Goal: Task Accomplishment & Management: Use online tool/utility

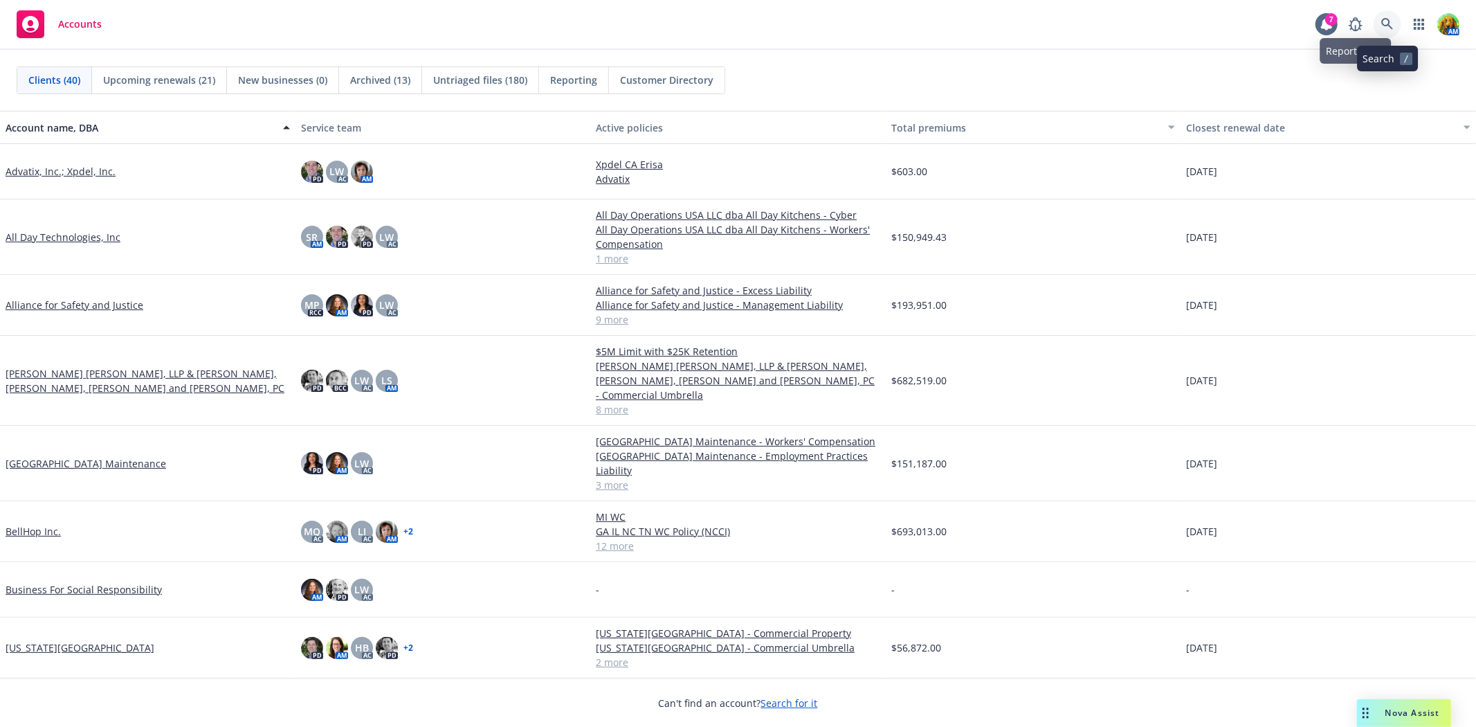
click at [1388, 21] on icon at bounding box center [1387, 24] width 12 height 12
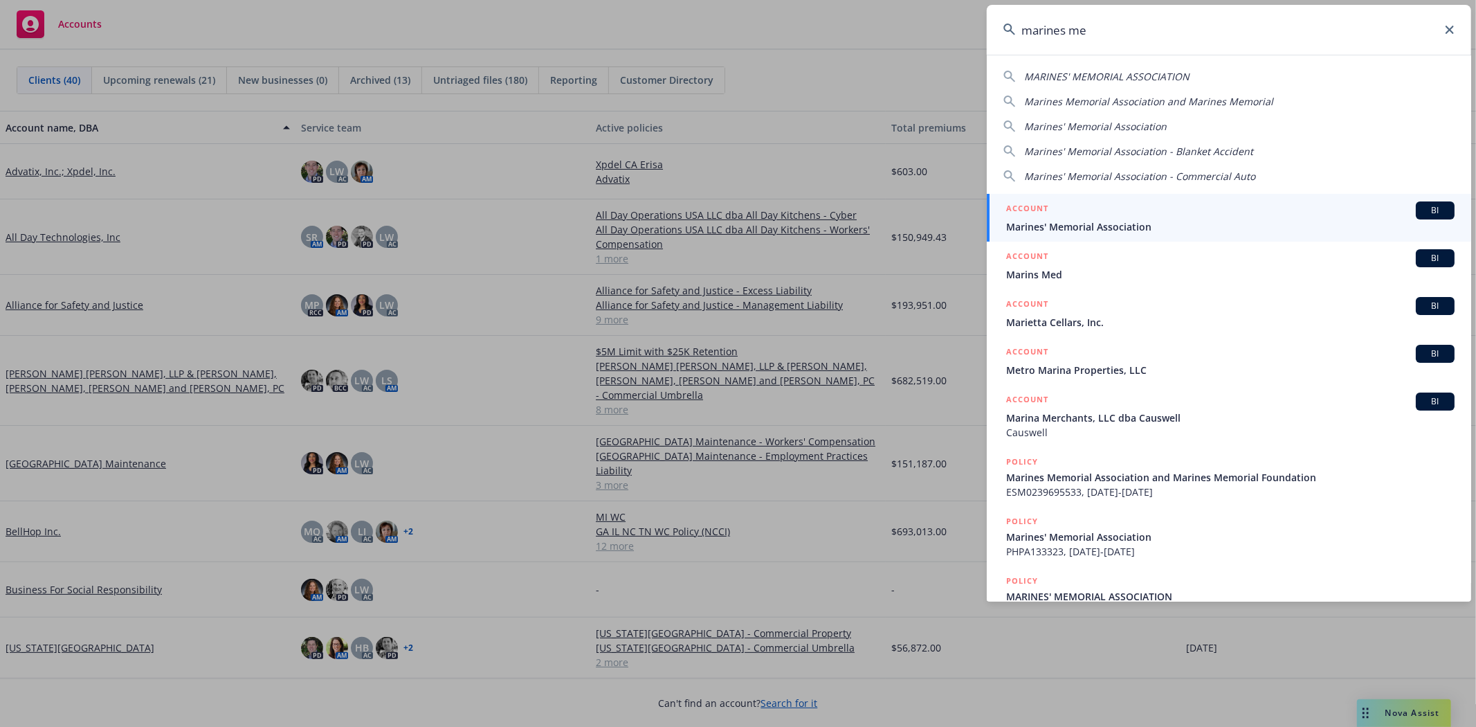
type input "marines me"
click at [1111, 217] on div "ACCOUNT BI" at bounding box center [1230, 210] width 448 height 18
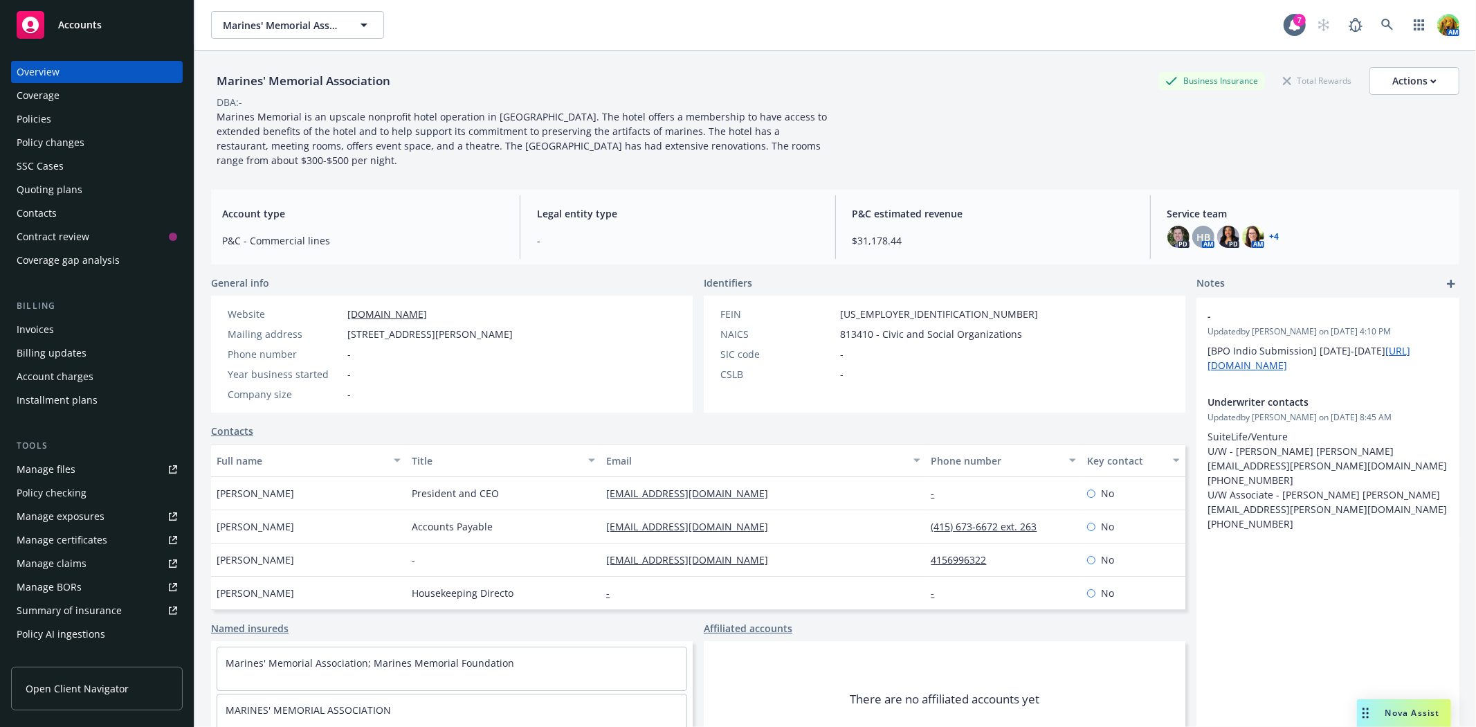
click at [38, 122] on div "Policies" at bounding box center [34, 119] width 35 height 22
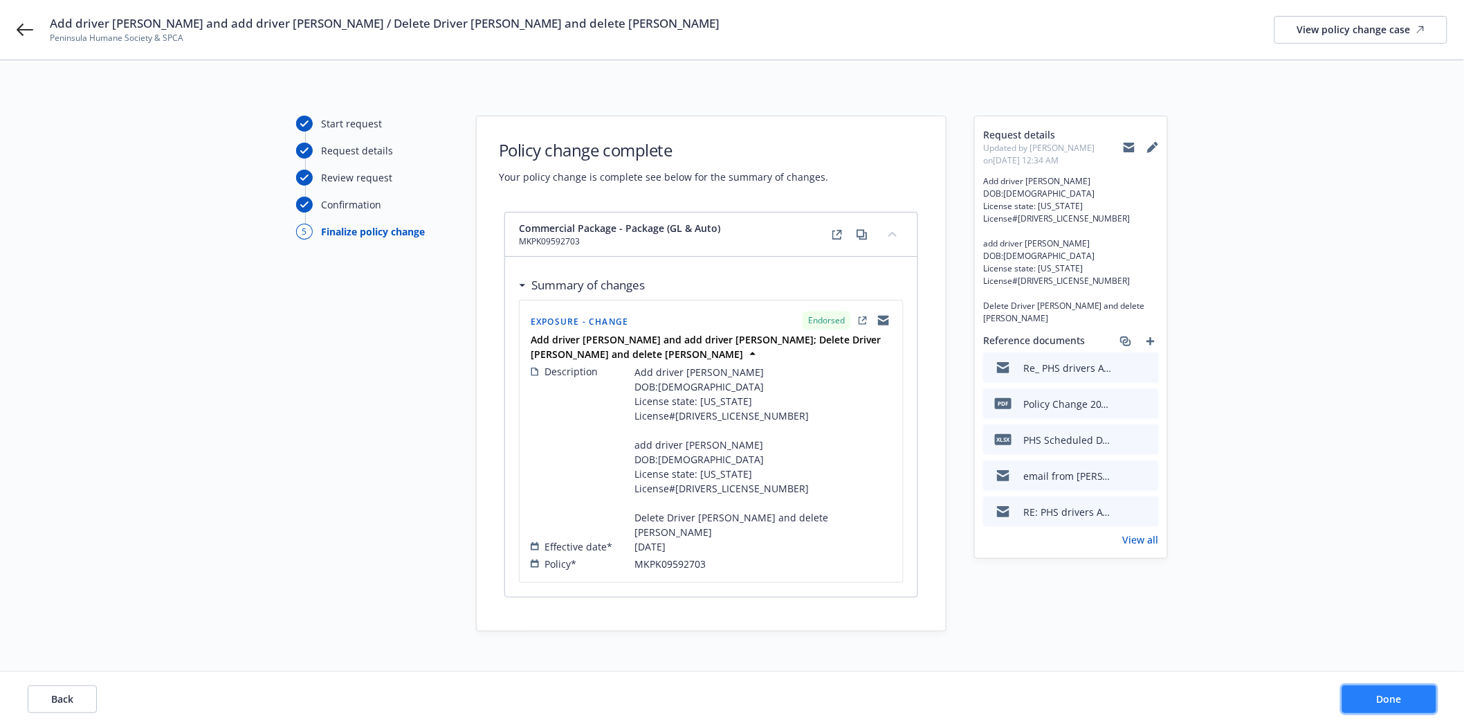
click at [1392, 686] on button "Done" at bounding box center [1389, 699] width 94 height 28
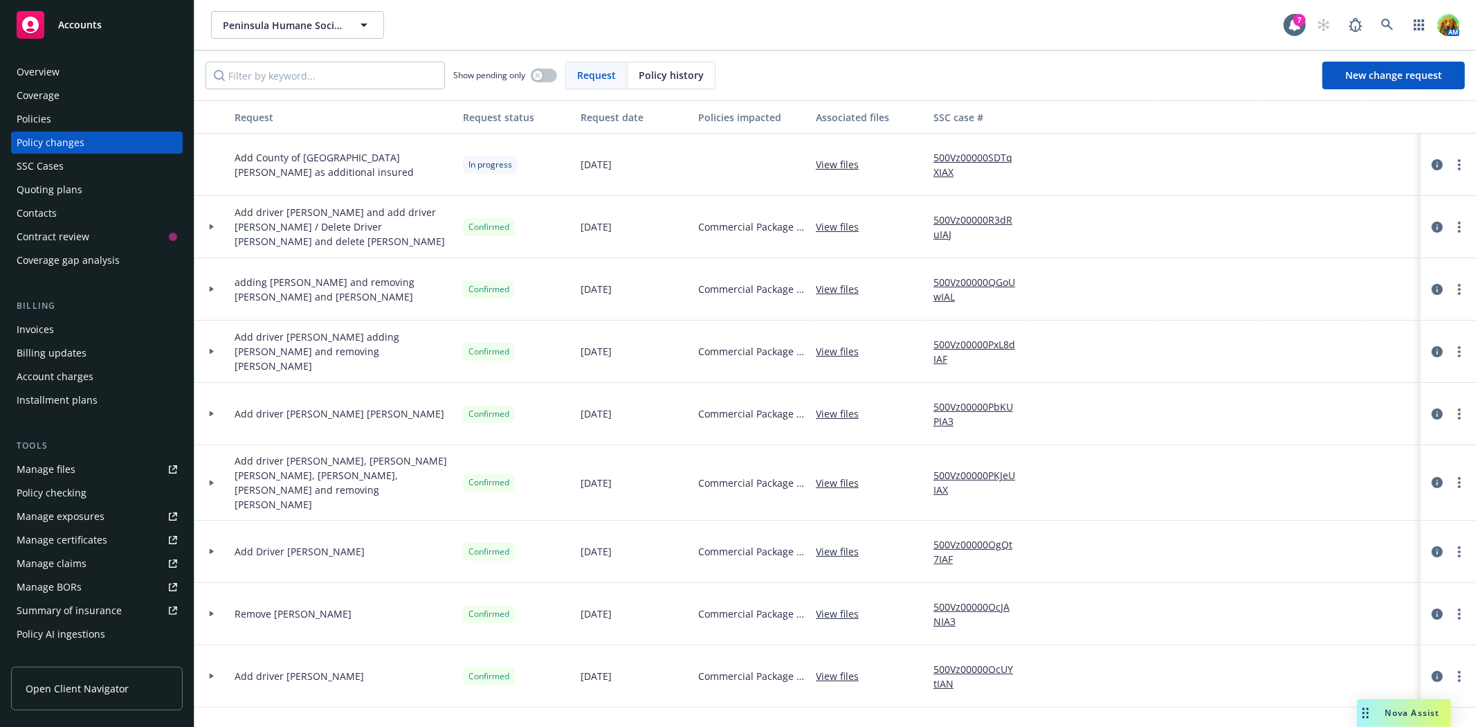
click at [848, 226] on link "View files" at bounding box center [843, 226] width 54 height 15
click at [1432, 229] on icon "circleInformation" at bounding box center [1437, 226] width 11 height 11
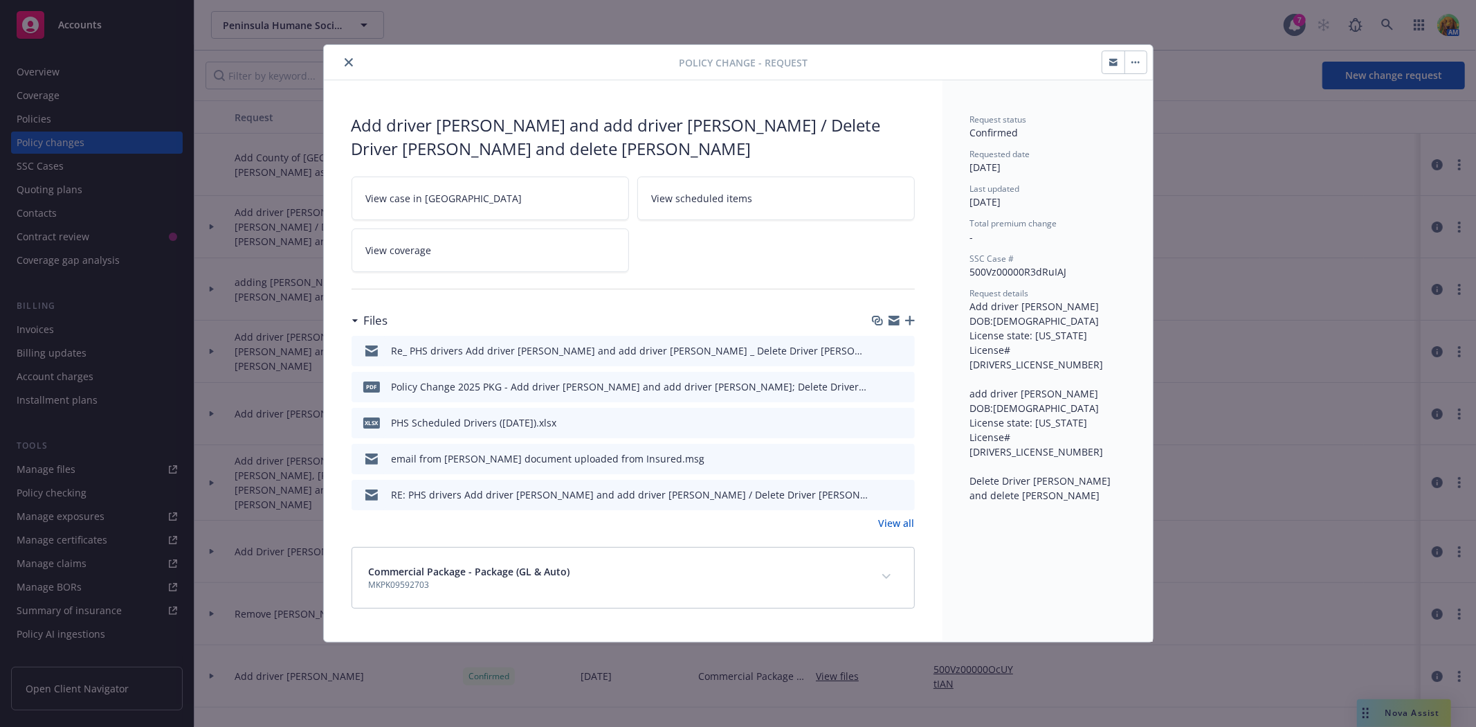
click at [729, 203] on span "View scheduled items" at bounding box center [702, 198] width 101 height 15
click at [353, 60] on button "close" at bounding box center [348, 62] width 17 height 17
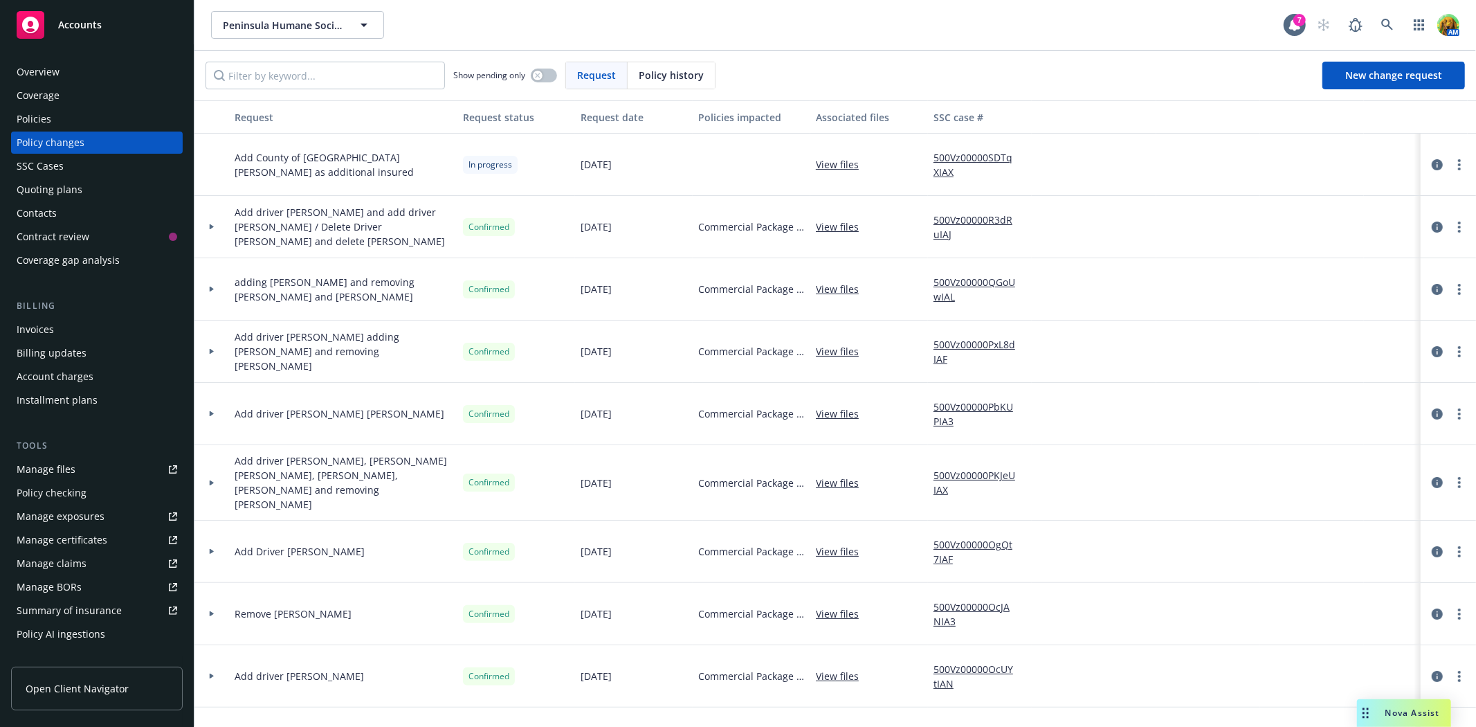
click at [70, 72] on div "Overview" at bounding box center [97, 72] width 161 height 22
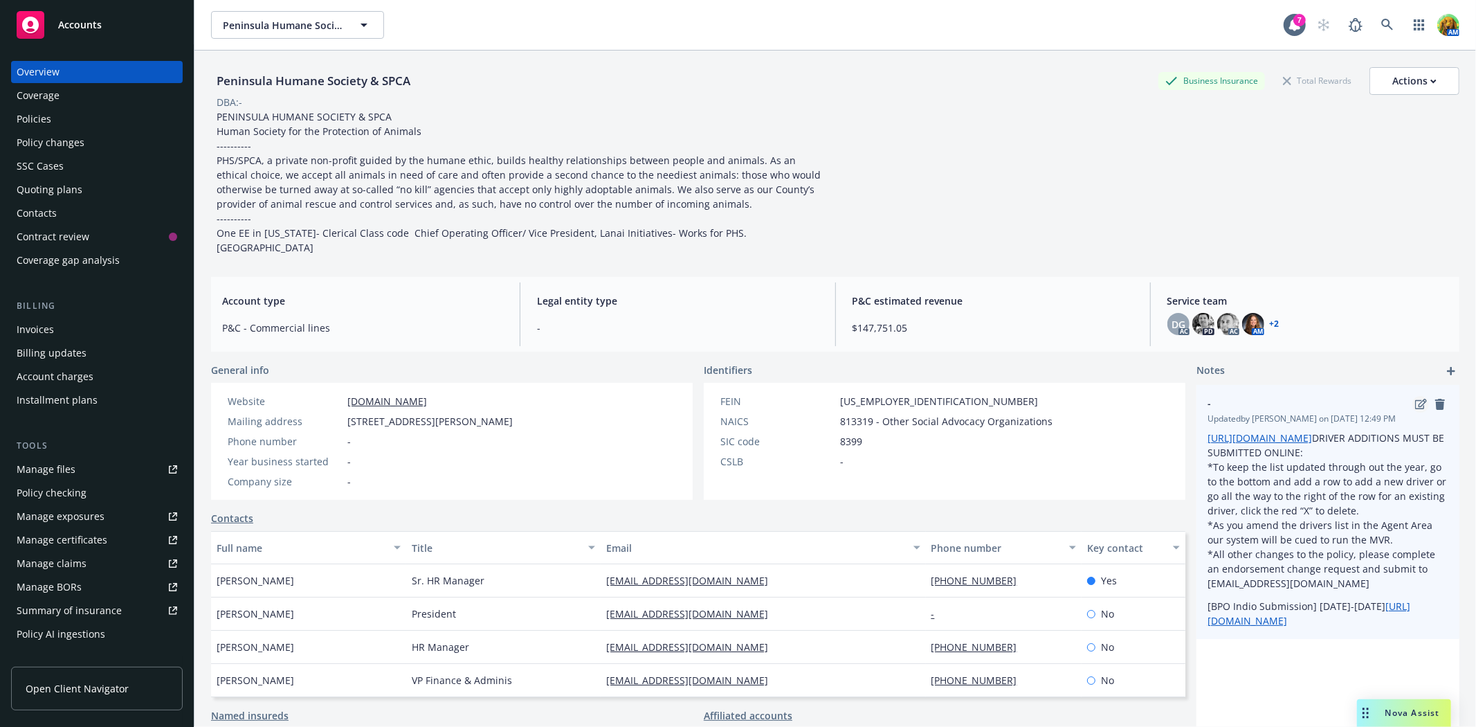
click at [1415, 409] on icon "edit" at bounding box center [1421, 404] width 12 height 11
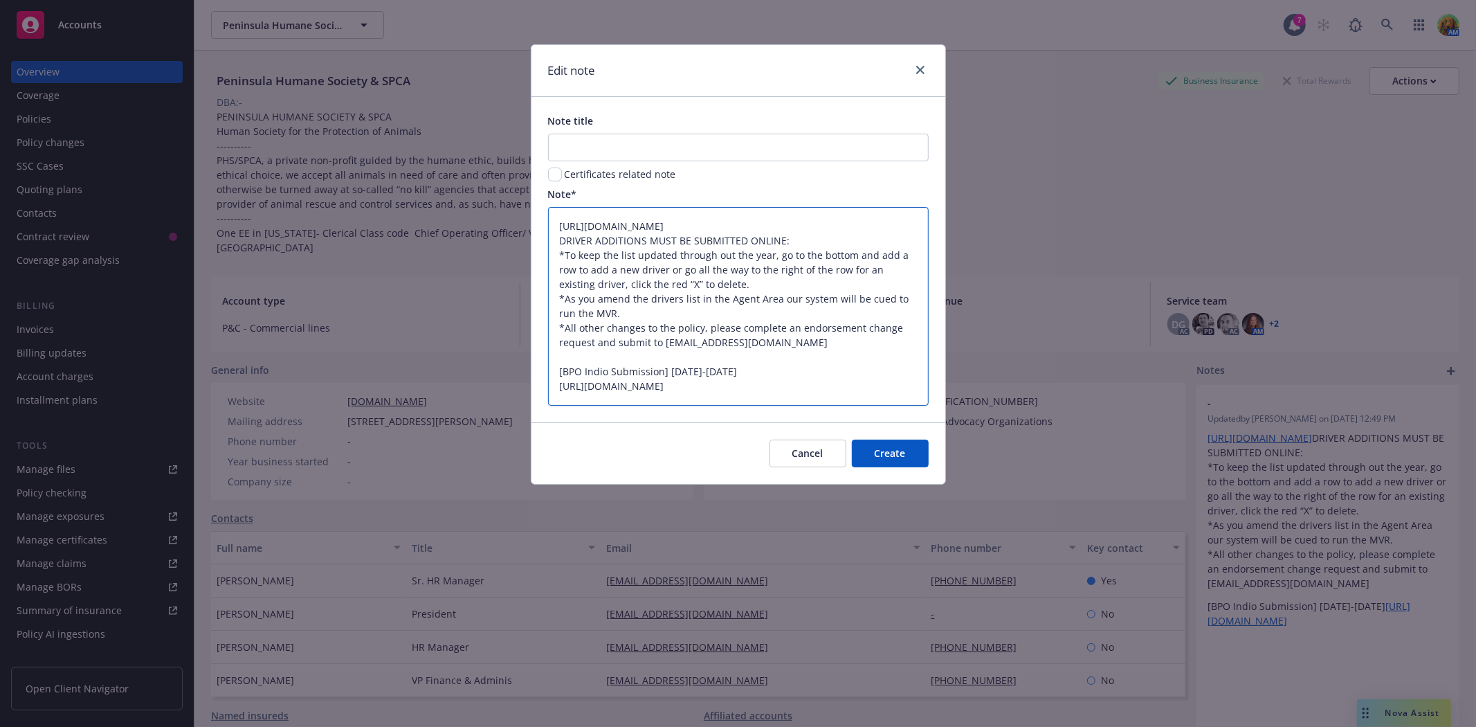
drag, startPoint x: 599, startPoint y: 303, endPoint x: 634, endPoint y: 317, distance: 37.9
click at [634, 317] on textarea "https://agents.mcneilandcompany.com/ DRIVER ADDITIONS MUST BE SUBMITTED ONLINE:…" at bounding box center [738, 306] width 381 height 198
type textarea "https://agents.mcneilandcompany.com/ DRIVER ADDITIONS MUST BE SUBMITTED ONLINE:…"
type textarea "x"
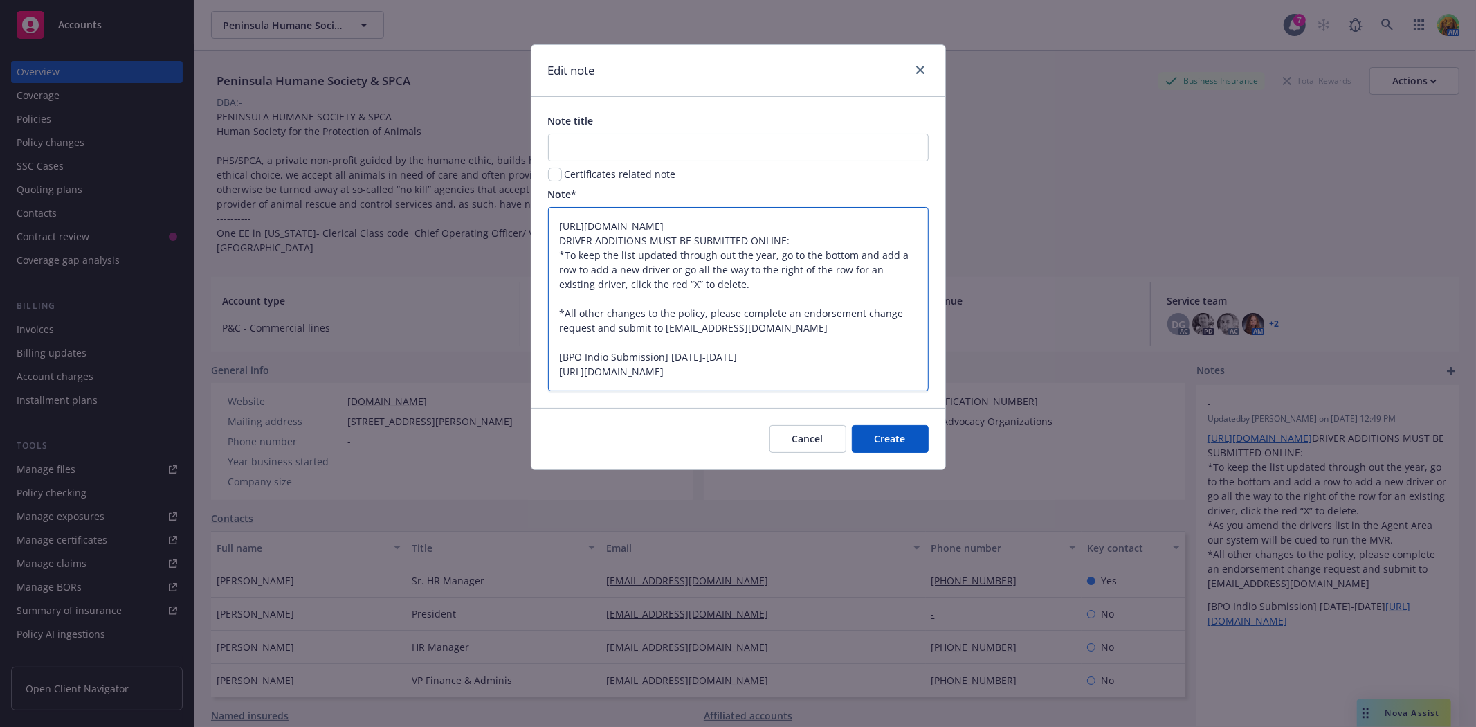
drag, startPoint x: 558, startPoint y: 357, endPoint x: 862, endPoint y: 372, distance: 304.1
click at [862, 372] on textarea "https://agents.mcneilandcompany.com/ DRIVER ADDITIONS MUST BE SUBMITTED ONLINE:…" at bounding box center [738, 298] width 381 height 183
type textarea "https://agents.mcneilandcompany.com/ DRIVER ADDITIONS MUST BE SUBMITTED ONLINE:…"
type textarea "x"
type textarea "https://agents.mcneilandcompany.com/ DRIVER ADDITIONS MUST BE SUBMITTED ONLINE:…"
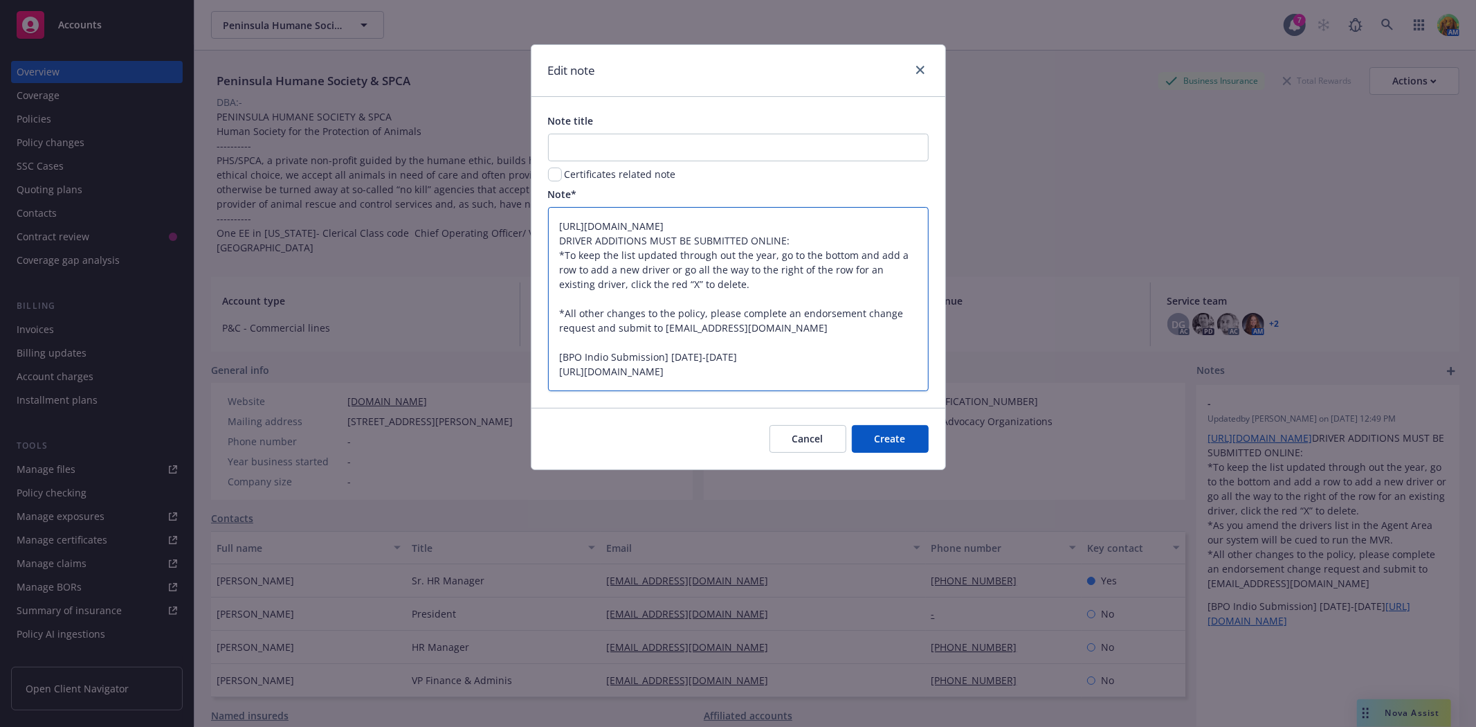
type textarea "x"
type textarea "https://agents.mcneilandcompany.com/ DRIVER ADDITIONS MUST BE SUBMITTED ONLINE:…"
type textarea "x"
type textarea "https://agents.mcneilandcompany.com/ DRIVER ADDITIONS MUST BE SUBMITTED ONLINE:…"
type textarea "x"
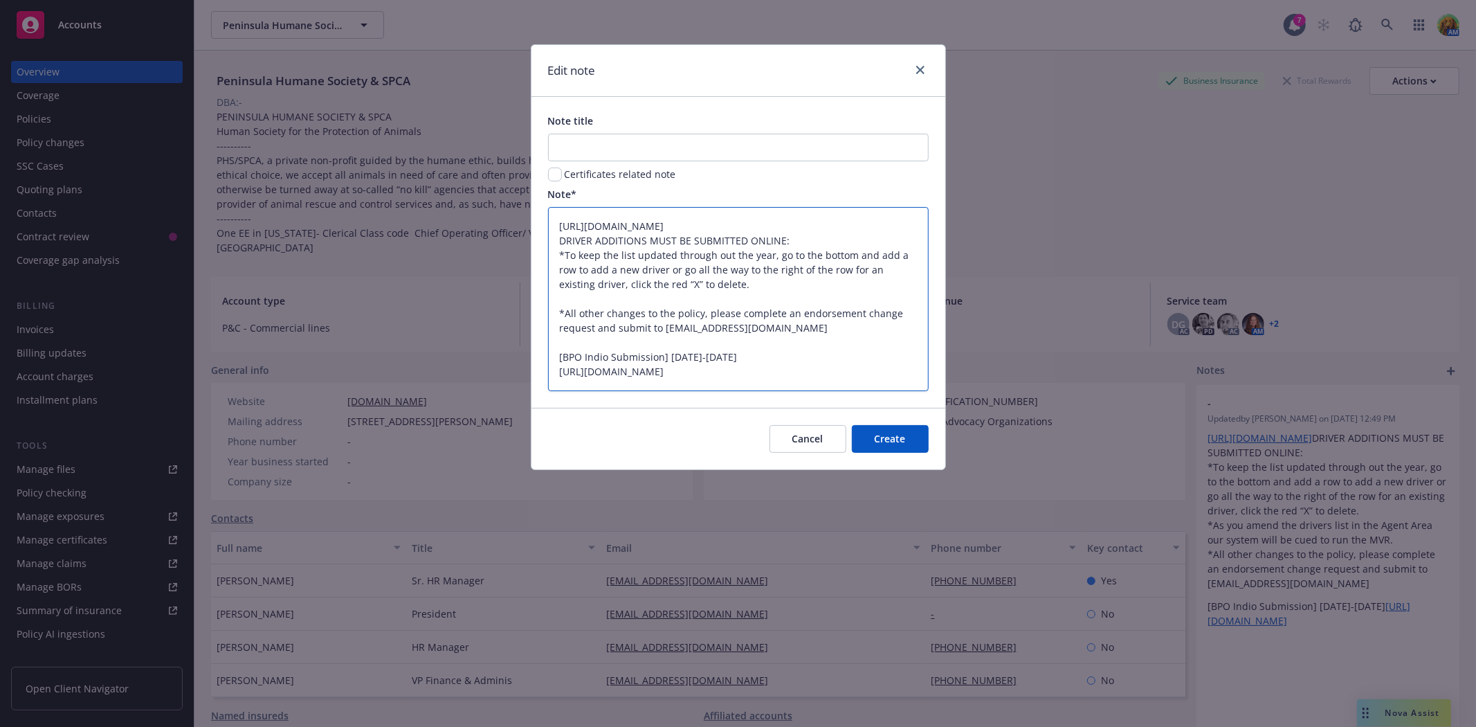
type textarea "https://agents.mcneilandcompany.com/ DRIVER ADDITIONS MUST BE SUBMITTED ONLINE:…"
type textarea "x"
type textarea "https://agents.mcneilandcompany.com/ DRIVER ADDITIONS MUST BE SUBMITTED ONLINE:…"
type textarea "x"
type textarea "https://agents.mcneilandcompany.com/ DRIVER ADDITIONS MUST BE SUBMITTED ONLINE:…"
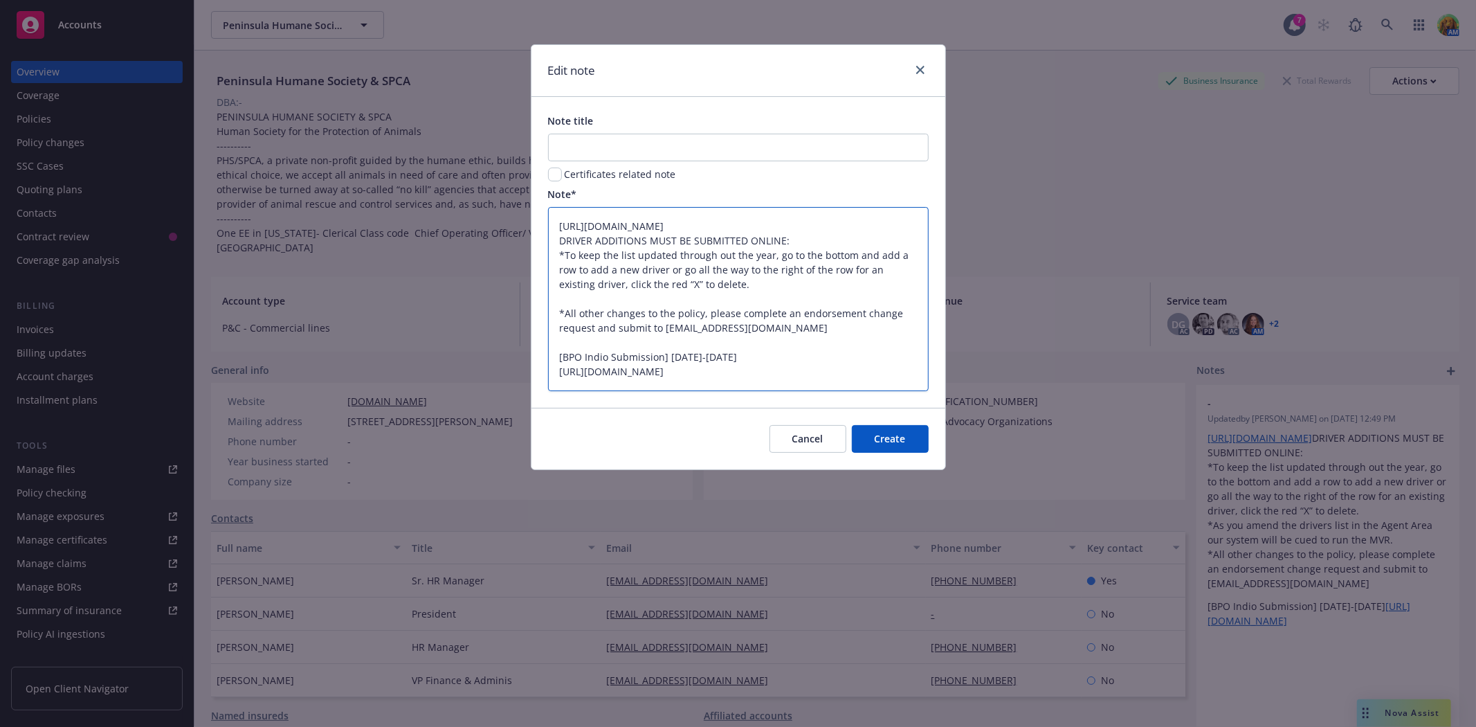
type textarea "x"
type textarea "https://agents.mcneilandcompany.com/ DRIVER ADDITIONS MUST BE SUBMITTED ONLINE:…"
type textarea "x"
type textarea "https://agents.mcneilandcompany.com/ DRIVER ADDITIONS MUST BE SUBMITTED ONLINE:…"
type textarea "x"
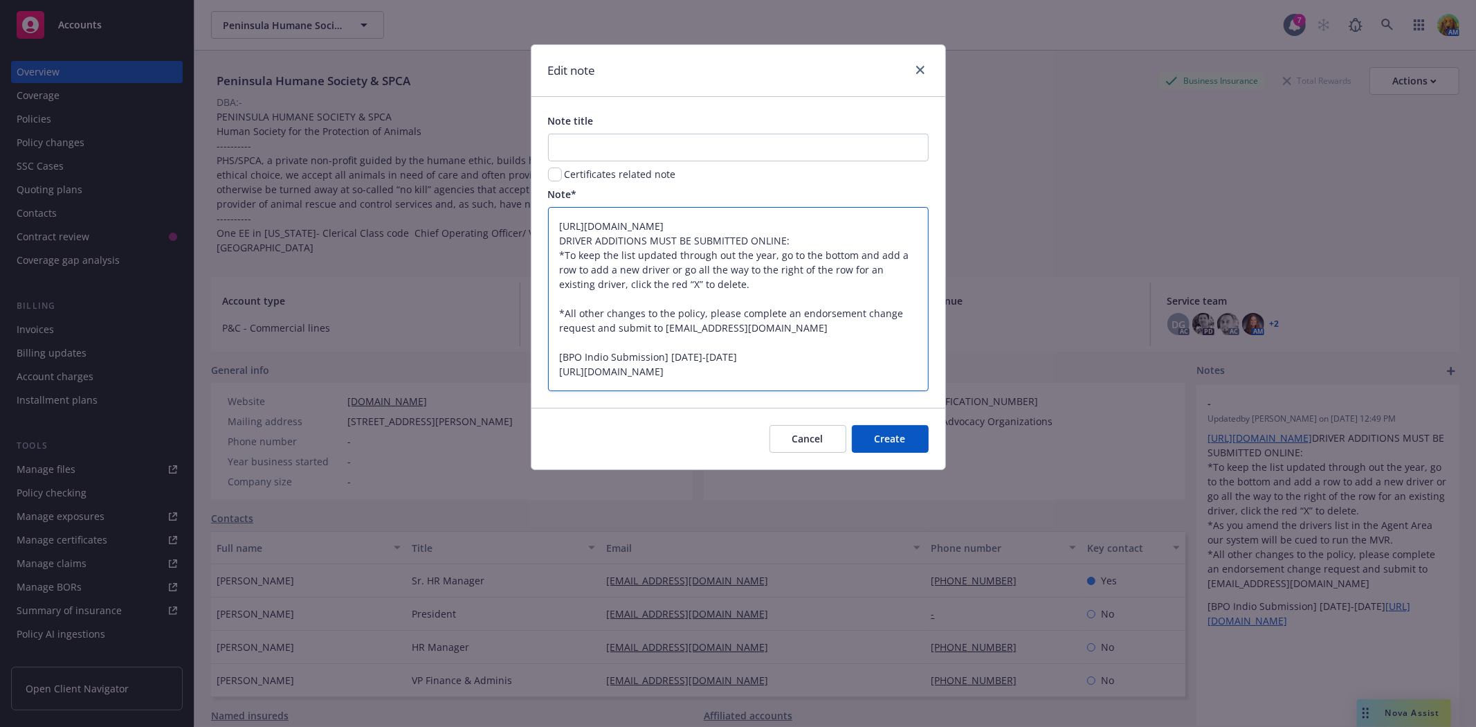
type textarea "https://agents.mcneilandcompany.com/ DRIVER ADDITIONS MUST BE SUBMITTED ONLINE:…"
type textarea "x"
type textarea "https://agents.mcneilandcompany.com/ DRIVER ADDITIONS MUST BE SUBMITTED ONLINE:…"
type textarea "x"
type textarea "https://agents.mcneilandcompany.com/ DRIVER ADDITIONS MUST BE SUBMITTED ONLINE:…"
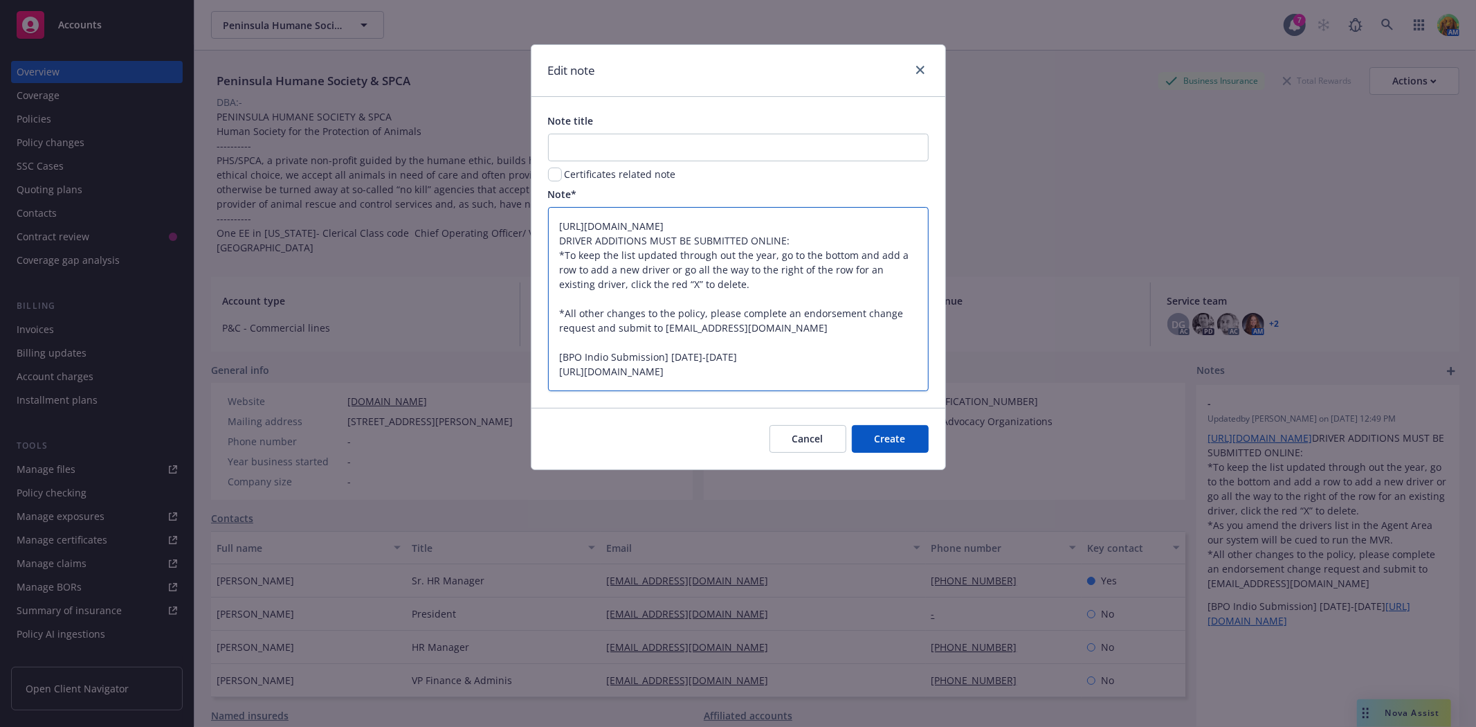
type textarea "x"
type textarea "https://agents.mcneilandcompany.com/ DRIVER ADDITIONS MUST BE SUBMITTED ONLINE:…"
type textarea "x"
type textarea "https://agents.mcneilandcompany.com/ DRIVER ADDITIONS MUST BE SUBMITTED ONLINE:…"
type textarea "x"
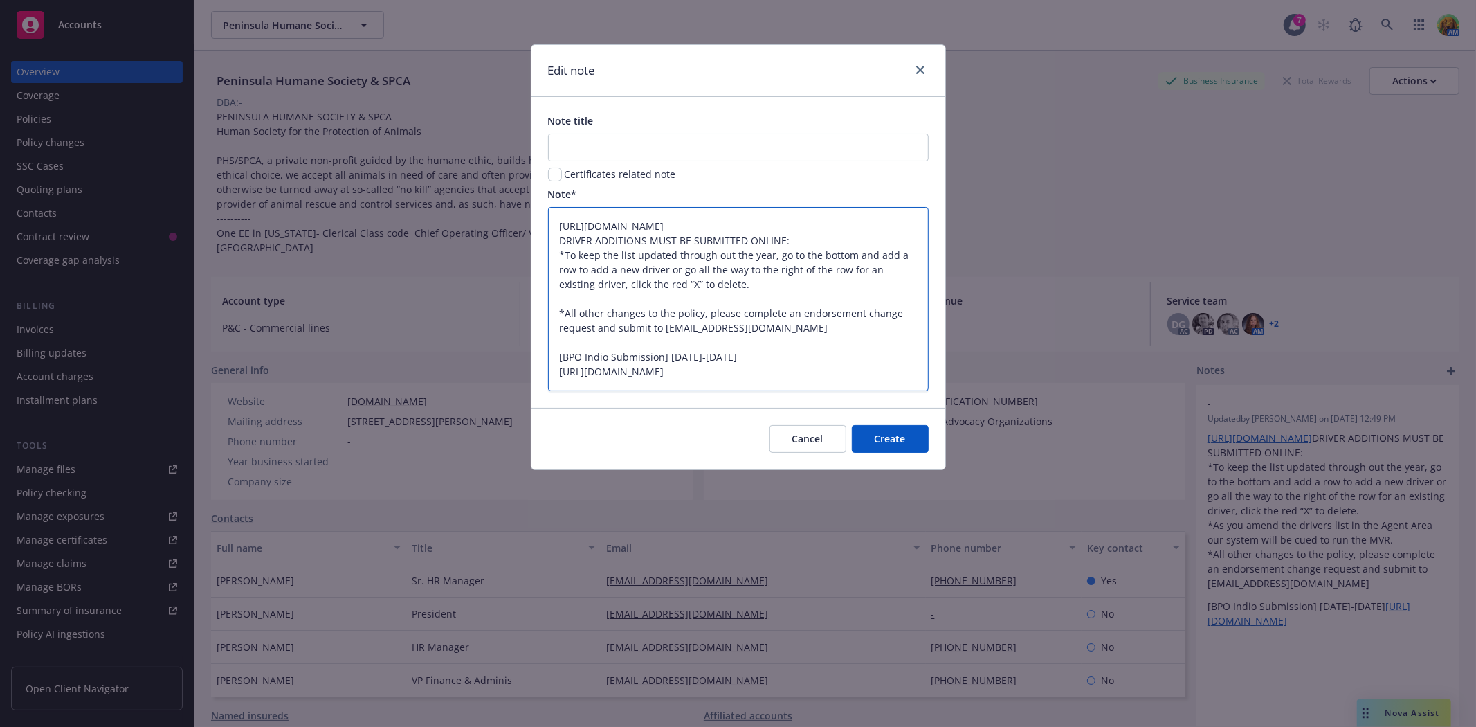
type textarea "https://agents.mcneilandcompany.com/ DRIVER ADDITIONS MUST BE SUBMITTED ONLINE:…"
type textarea "x"
type textarea "https://agents.mcneilandcompany.com/ DRIVER ADDITIONS MUST BE SUBMITTED ONLINE:…"
type textarea "x"
type textarea "https://agents.mcneilandcompany.com/ DRIVER ADDITIONS MUST BE SUBMITTED ONLINE:…"
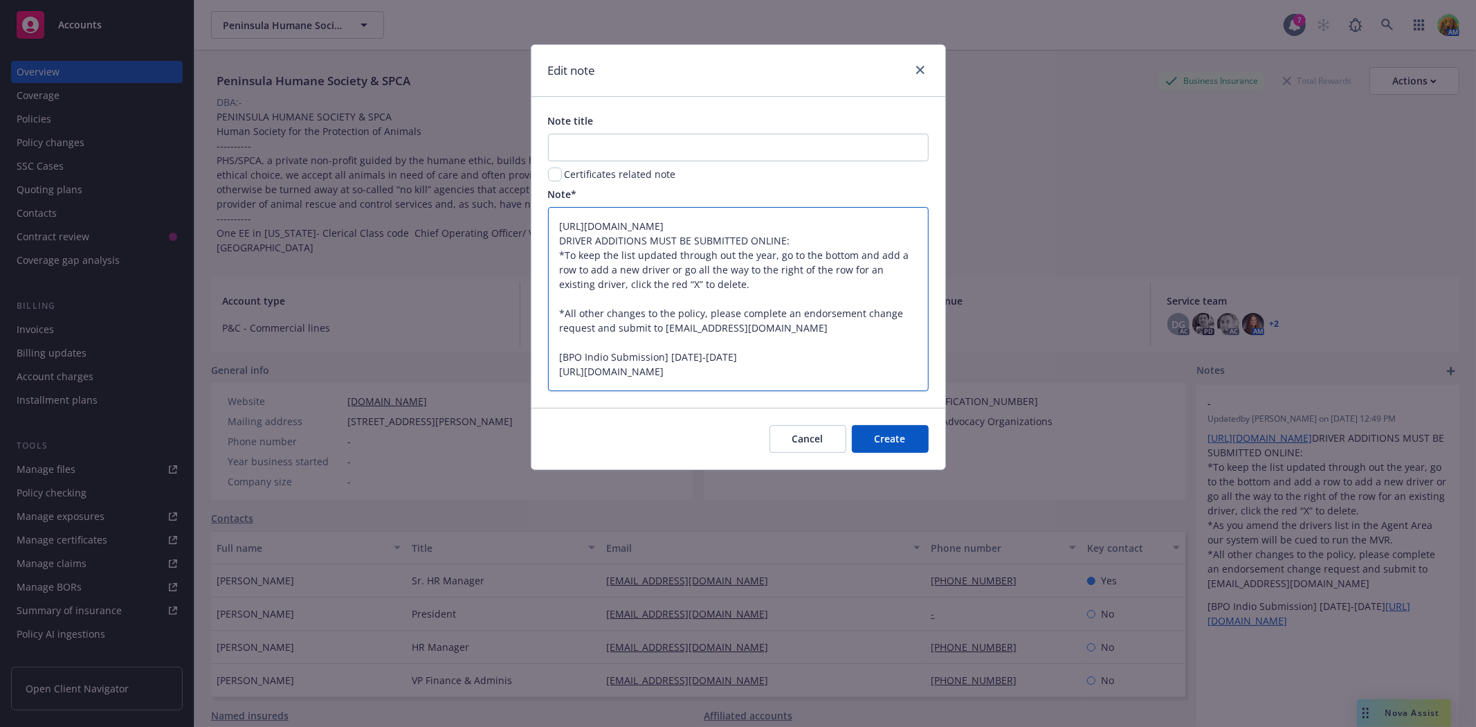
type textarea "x"
type textarea "https://agents.mcneilandcompany.com/ DRIVER ADDITIONS MUST BE SUBMITTED ONLINE:…"
type textarea "x"
type textarea "https://agents.mcneilandcompany.com/ DRIVER ADDITIONS MUST BE SUBMITTED ONLINE:…"
type textarea "x"
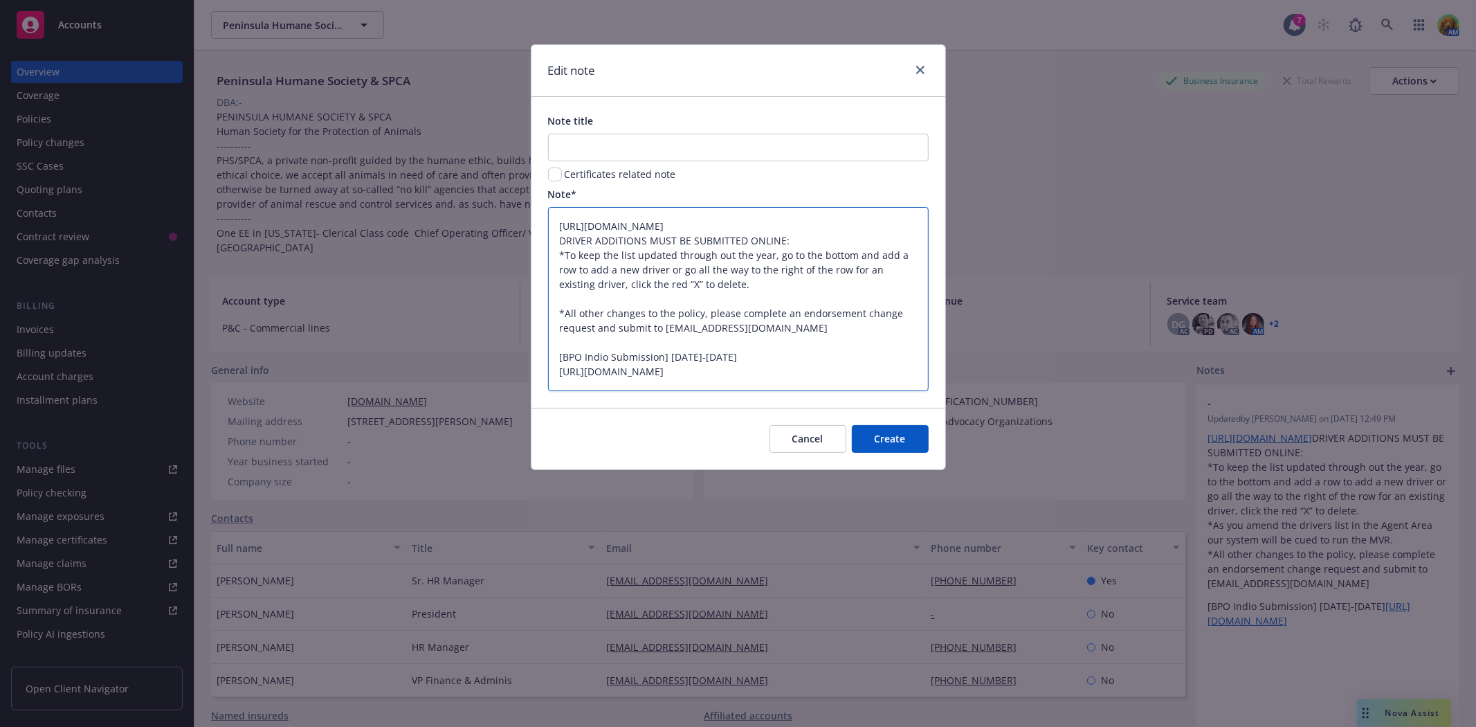
type textarea "https://agents.mcneilandcompany.com/ DRIVER ADDITIONS MUST BE SUBMITTED ONLINE:…"
type textarea "x"
type textarea "https://agents.mcneilandcompany.com/ DRIVER ADDITIONS MUST BE SUBMITTED ONLINE:…"
type textarea "x"
type textarea "https://agents.mcneilandcompany.com/ DRIVER ADDITIONS MUST BE SUBMITTED ONLINE:…"
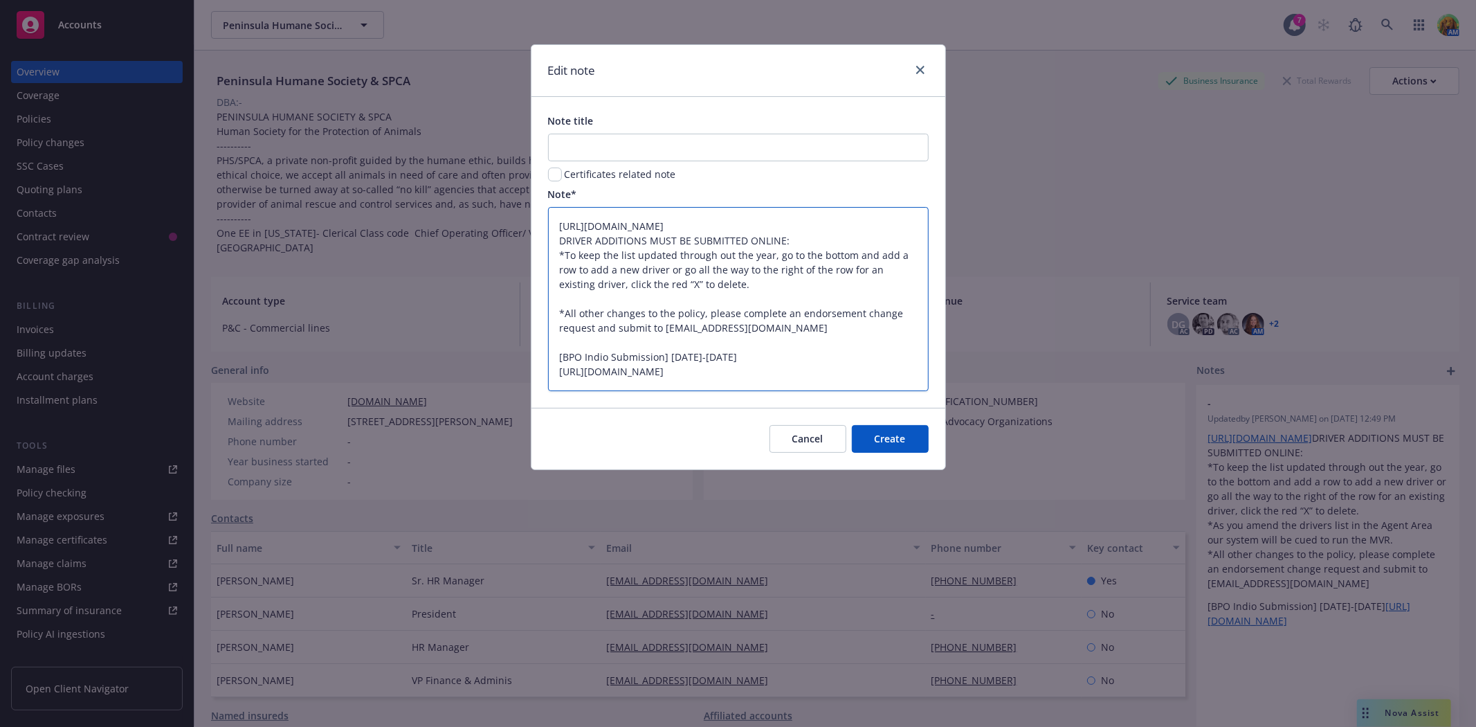
type textarea "x"
type textarea "https://agents.mcneilandcompany.com/ DRIVER ADDITIONS MUST BE SUBMITTED ONLINE:…"
type textarea "x"
type textarea "https://agents.mcneilandcompany.com/ DRIVER ADDITIONS MUST BE SUBMITTED ONLINE:…"
type textarea "x"
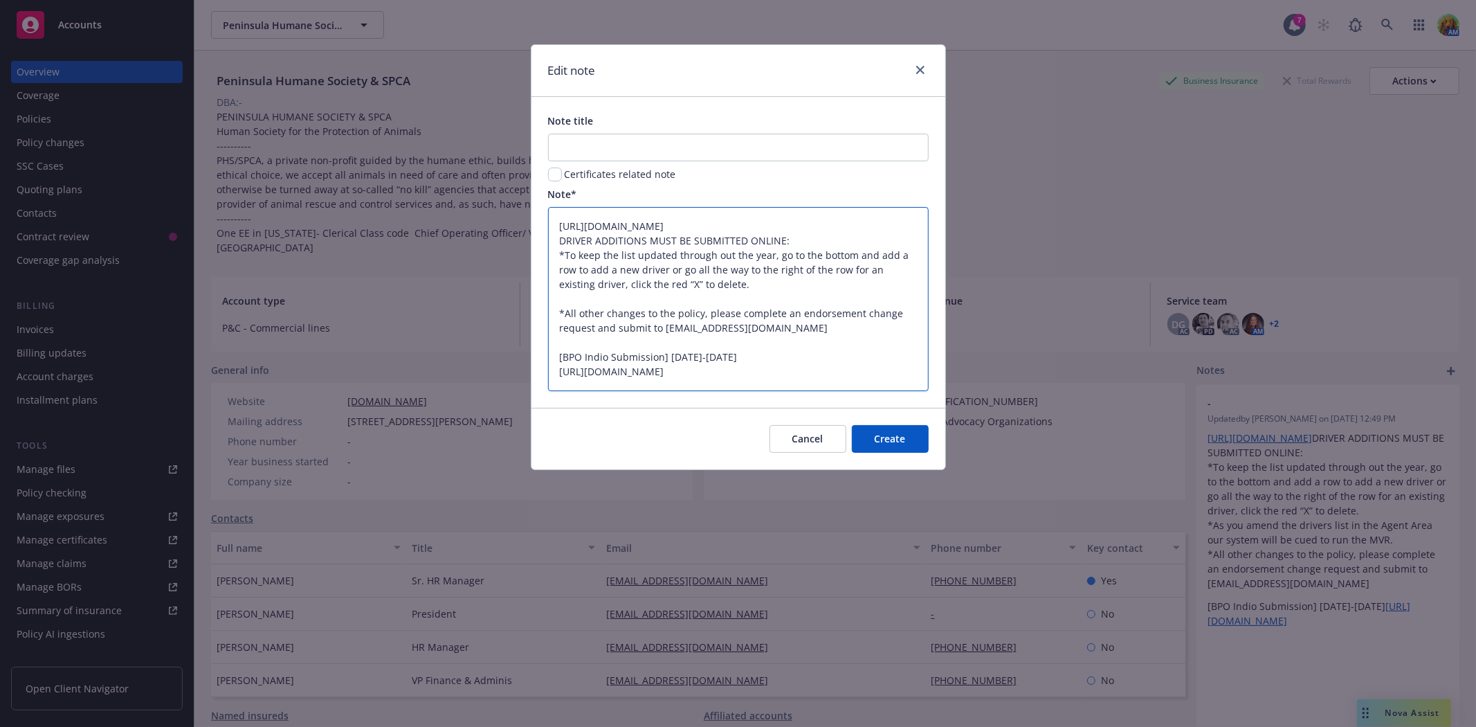
type textarea "https://agents.mcneilandcompany.com/ DRIVER ADDITIONS MUST BE SUBMITTED ONLINE:…"
type textarea "x"
type textarea "https://agents.mcneilandcompany.com/ DRIVER ADDITIONS MUST BE SUBMITTED ONLINE:…"
type textarea "x"
type textarea "https://agents.mcneilandcompany.com/ DRIVER ADDITIONS MUST BE SUBMITTED ONLINE:…"
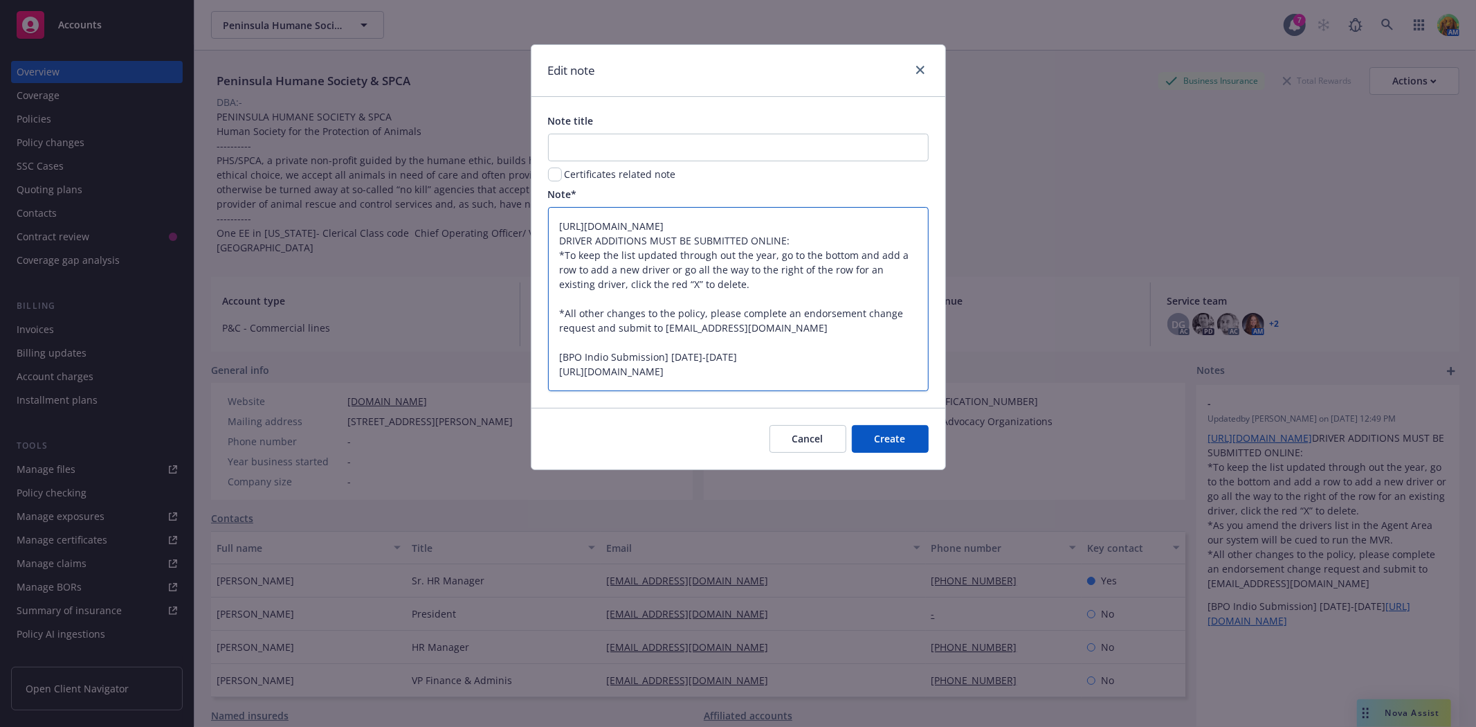
type textarea "x"
type textarea "https://agents.mcneilandcompany.com/ DRIVER ADDITIONS MUST BE SUBMITTED ONLINE:…"
type textarea "x"
type textarea "https://agents.mcneilandcompany.com/ DRIVER ADDITIONS MUST BE SUBMITTED ONLINE:…"
type textarea "x"
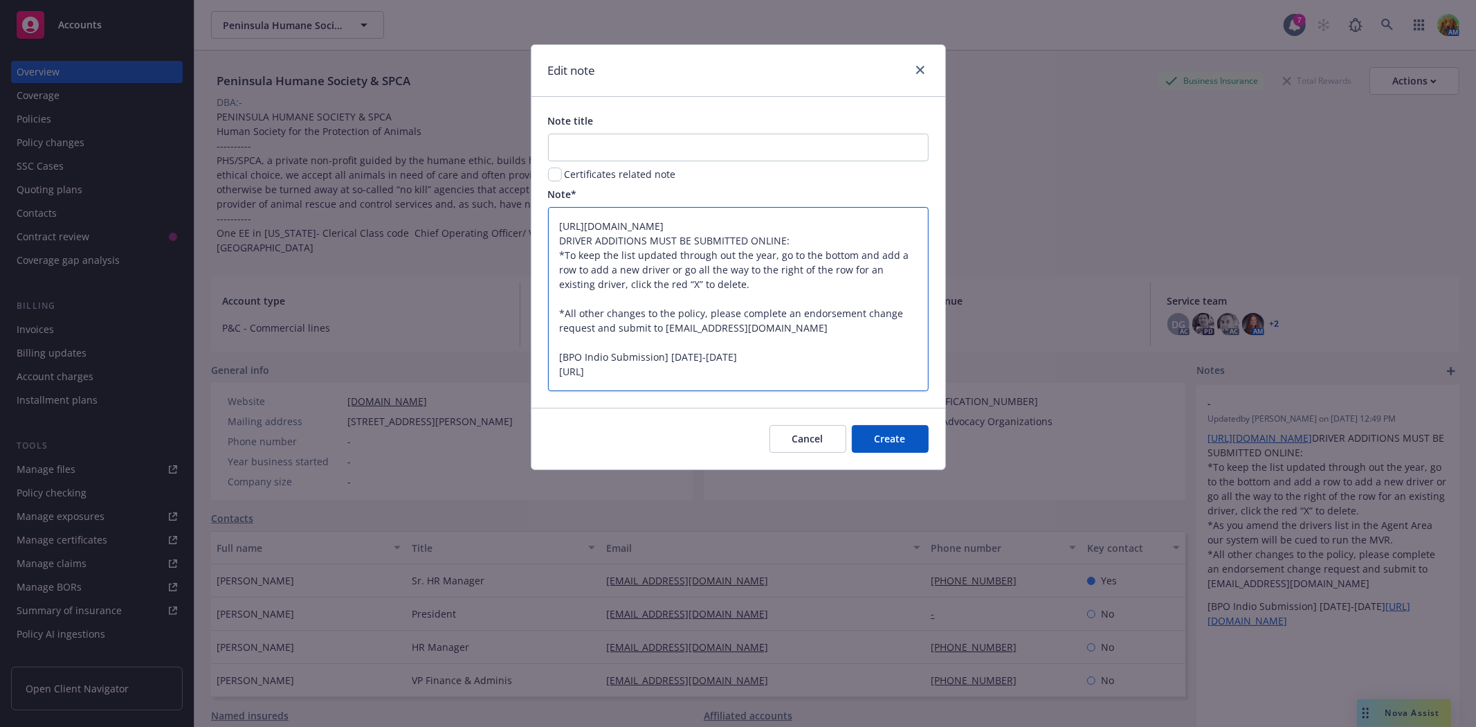
type textarea "https://agents.mcneilandcompany.com/ DRIVER ADDITIONS MUST BE SUBMITTED ONLINE:…"
type textarea "x"
type textarea "https://agents.mcneilandcompany.com/ DRIVER ADDITIONS MUST BE SUBMITTED ONLINE:…"
type textarea "x"
type textarea "https://agents.mcneilandcompany.com/ DRIVER ADDITIONS MUST BE SUBMITTED ONLINE:…"
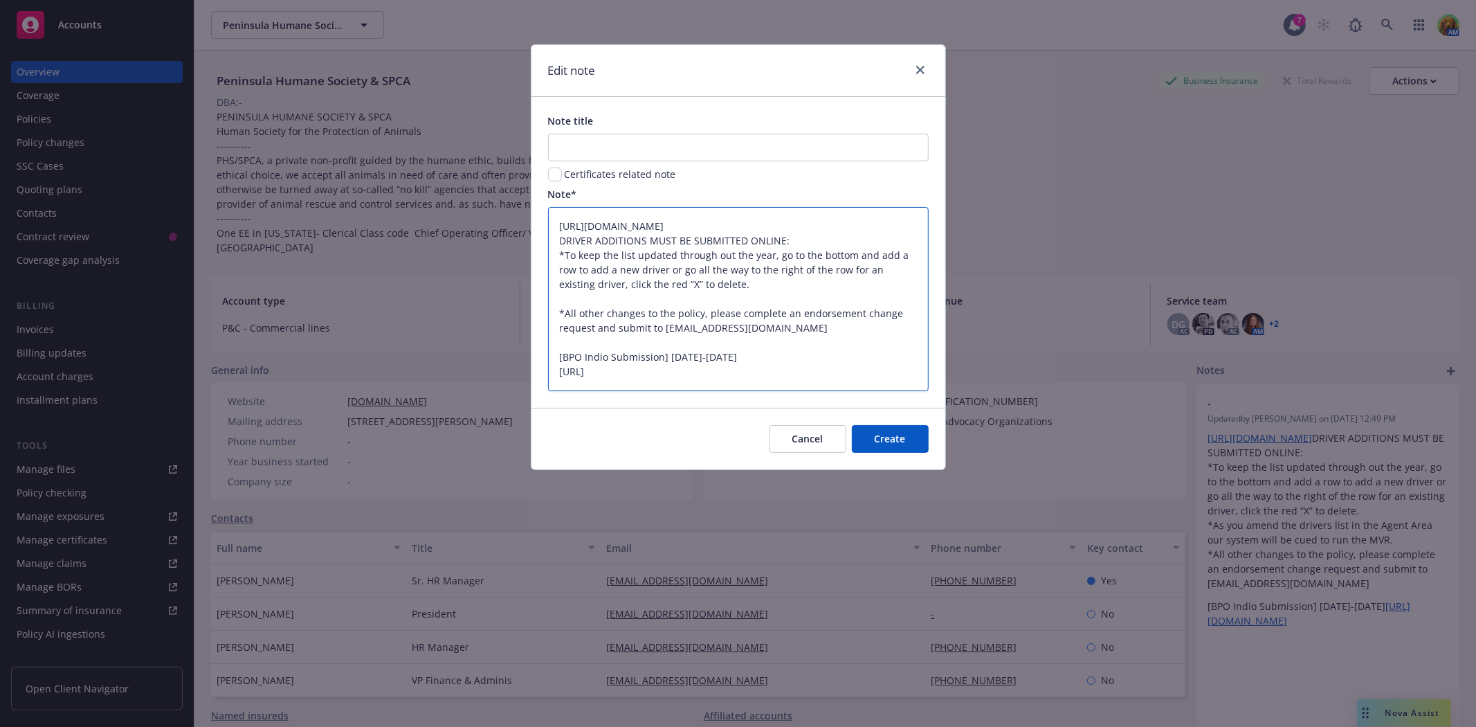
type textarea "x"
type textarea "https://agents.mcneilandcompany.com/ DRIVER ADDITIONS MUST BE SUBMITTED ONLINE:…"
type textarea "x"
type textarea "https://agents.mcneilandcompany.com/ DRIVER ADDITIONS MUST BE SUBMITTED ONLINE:…"
type textarea "x"
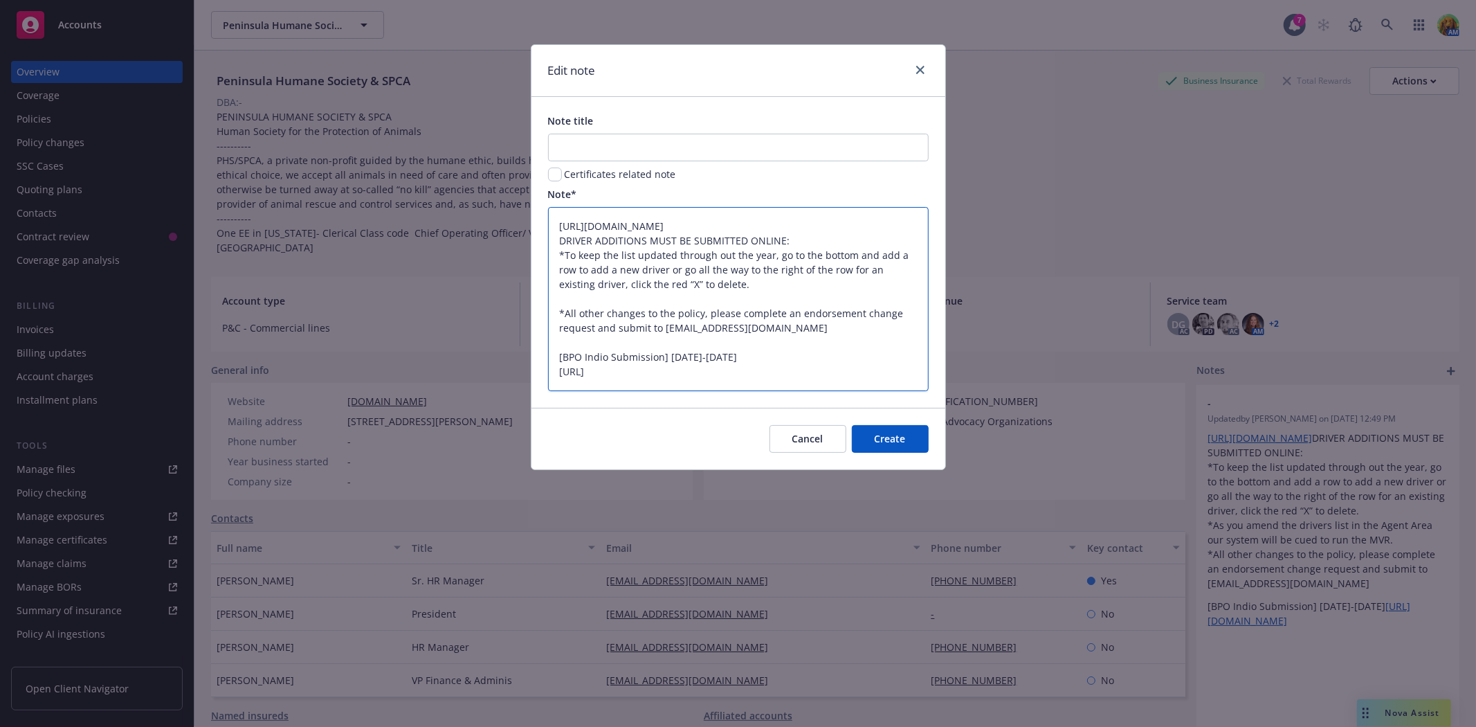
type textarea "https://agents.mcneilandcompany.com/ DRIVER ADDITIONS MUST BE SUBMITTED ONLINE:…"
type textarea "x"
type textarea "https://agents.mcneilandcompany.com/ DRIVER ADDITIONS MUST BE SUBMITTED ONLINE:…"
type textarea "x"
type textarea "https://agents.mcneilandcompany.com/ DRIVER ADDITIONS MUST BE SUBMITTED ONLINE:…"
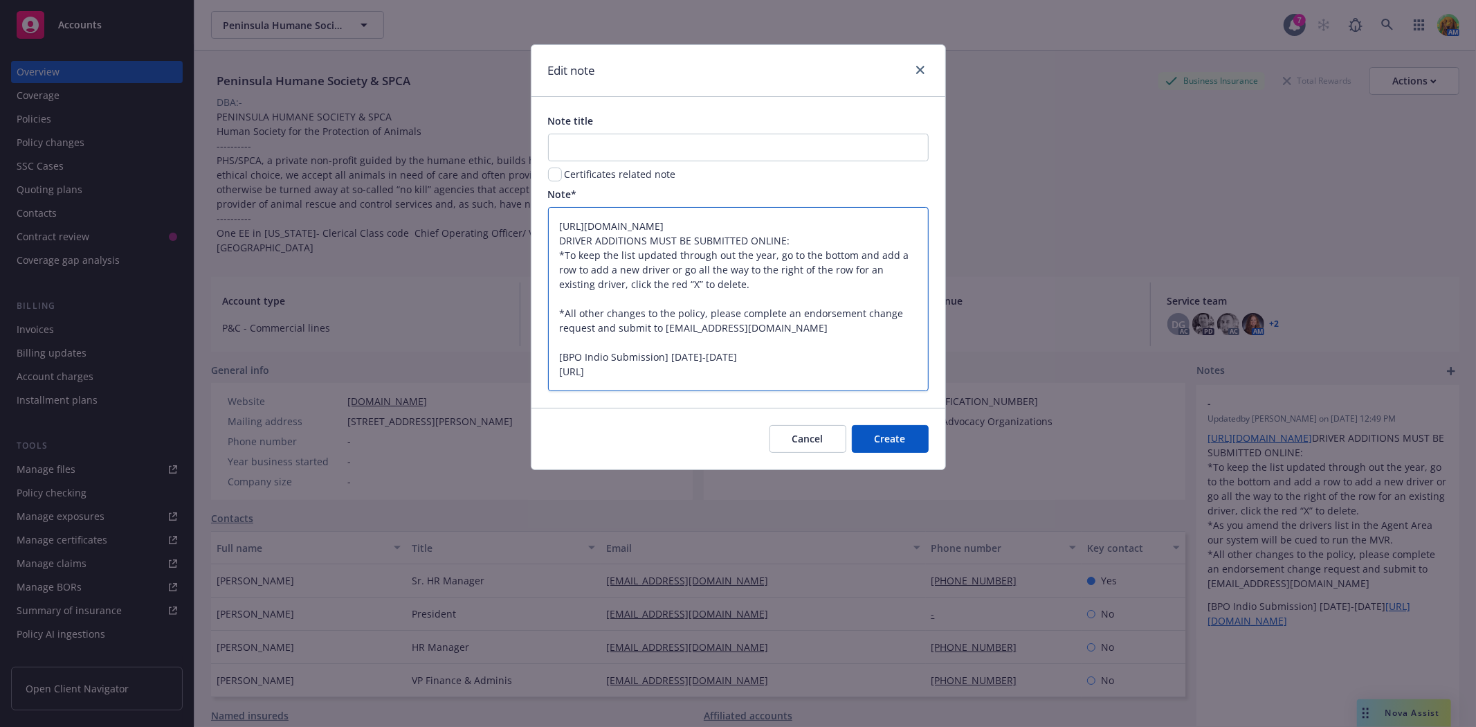
type textarea "x"
type textarea "https://agents.mcneilandcompany.com/ DRIVER ADDITIONS MUST BE SUBMITTED ONLINE:…"
type textarea "x"
type textarea "https://agents.mcneilandcompany.com/ DRIVER ADDITIONS MUST BE SUBMITTED ONLINE:…"
type textarea "x"
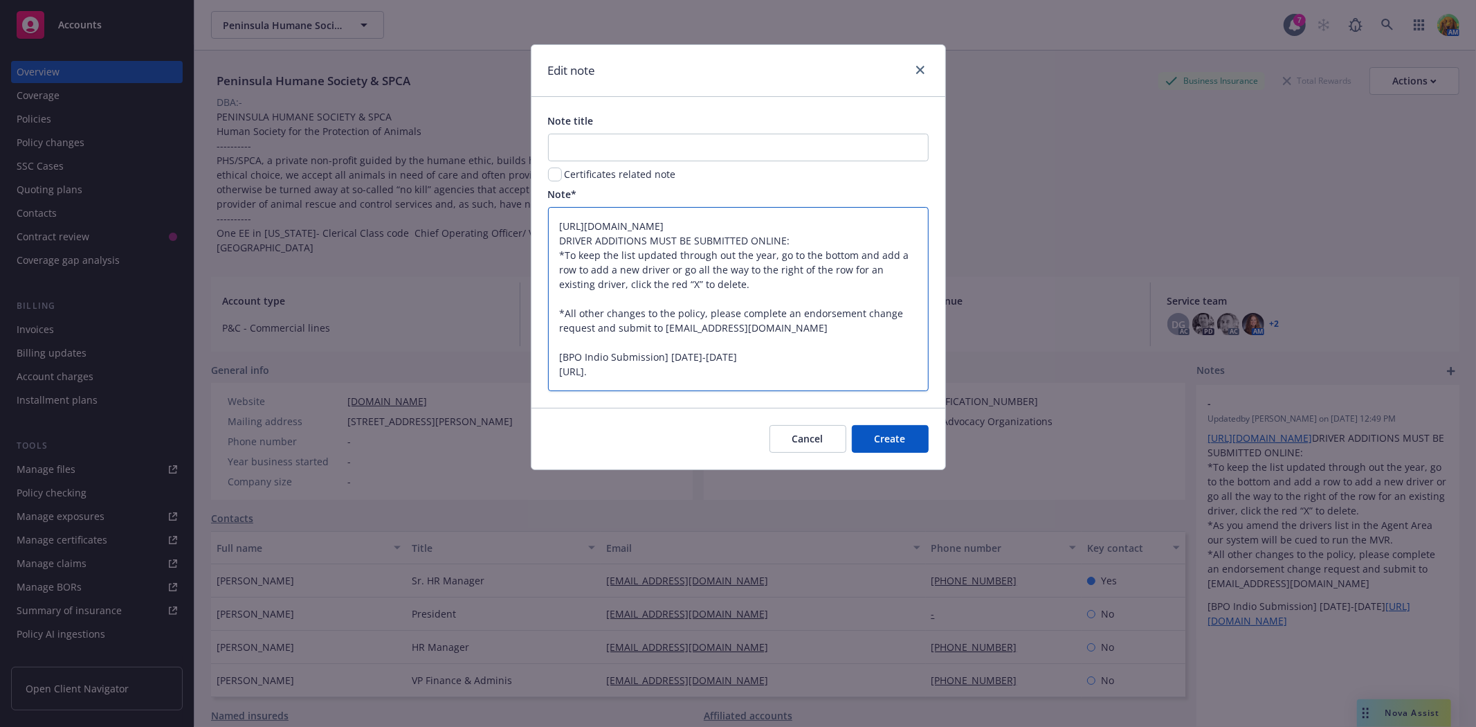
type textarea "https://agents.mcneilandcompany.com/ DRIVER ADDITIONS MUST BE SUBMITTED ONLINE:…"
type textarea "x"
type textarea "https://agents.mcneilandcompany.com/ DRIVER ADDITIONS MUST BE SUBMITTED ONLINE:…"
type textarea "x"
type textarea "https://agents.mcneilandcompany.com/ DRIVER ADDITIONS MUST BE SUBMITTED ONLINE:…"
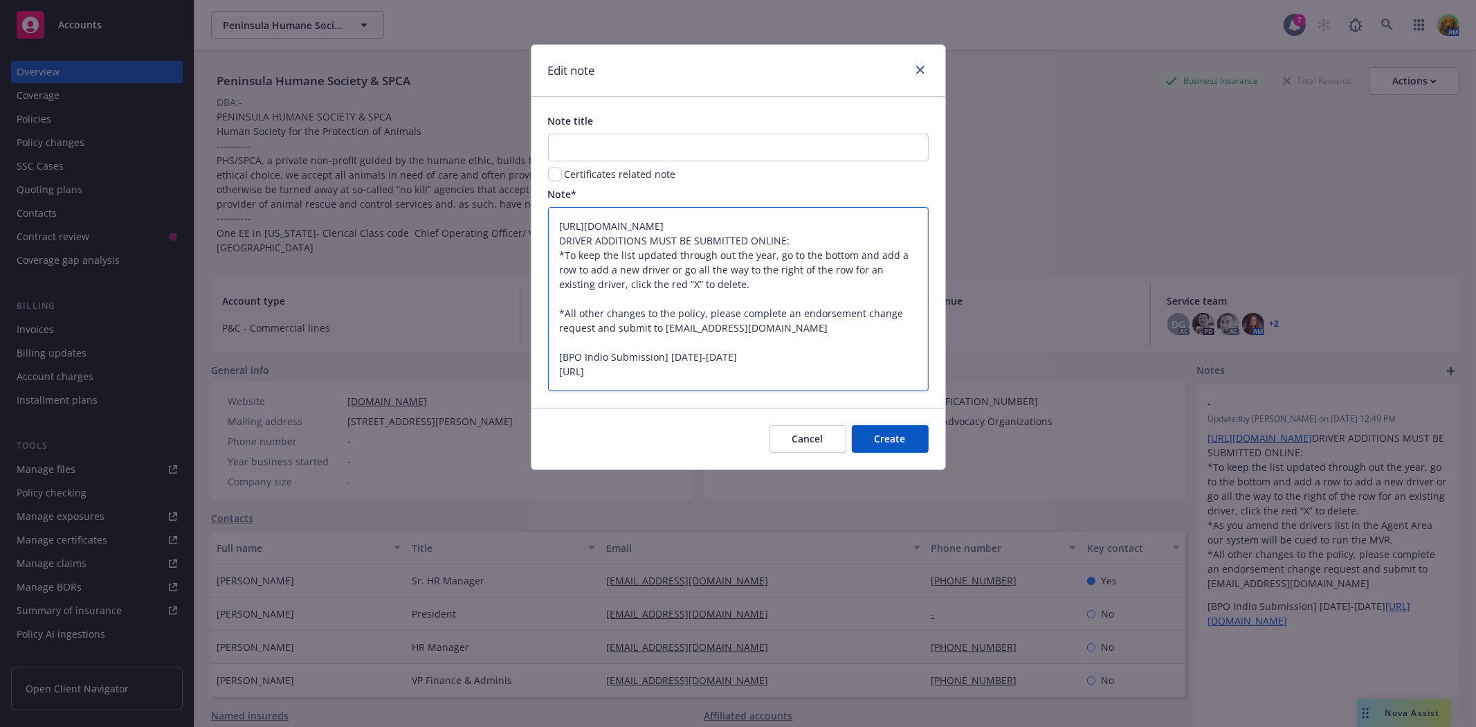
type textarea "x"
type textarea "https://agents.mcneilandcompany.com/ DRIVER ADDITIONS MUST BE SUBMITTED ONLINE:…"
type textarea "x"
type textarea "https://agents.mcneilandcompany.com/ DRIVER ADDITIONS MUST BE SUBMITTED ONLINE:…"
type textarea "x"
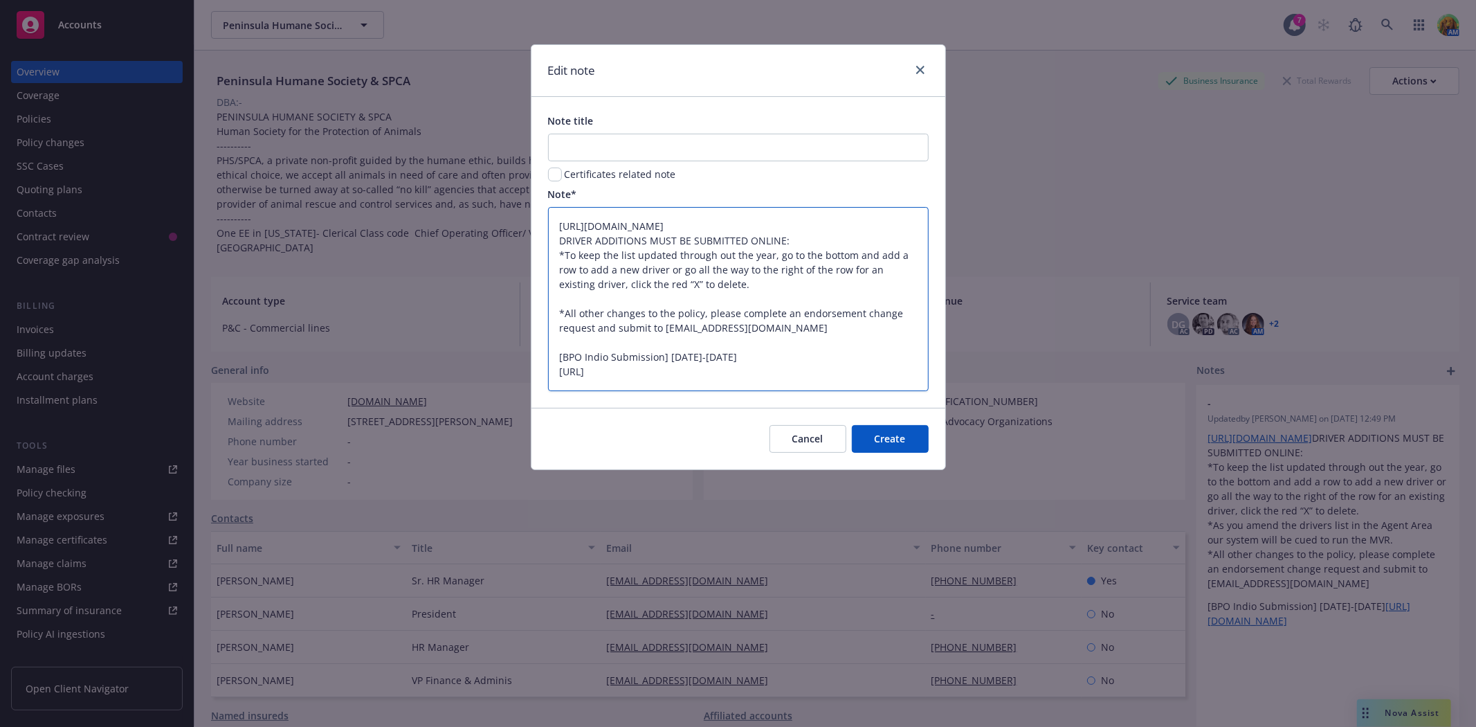
type textarea "https://agents.mcneilandcompany.com/ DRIVER ADDITIONS MUST BE SUBMITTED ONLINE:…"
type textarea "x"
type textarea "https://agents.mcneilandcompany.com/ DRIVER ADDITIONS MUST BE SUBMITTED ONLINE:…"
type textarea "x"
type textarea "https://agents.mcneilandcompany.com/ DRIVER ADDITIONS MUST BE SUBMITTED ONLINE:…"
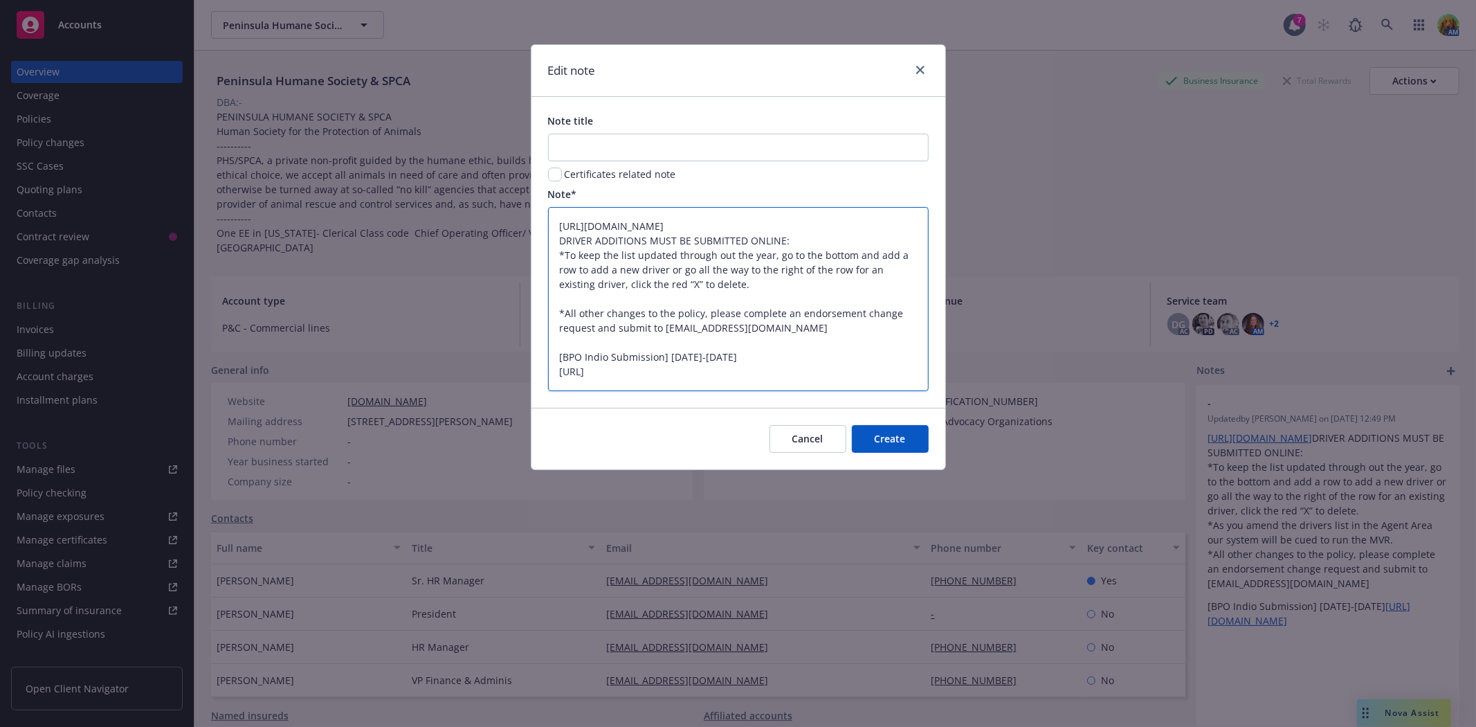
type textarea "x"
type textarea "https://agents.mcneilandcompany.com/ DRIVER ADDITIONS MUST BE SUBMITTED ONLINE:…"
type textarea "x"
type textarea "https://agents.mcneilandcompany.com/ DRIVER ADDITIONS MUST BE SUBMITTED ONLINE:…"
type textarea "x"
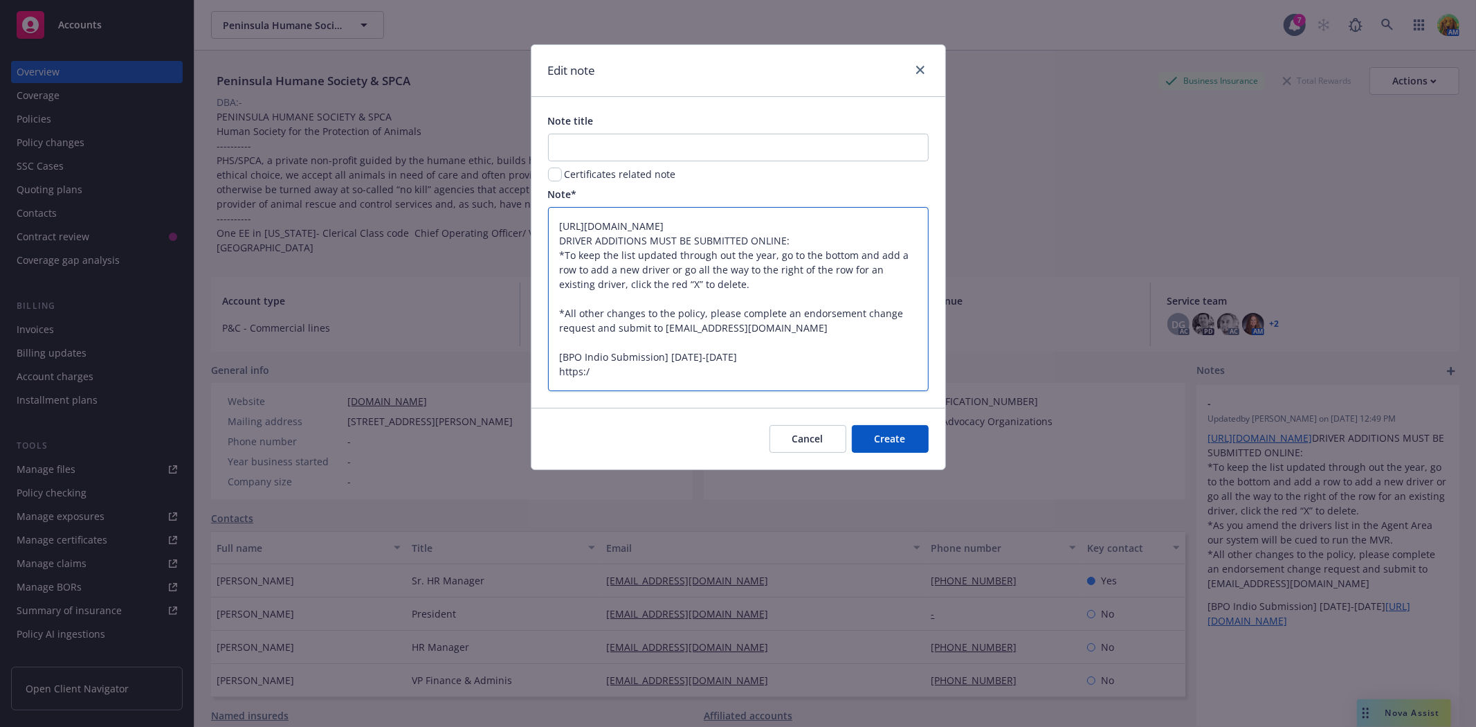
type textarea "https://agents.mcneilandcompany.com/ DRIVER ADDITIONS MUST BE SUBMITTED ONLINE:…"
type textarea "x"
type textarea "https://agents.mcneilandcompany.com/ DRIVER ADDITIONS MUST BE SUBMITTED ONLINE:…"
type textarea "x"
type textarea "https://agents.mcneilandcompany.com/ DRIVER ADDITIONS MUST BE SUBMITTED ONLINE:…"
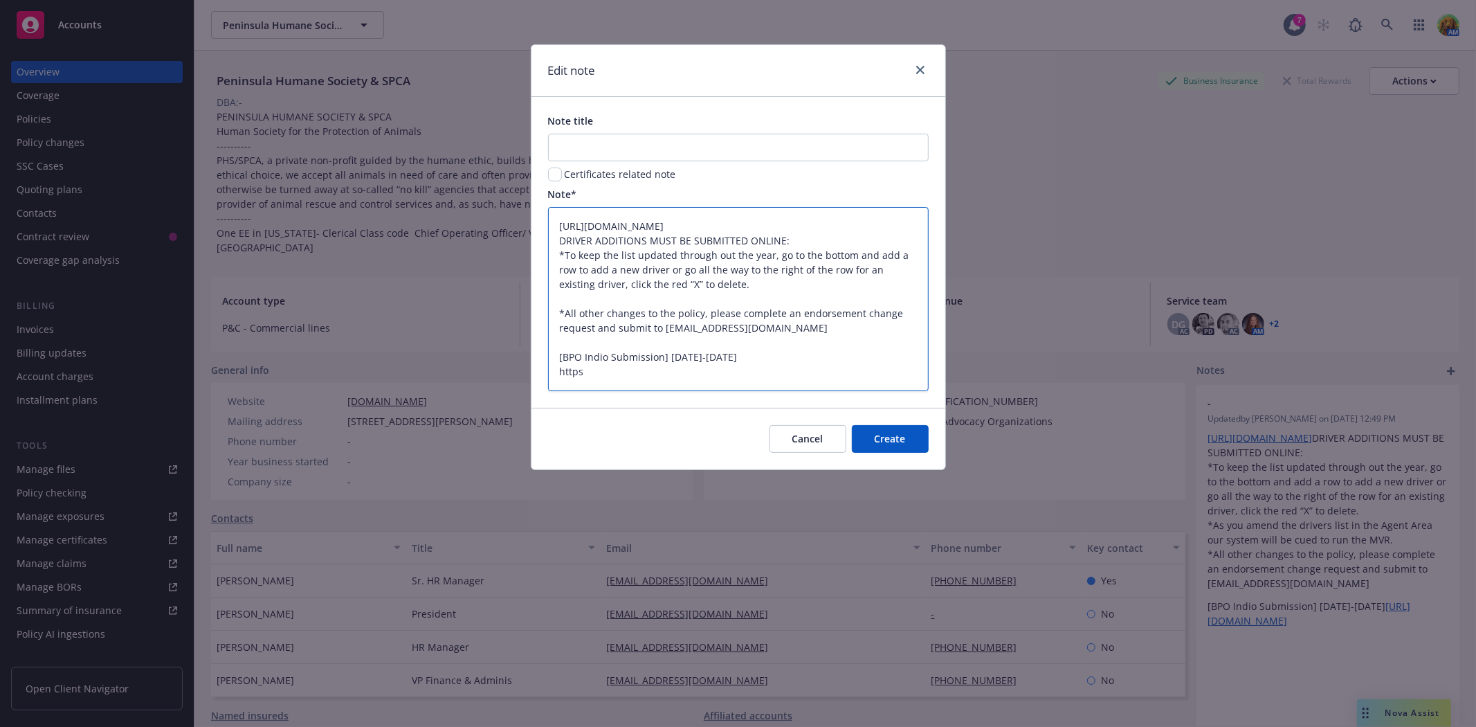
type textarea "x"
type textarea "https://agents.mcneilandcompany.com/ DRIVER ADDITIONS MUST BE SUBMITTED ONLINE:…"
type textarea "x"
type textarea "https://agents.mcneilandcompany.com/ DRIVER ADDITIONS MUST BE SUBMITTED ONLINE:…"
type textarea "x"
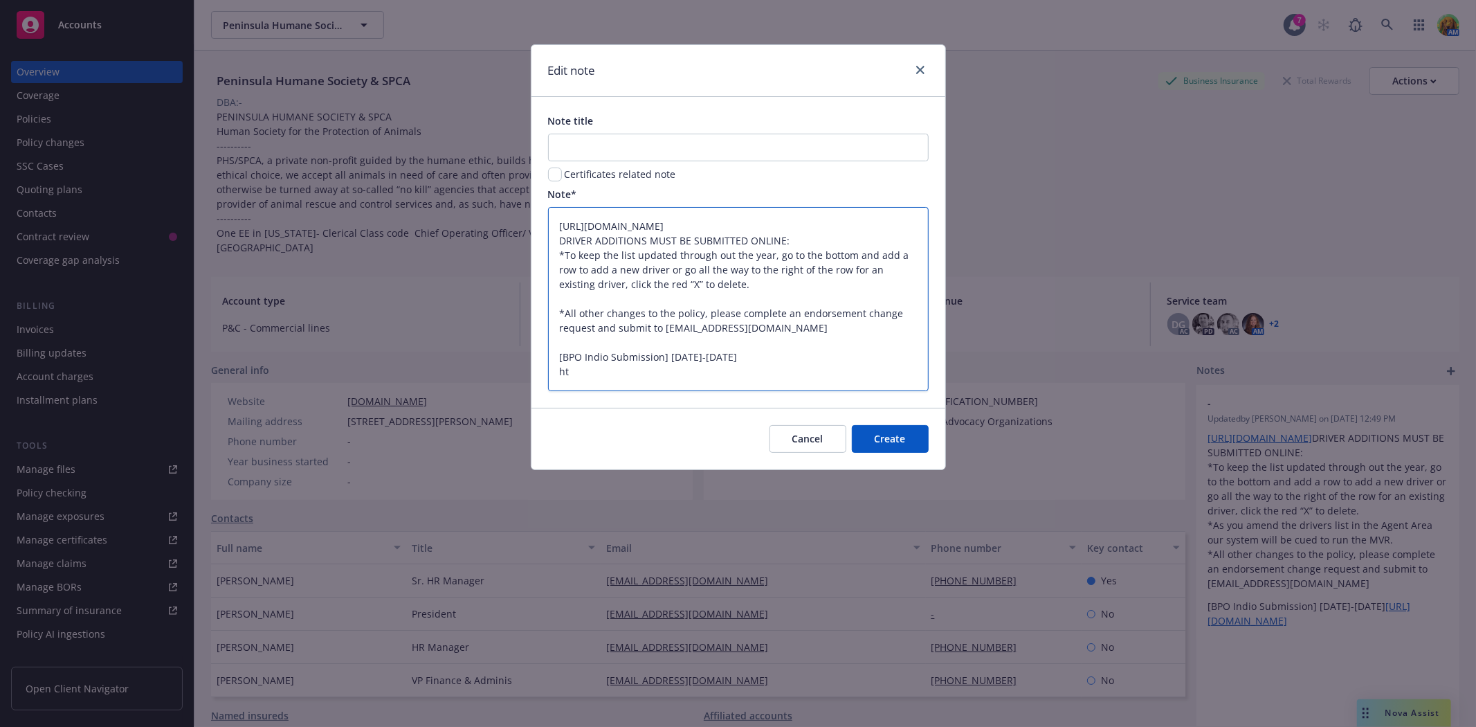
type textarea "https://agents.mcneilandcompany.com/ DRIVER ADDITIONS MUST BE SUBMITTED ONLINE:…"
type textarea "x"
type textarea "https://agents.mcneilandcompany.com/ DRIVER ADDITIONS MUST BE SUBMITTED ONLINE:…"
type textarea "x"
type textarea "https://agents.mcneilandcompany.com/ DRIVER ADDITIONS MUST BE SUBMITTED ONLINE:…"
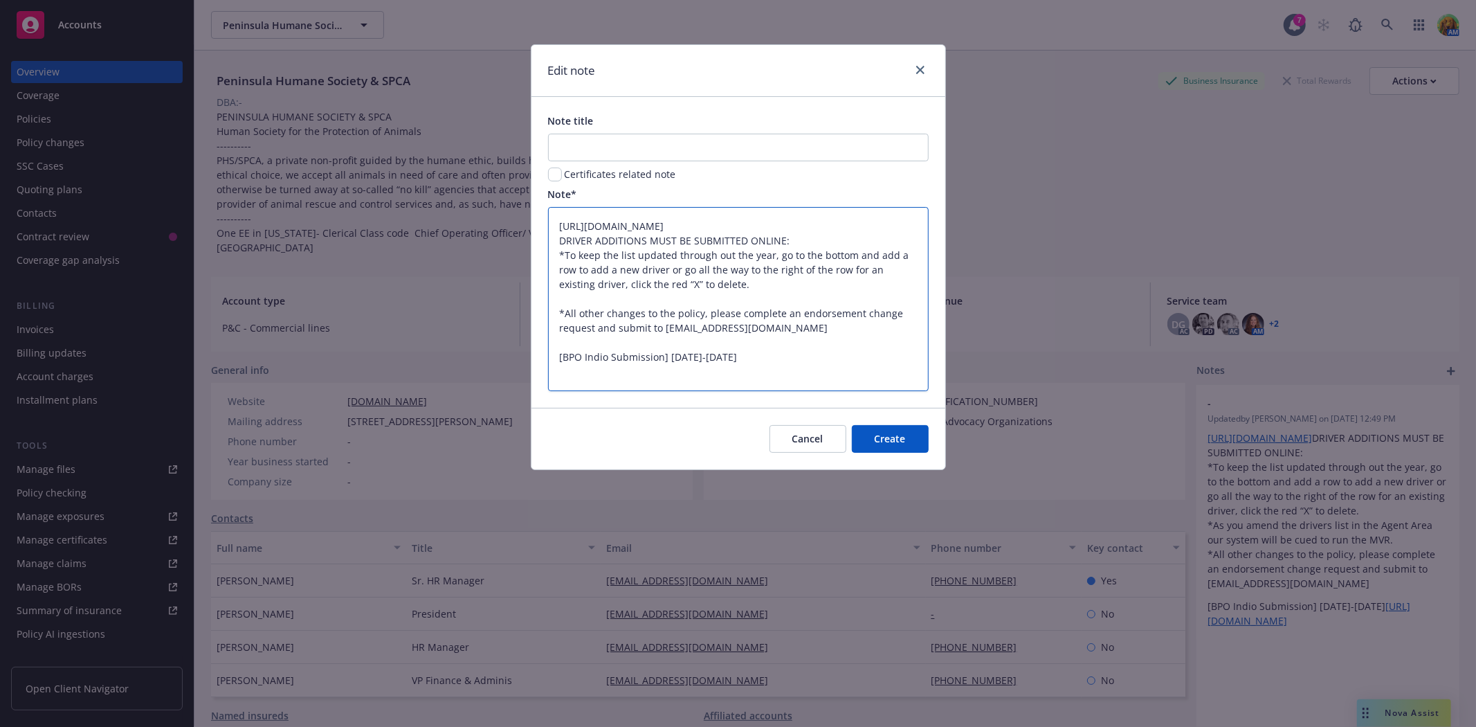
type textarea "x"
type textarea "https://agents.mcneilandcompany.com/ DRIVER ADDITIONS MUST BE SUBMITTED ONLINE:…"
type textarea "x"
type textarea "https://agents.mcneilandcompany.com/ DRIVER ADDITIONS MUST BE SUBMITTED ONLINE:…"
type textarea "x"
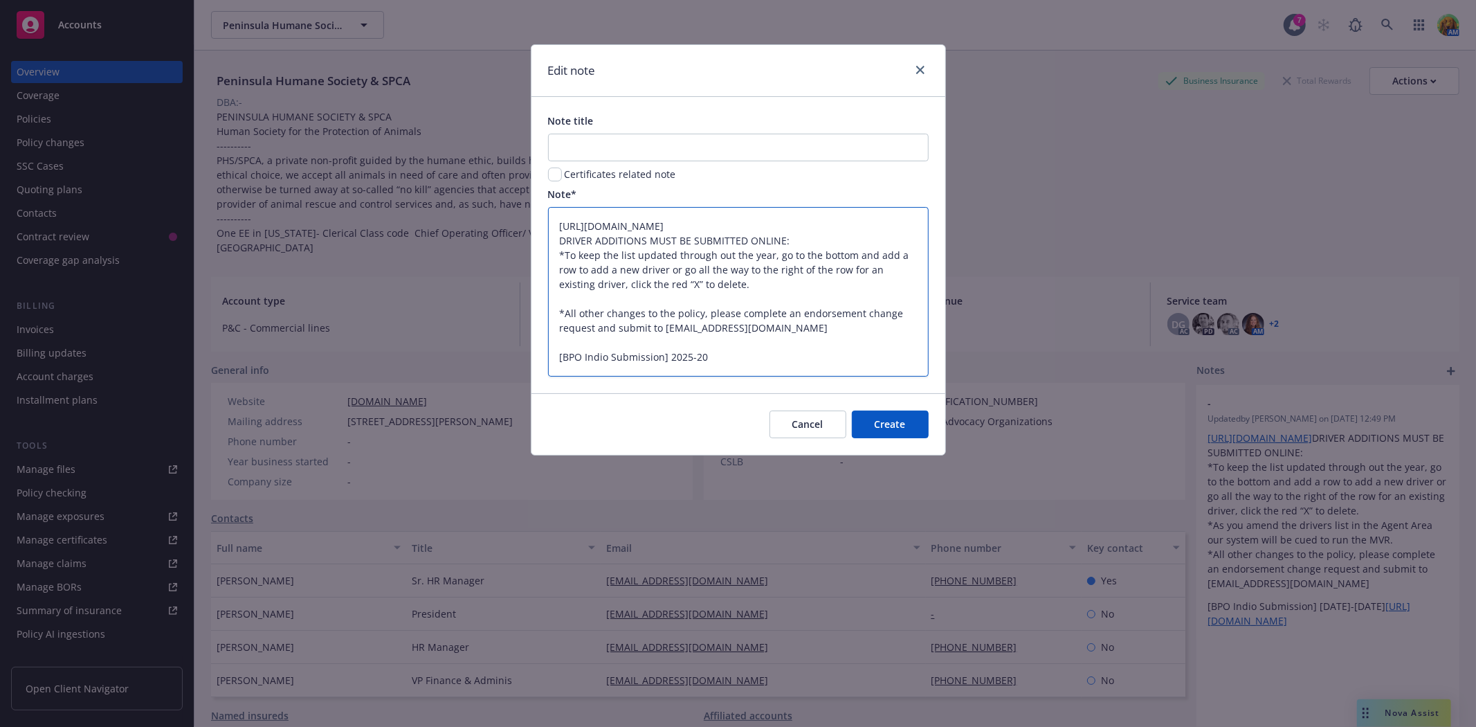
type textarea "https://agents.mcneilandcompany.com/ DRIVER ADDITIONS MUST BE SUBMITTED ONLINE:…"
type textarea "x"
type textarea "https://agents.mcneilandcompany.com/ DRIVER ADDITIONS MUST BE SUBMITTED ONLINE:…"
type textarea "x"
type textarea "https://agents.mcneilandcompany.com/ DRIVER ADDITIONS MUST BE SUBMITTED ONLINE:…"
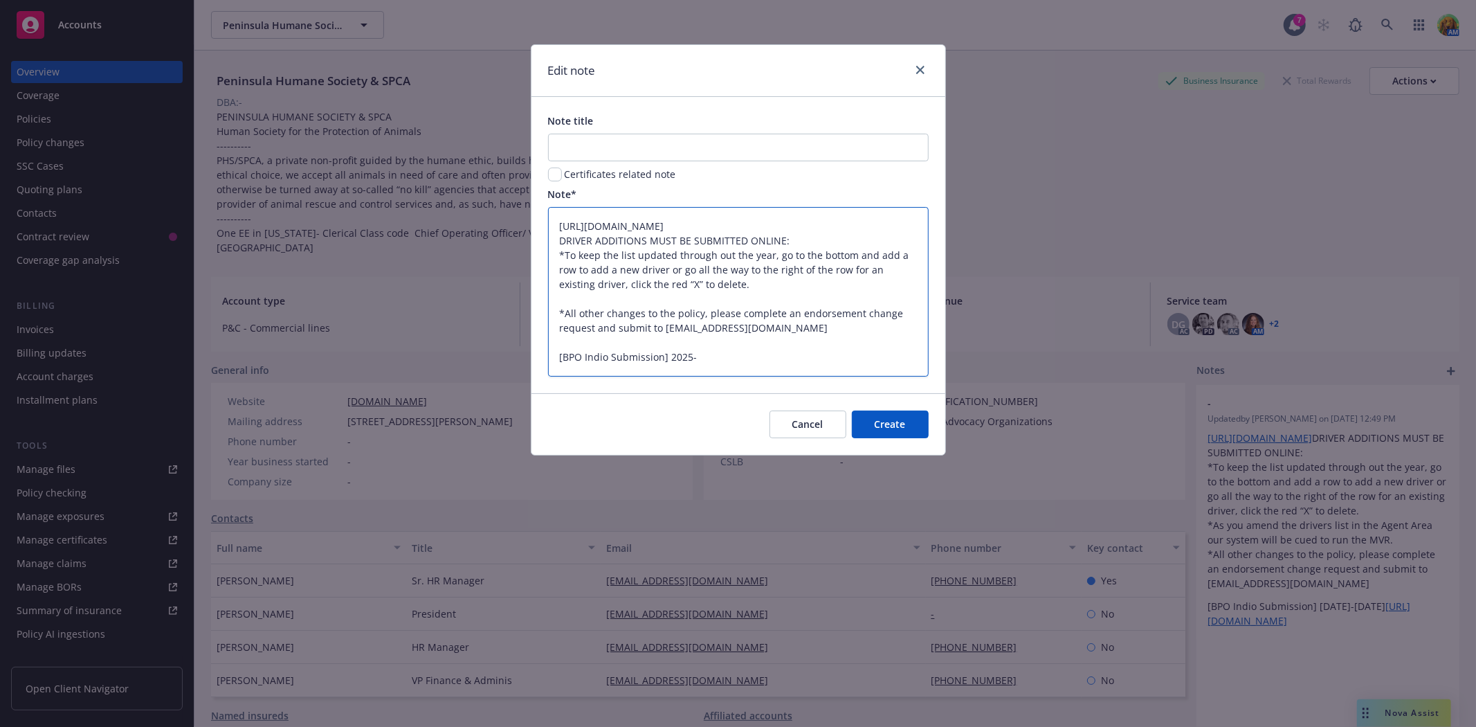
type textarea "x"
type textarea "https://agents.mcneilandcompany.com/ DRIVER ADDITIONS MUST BE SUBMITTED ONLINE:…"
type textarea "x"
type textarea "https://agents.mcneilandcompany.com/ DRIVER ADDITIONS MUST BE SUBMITTED ONLINE:…"
type textarea "x"
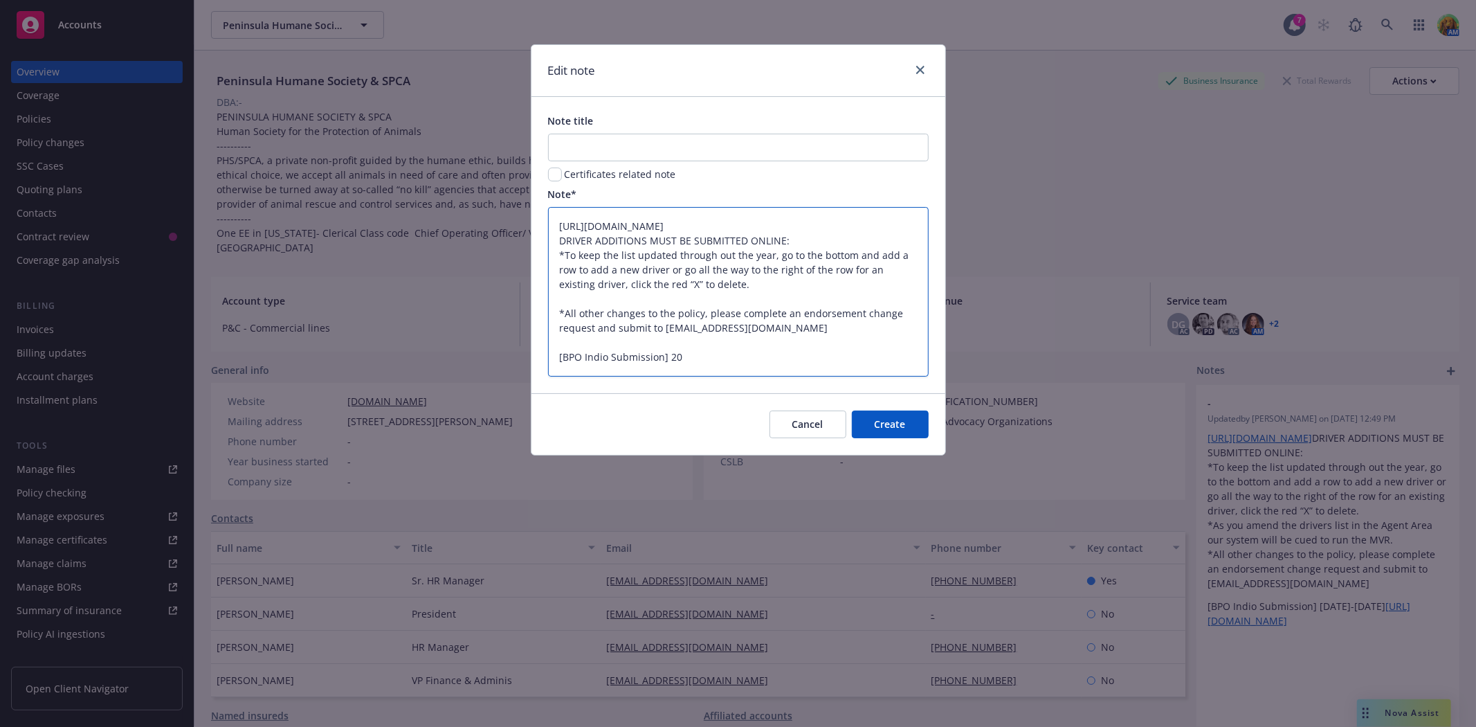
type textarea "https://agents.mcneilandcompany.com/ DRIVER ADDITIONS MUST BE SUBMITTED ONLINE:…"
type textarea "x"
type textarea "https://agents.mcneilandcompany.com/ DRIVER ADDITIONS MUST BE SUBMITTED ONLINE:…"
type textarea "x"
type textarea "https://agents.mcneilandcompany.com/ DRIVER ADDITIONS MUST BE SUBMITTED ONLINE:…"
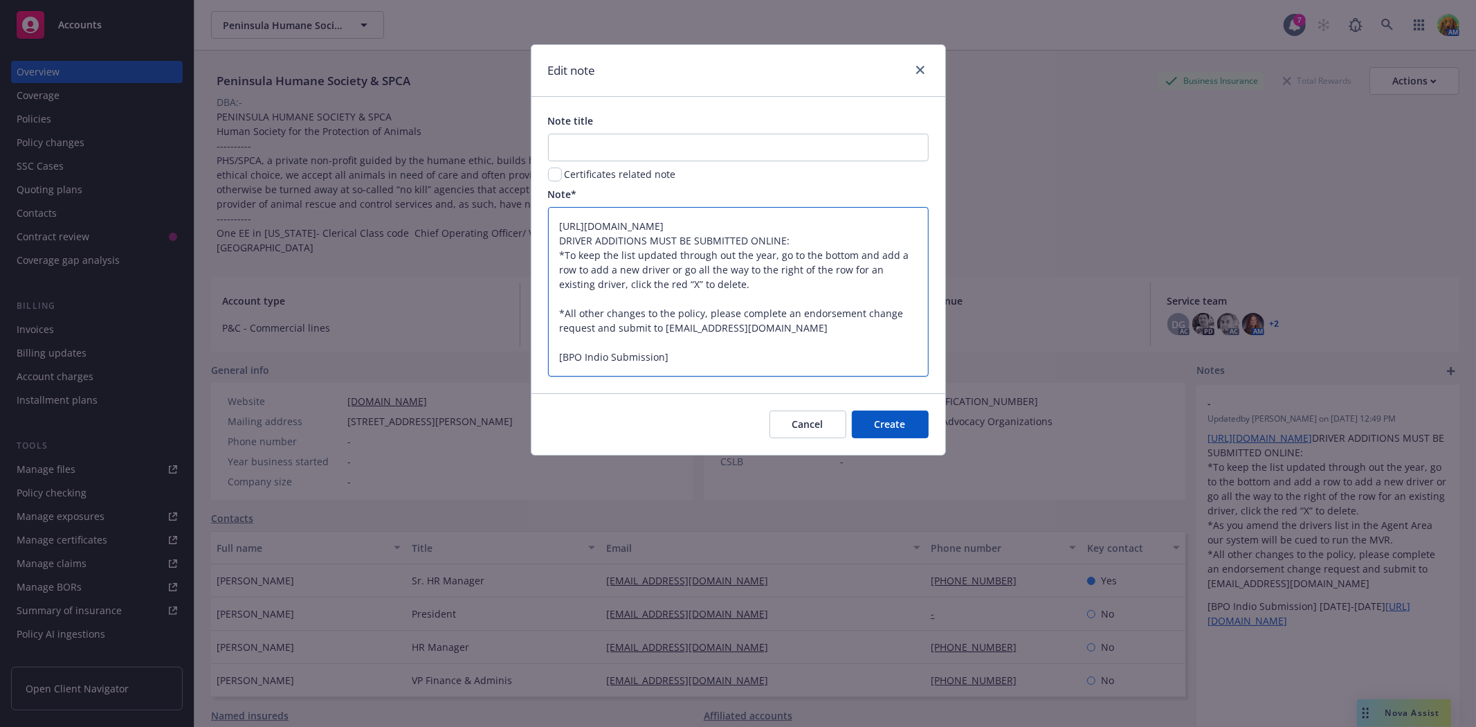
type textarea "x"
type textarea "https://agents.mcneilandcompany.com/ DRIVER ADDITIONS MUST BE SUBMITTED ONLINE:…"
type textarea "x"
type textarea "https://agents.mcneilandcompany.com/ DRIVER ADDITIONS MUST BE SUBMITTED ONLINE:…"
type textarea "x"
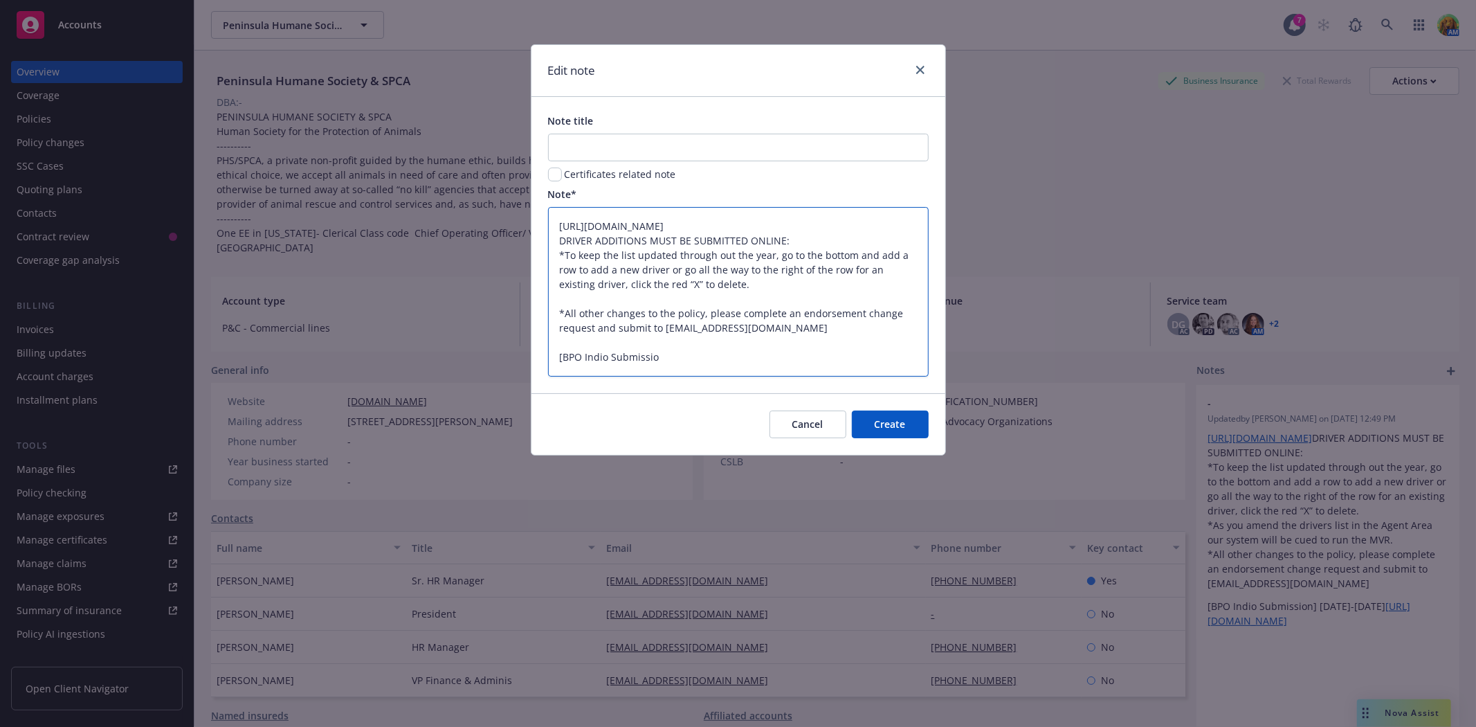
type textarea "https://agents.mcneilandcompany.com/ DRIVER ADDITIONS MUST BE SUBMITTED ONLINE:…"
type textarea "x"
type textarea "https://agents.mcneilandcompany.com/ DRIVER ADDITIONS MUST BE SUBMITTED ONLINE:…"
type textarea "x"
type textarea "https://agents.mcneilandcompany.com/ DRIVER ADDITIONS MUST BE SUBMITTED ONLINE:…"
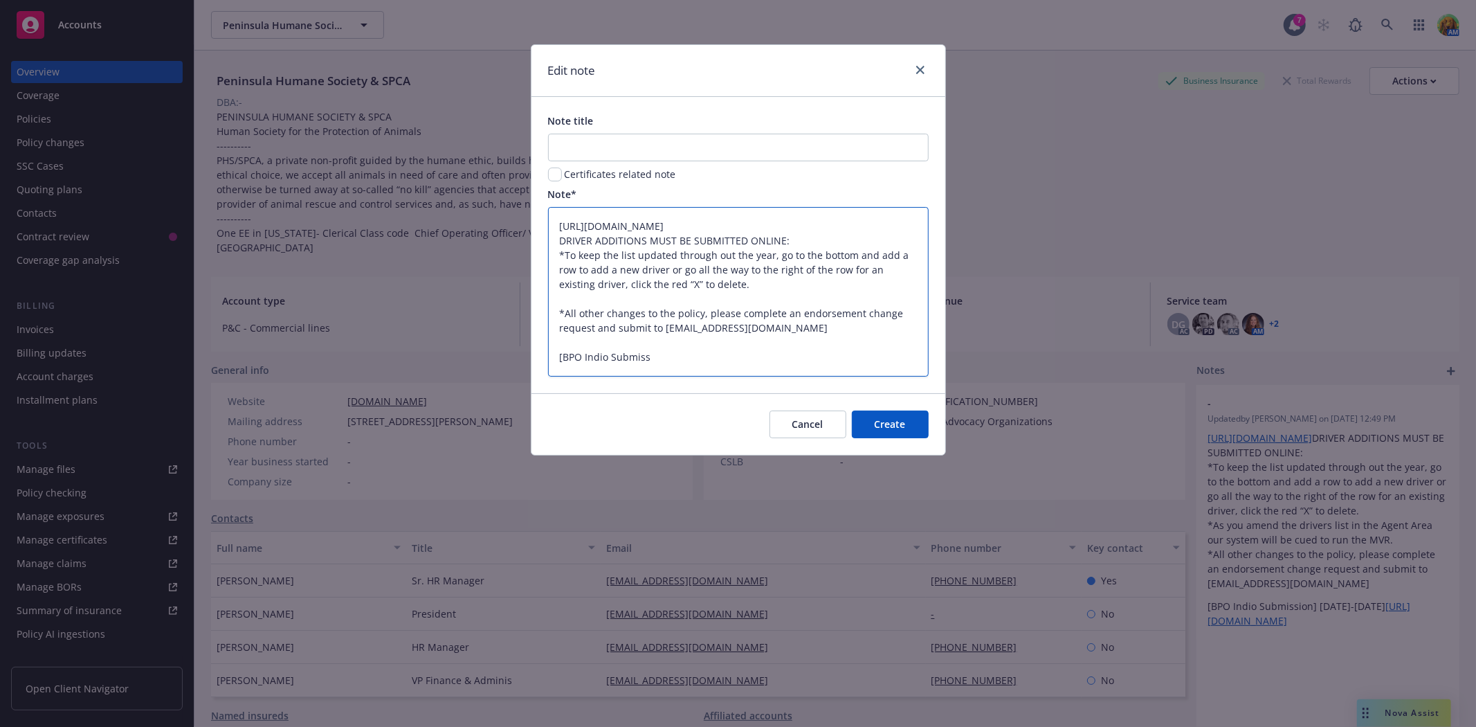
type textarea "x"
type textarea "https://agents.mcneilandcompany.com/ DRIVER ADDITIONS MUST BE SUBMITTED ONLINE:…"
type textarea "x"
type textarea "https://agents.mcneilandcompany.com/ DRIVER ADDITIONS MUST BE SUBMITTED ONLINE:…"
type textarea "x"
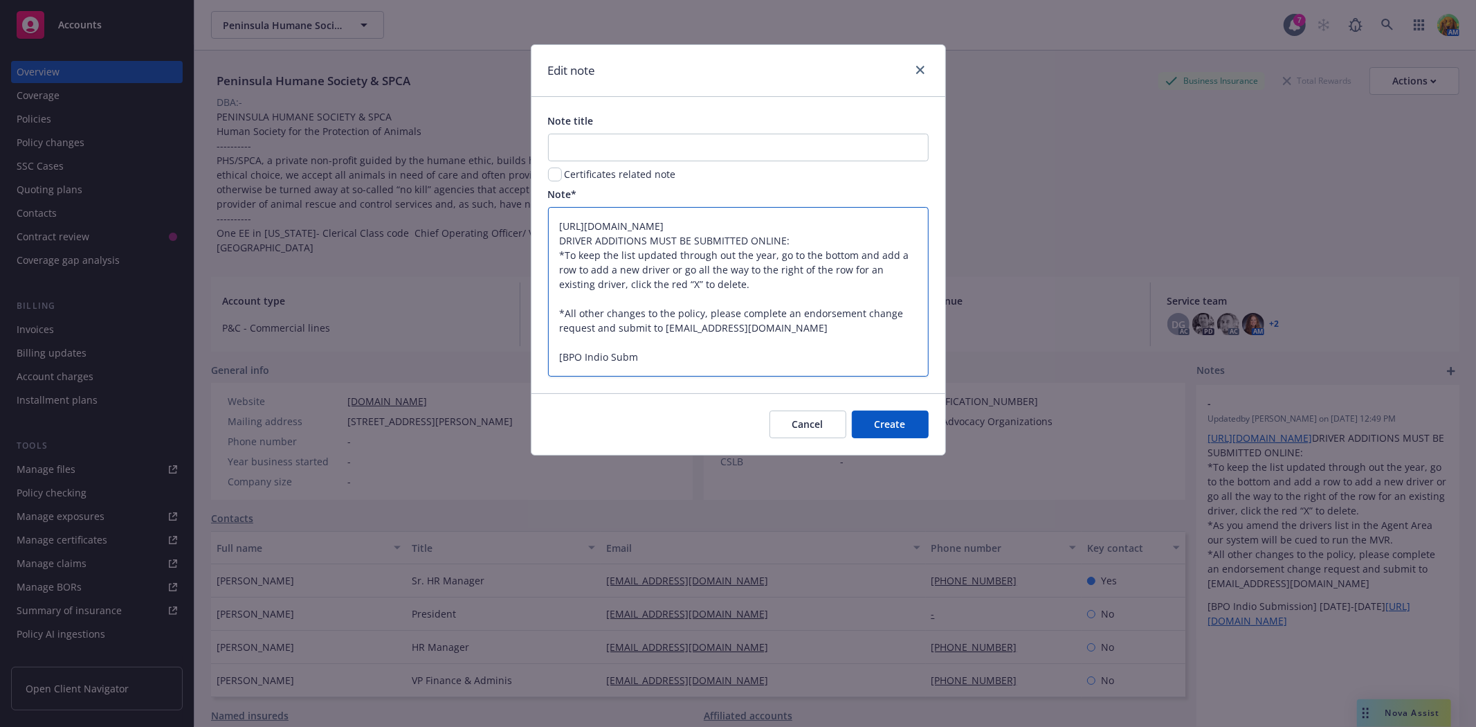
type textarea "https://agents.mcneilandcompany.com/ DRIVER ADDITIONS MUST BE SUBMITTED ONLINE:…"
type textarea "x"
type textarea "https://agents.mcneilandcompany.com/ DRIVER ADDITIONS MUST BE SUBMITTED ONLINE:…"
type textarea "x"
type textarea "https://agents.mcneilandcompany.com/ DRIVER ADDITIONS MUST BE SUBMITTED ONLINE:…"
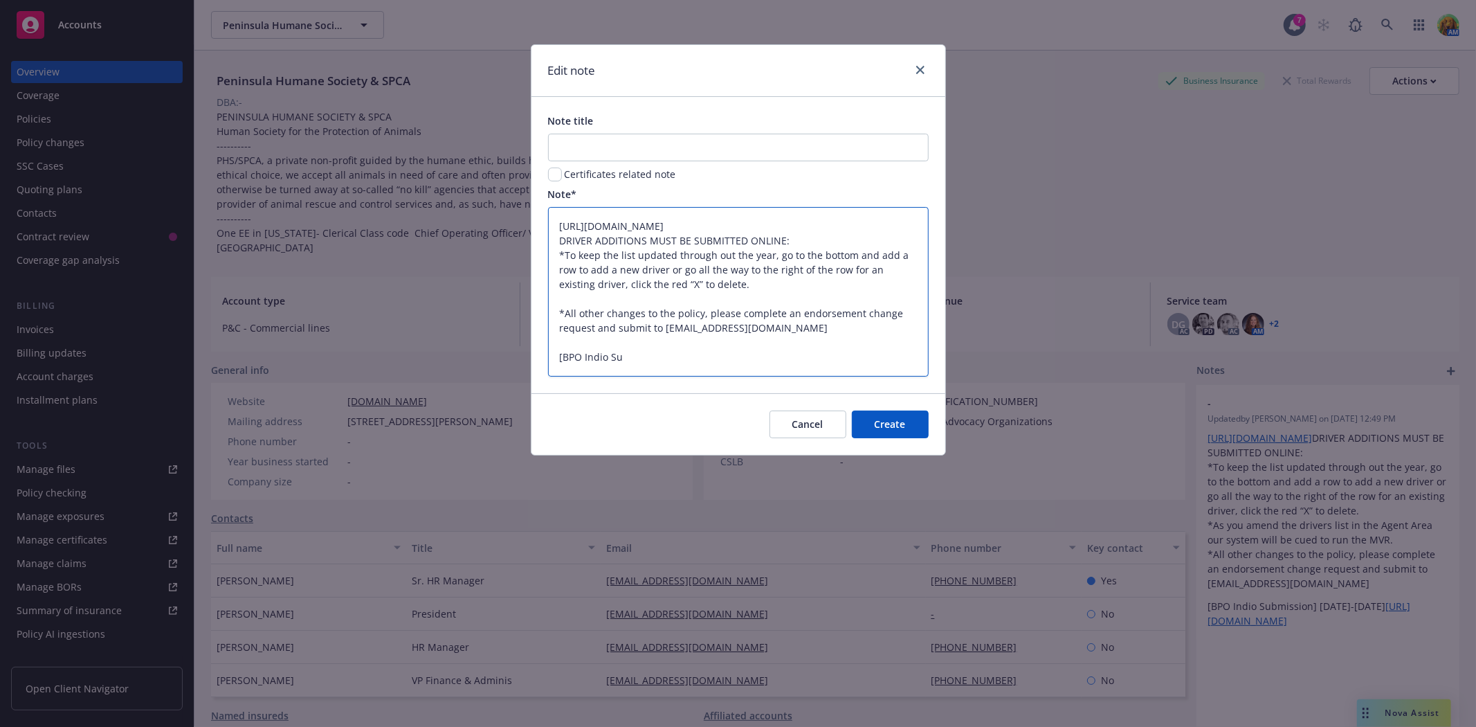
type textarea "x"
type textarea "https://agents.mcneilandcompany.com/ DRIVER ADDITIONS MUST BE SUBMITTED ONLINE:…"
type textarea "x"
type textarea "https://agents.mcneilandcompany.com/ DRIVER ADDITIONS MUST BE SUBMITTED ONLINE:…"
type textarea "x"
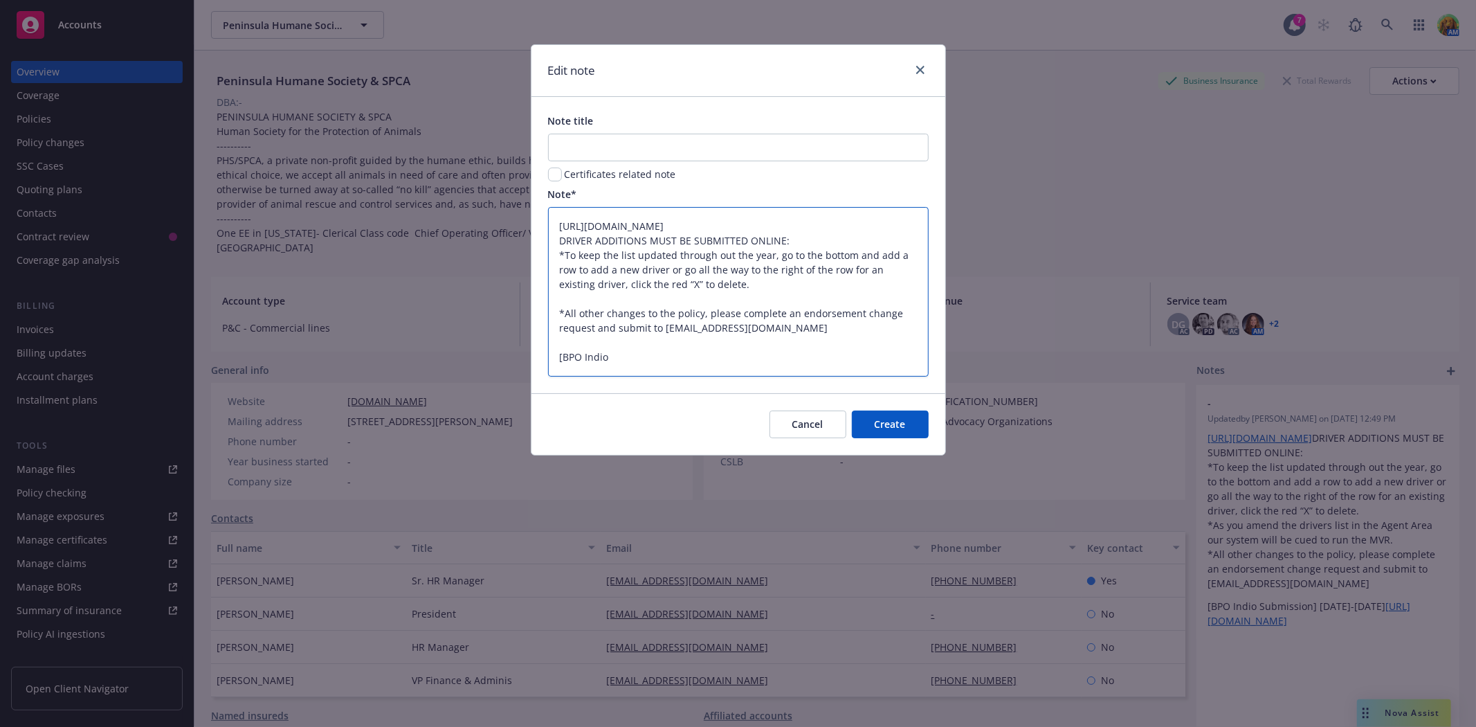
type textarea "https://agents.mcneilandcompany.com/ DRIVER ADDITIONS MUST BE SUBMITTED ONLINE:…"
type textarea "x"
type textarea "https://agents.mcneilandcompany.com/ DRIVER ADDITIONS MUST BE SUBMITTED ONLINE:…"
type textarea "x"
type textarea "https://agents.mcneilandcompany.com/ DRIVER ADDITIONS MUST BE SUBMITTED ONLINE:…"
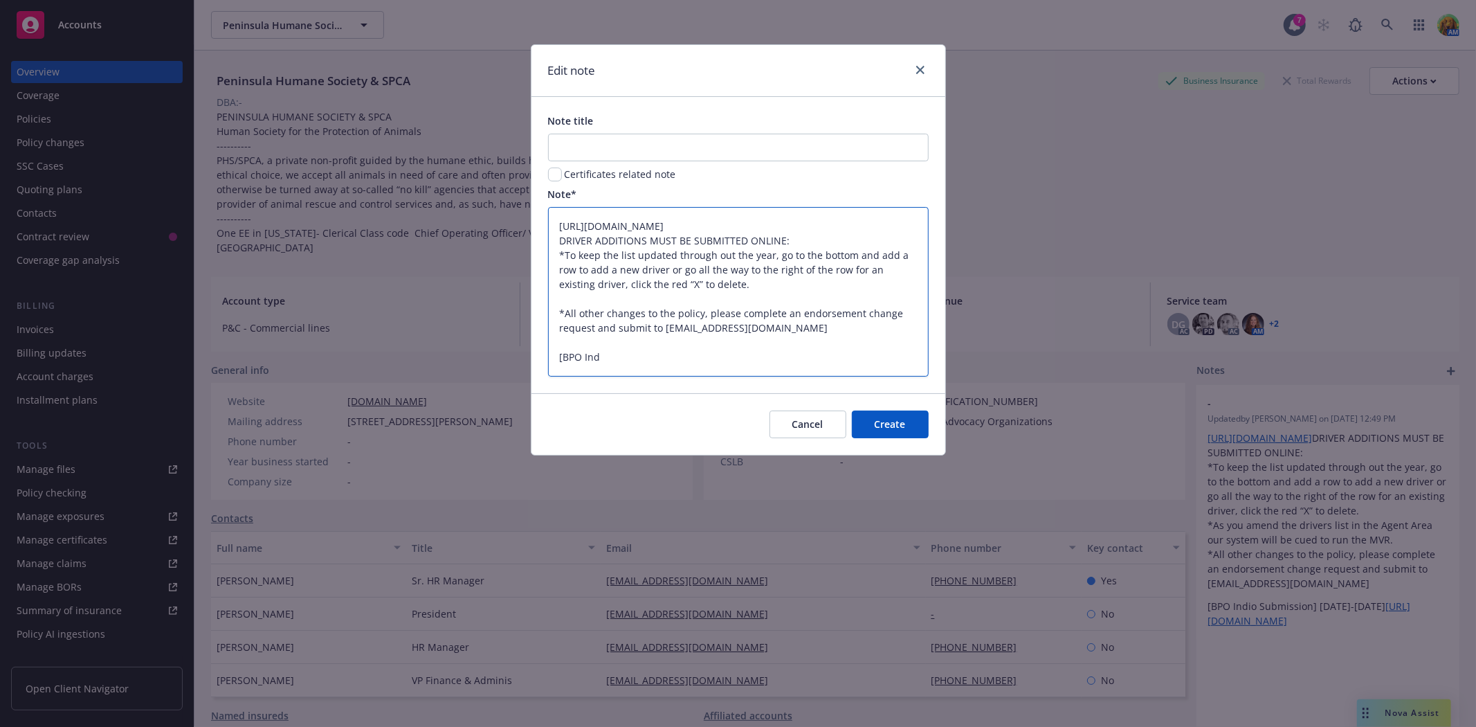
type textarea "x"
type textarea "https://agents.mcneilandcompany.com/ DRIVER ADDITIONS MUST BE SUBMITTED ONLINE:…"
type textarea "x"
type textarea "https://agents.mcneilandcompany.com/ DRIVER ADDITIONS MUST BE SUBMITTED ONLINE:…"
type textarea "x"
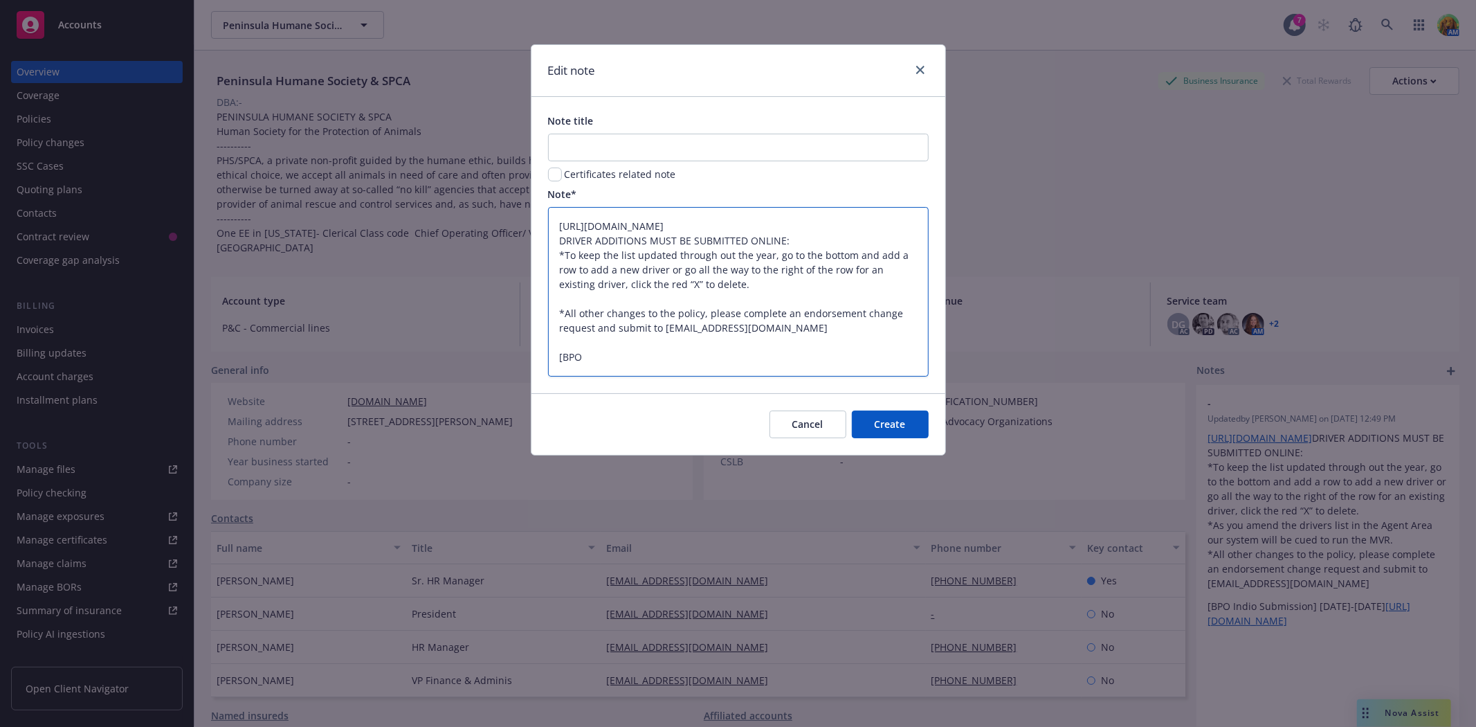
type textarea "https://agents.mcneilandcompany.com/ DRIVER ADDITIONS MUST BE SUBMITTED ONLINE:…"
type textarea "x"
type textarea "https://agents.mcneilandcompany.com/ DRIVER ADDITIONS MUST BE SUBMITTED ONLINE:…"
type textarea "x"
type textarea "https://agents.mcneilandcompany.com/ DRIVER ADDITIONS MUST BE SUBMITTED ONLINE:…"
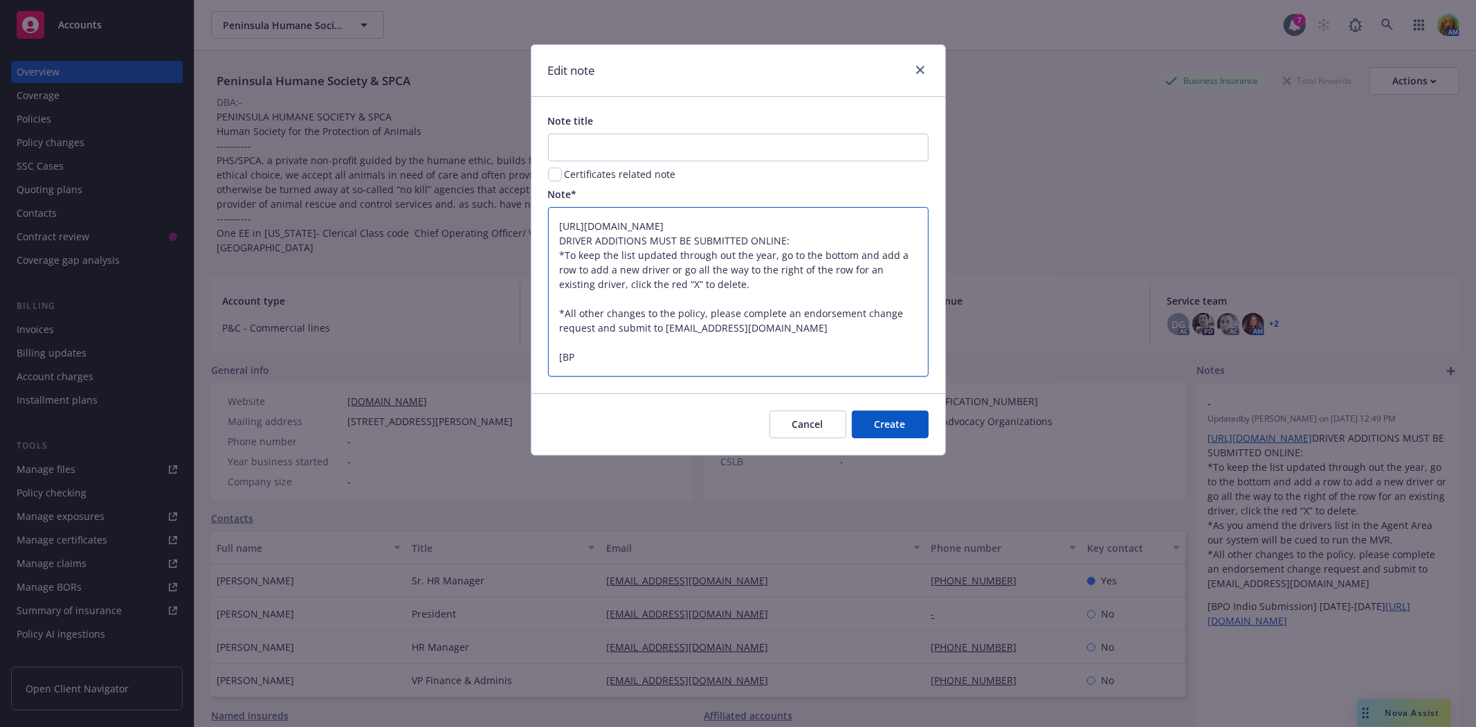
type textarea "x"
type textarea "https://agents.mcneilandcompany.com/ DRIVER ADDITIONS MUST BE SUBMITTED ONLINE:…"
type textarea "x"
type textarea "https://agents.mcneilandcompany.com/ DRIVER ADDITIONS MUST BE SUBMITTED ONLINE:…"
type textarea "x"
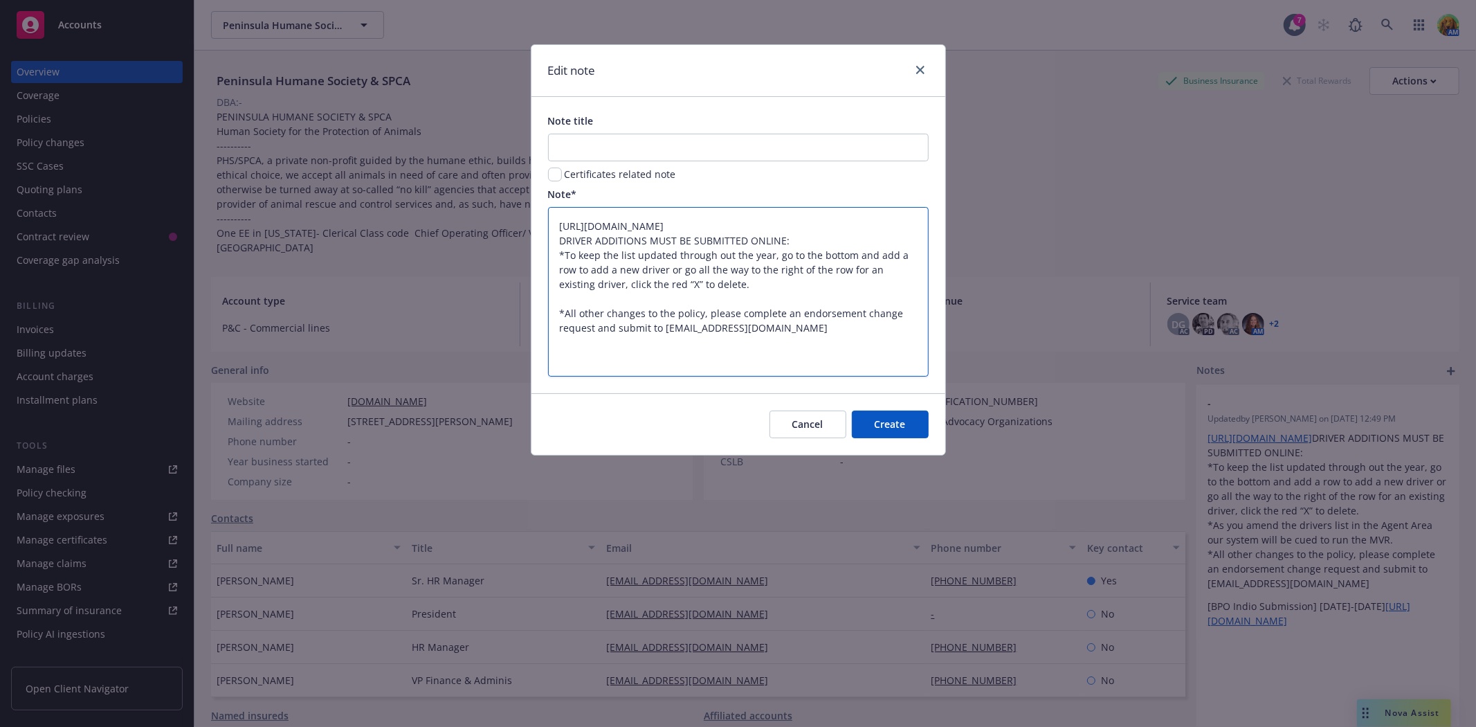
type textarea "https://agents.mcneilandcompany.com/ DRIVER ADDITIONS MUST BE SUBMITTED ONLINE:…"
type textarea "x"
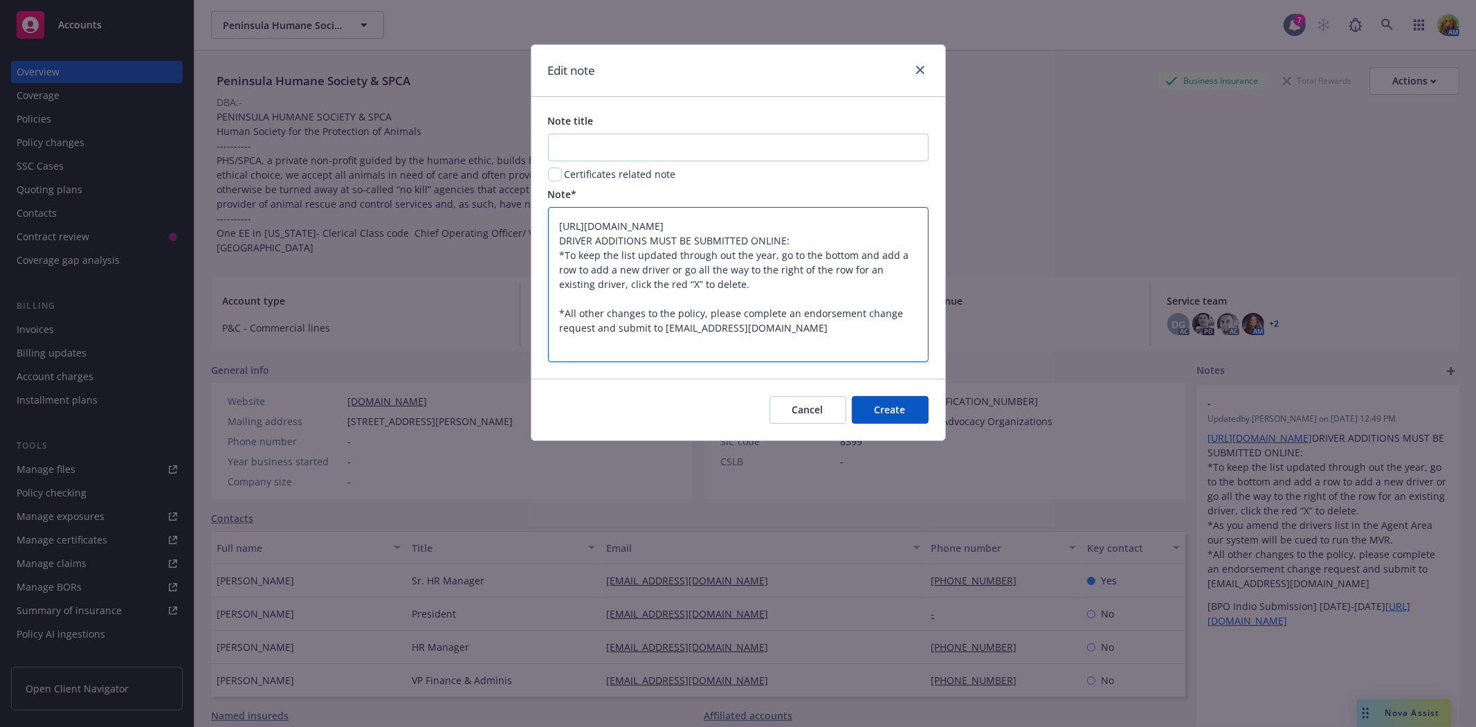
click at [597, 329] on textarea "https://agents.mcneilandcompany.com/ DRIVER ADDITIONS MUST BE SUBMITTED ONLINE:…" at bounding box center [738, 284] width 381 height 154
type textarea "https://agents.mcneilandcompany.com/ DRIVER ADDITIONS MUST BE SUBMITTED ONLINE:…"
type textarea "x"
type textarea "https://agents.mcneilandcompany.com/ DRIVER ADDITIONS MUST BE SUBMITTED ONLINE:…"
type textarea "x"
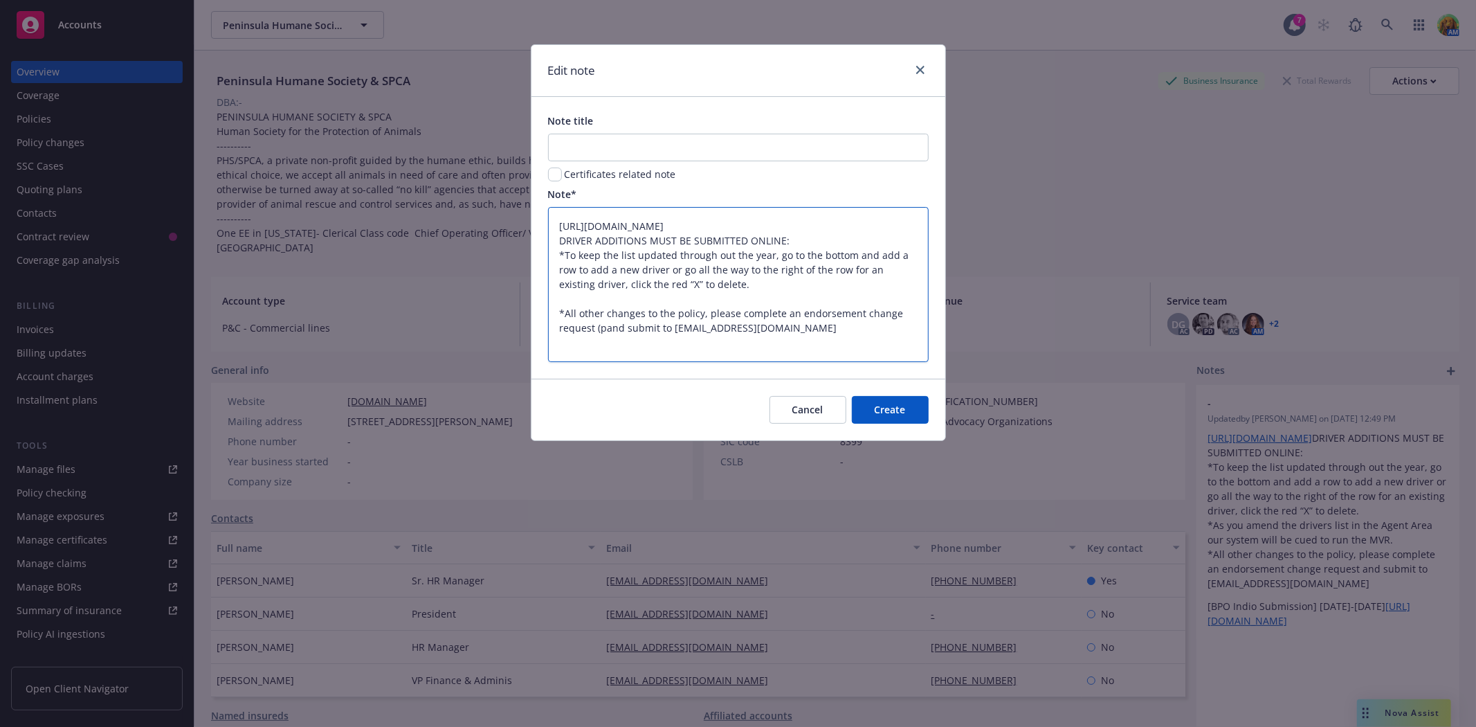
type textarea "https://agents.mcneilandcompany.com/ DRIVER ADDITIONS MUST BE SUBMITTED ONLINE:…"
type textarea "x"
type textarea "https://agents.mcneilandcompany.com/ DRIVER ADDITIONS MUST BE SUBMITTED ONLINE:…"
type textarea "x"
type textarea "https://agents.mcneilandcompany.com/ DRIVER ADDITIONS MUST BE SUBMITTED ONLINE:…"
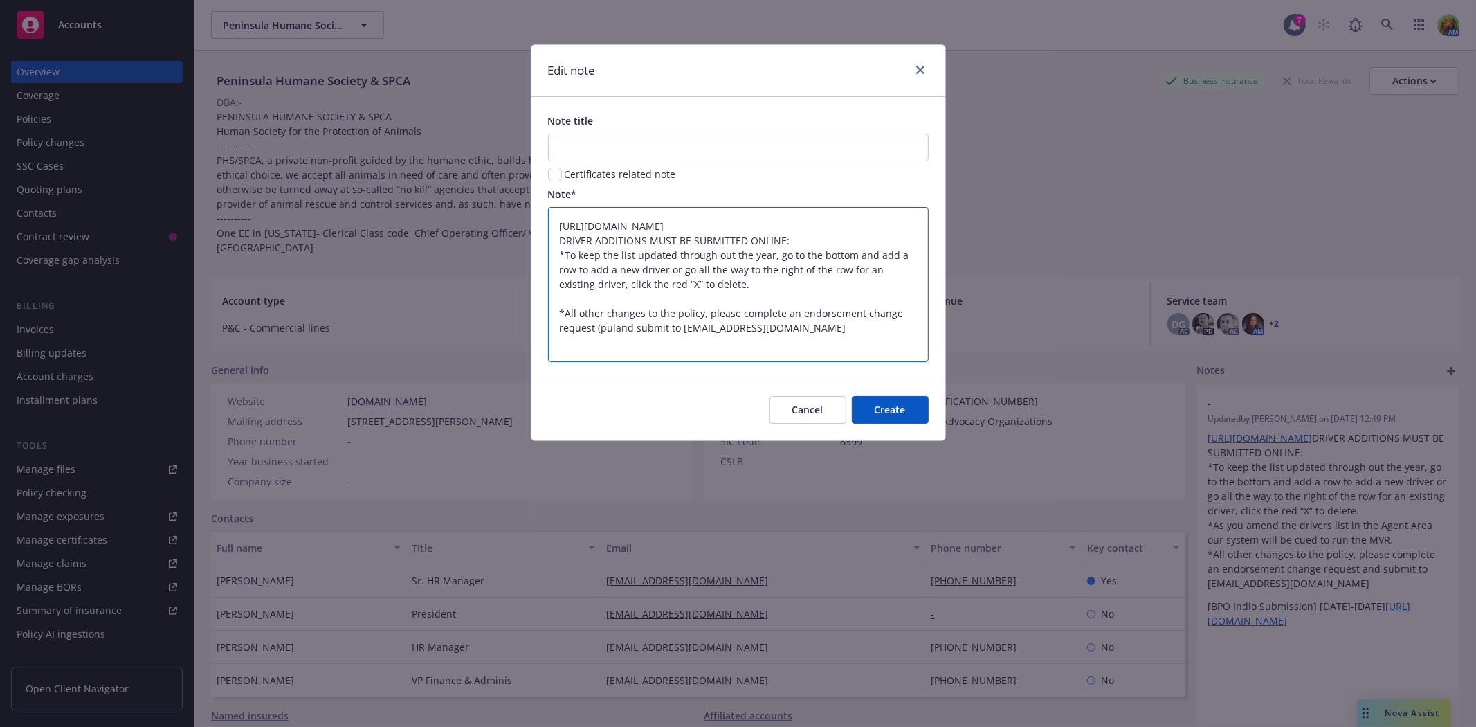
type textarea "x"
type textarea "https://agents.mcneilandcompany.com/ DRIVER ADDITIONS MUST BE SUBMITTED ONLINE:…"
type textarea "x"
type textarea "https://agents.mcneilandcompany.com/ DRIVER ADDITIONS MUST BE SUBMITTED ONLINE:…"
type textarea "x"
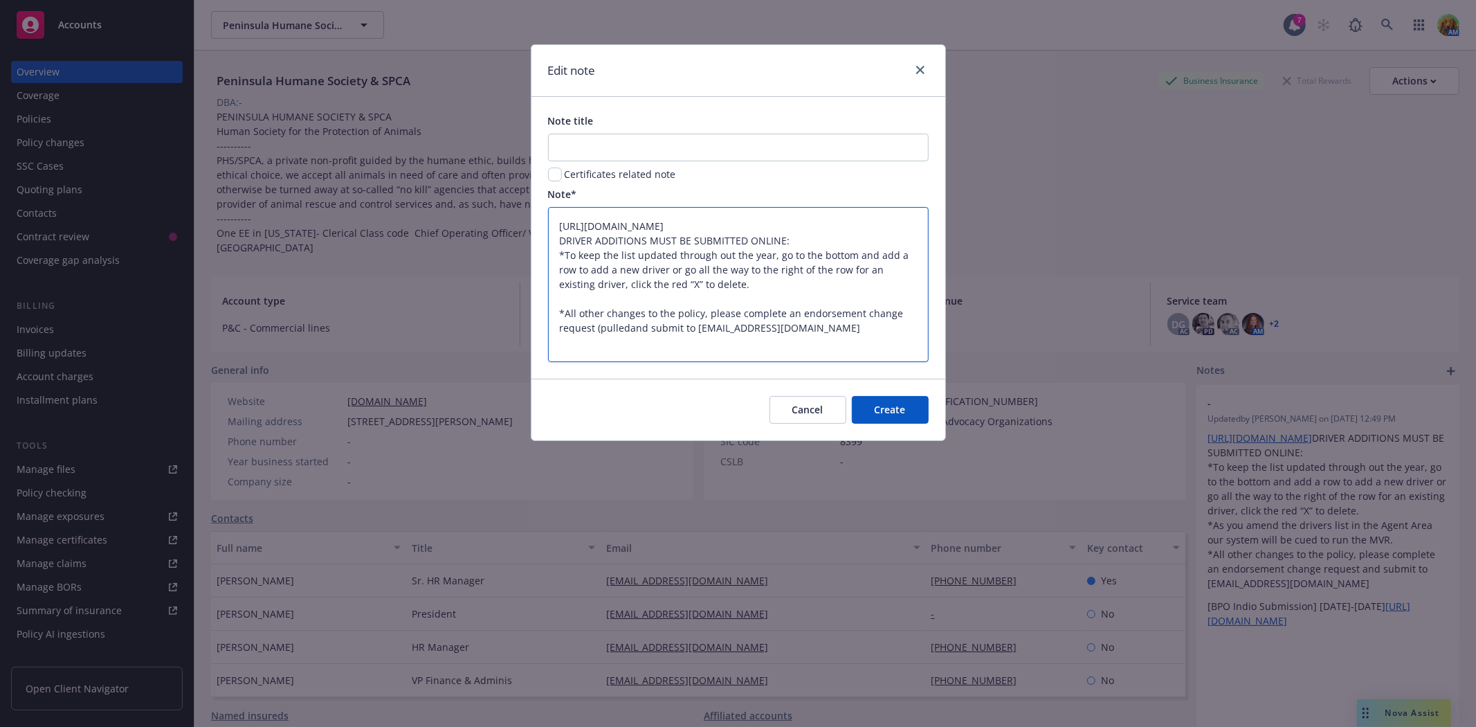
type textarea "https://agents.mcneilandcompany.com/ DRIVER ADDITIONS MUST BE SUBMITTED ONLINE:…"
type textarea "x"
type textarea "https://agents.mcneilandcompany.com/ DRIVER ADDITIONS MUST BE SUBMITTED ONLINE:…"
type textarea "x"
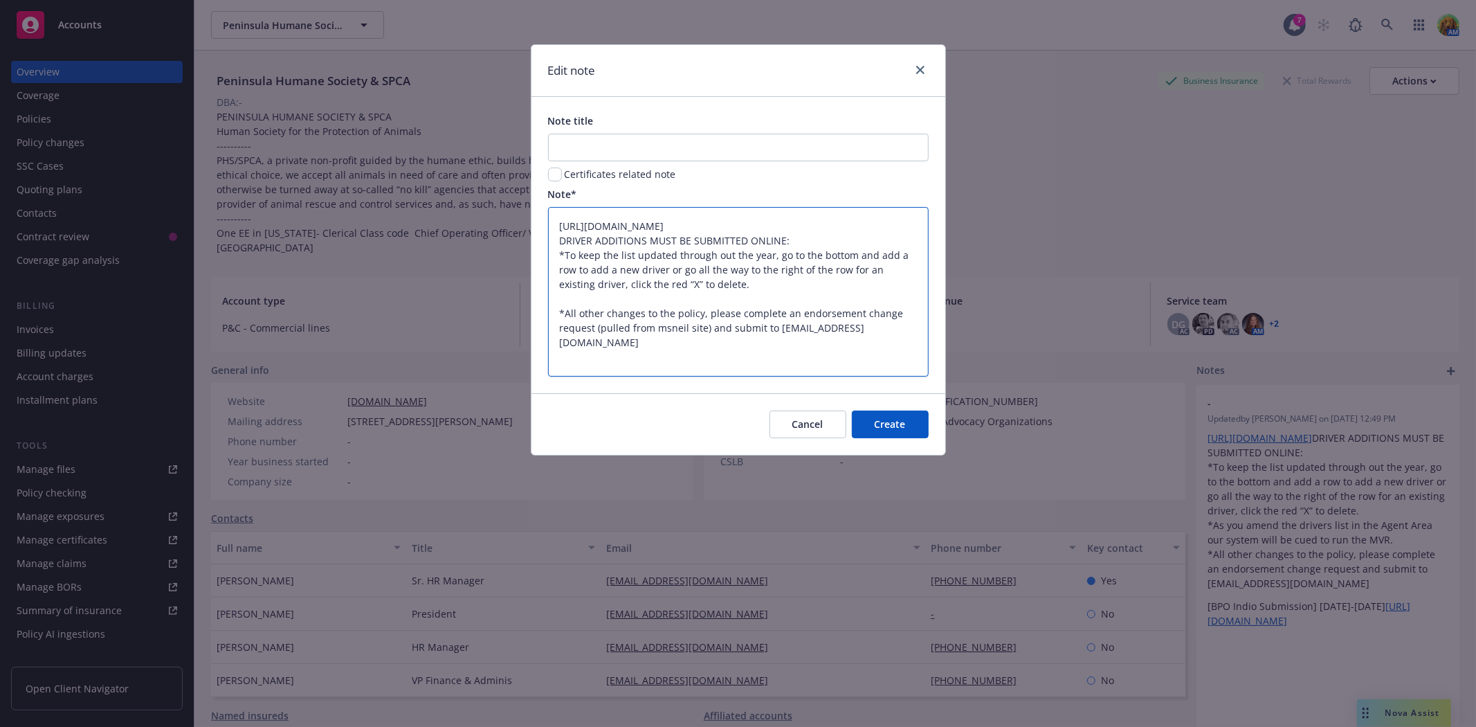
click at [666, 326] on textarea "https://agents.mcneilandcompany.com/ DRIVER ADDITIONS MUST BE SUBMITTED ONLINE:…" at bounding box center [738, 291] width 381 height 169
click at [778, 325] on textarea "https://agents.mcneilandcompany.com/ DRIVER ADDITIONS MUST BE SUBMITTED ONLINE:…" at bounding box center [738, 291] width 381 height 169
drag, startPoint x: 762, startPoint y: 326, endPoint x: 787, endPoint y: 329, distance: 25.1
click at [762, 326] on textarea "https://agents.mcneilandcompany.com/ DRIVER ADDITIONS MUST BE SUBMITTED ONLINE:…" at bounding box center [738, 291] width 381 height 169
click at [558, 226] on textarea "https://agents.mcneilandcompany.com/ DRIVER ADDITIONS MUST BE SUBMITTED ONLINE:…" at bounding box center [738, 291] width 381 height 169
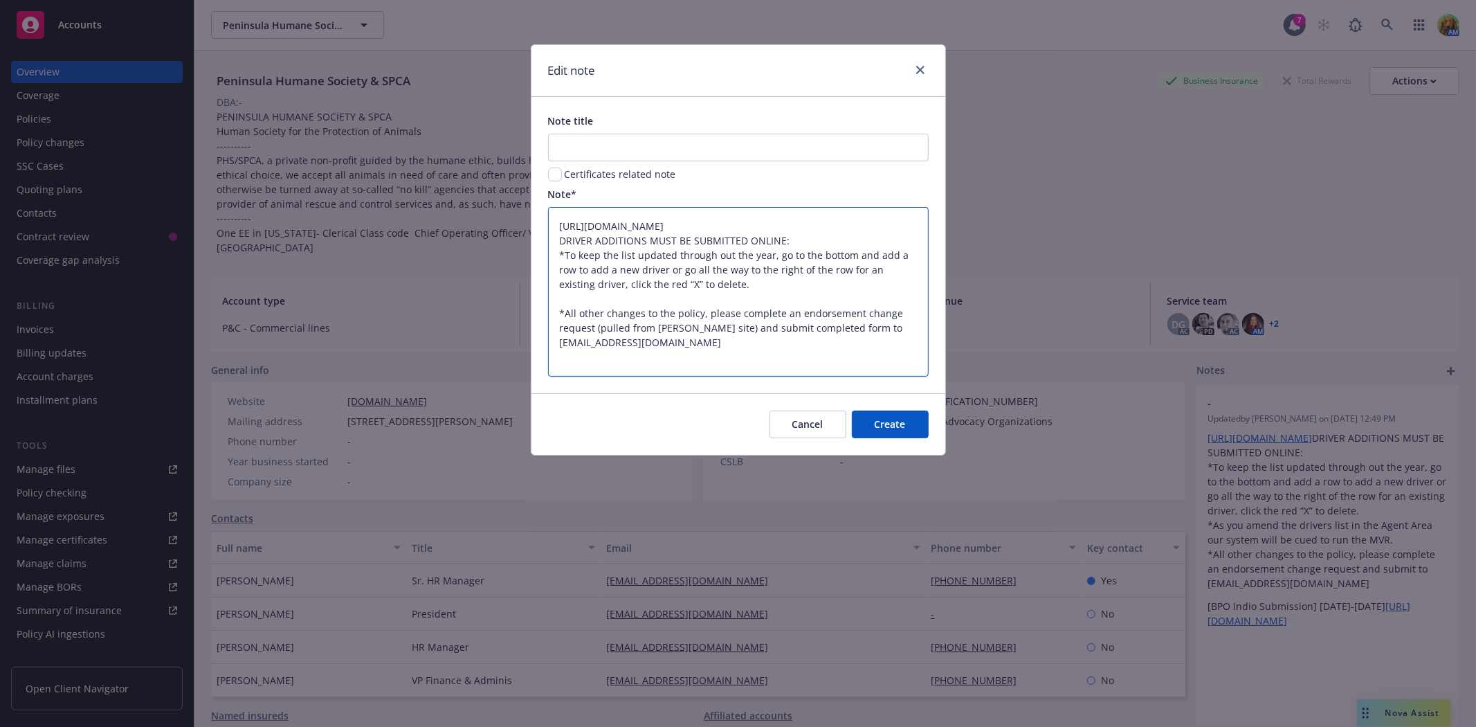
click at [792, 235] on textarea "https://agents.mcneilandcompany.com/ DRIVER ADDITIONS MUST BE SUBMITTED ONLINE:…" at bounding box center [738, 291] width 381 height 169
click at [820, 238] on textarea "https://agents.mcneilandcompany.com/ DRIVER ADDITIONS MUST BE SUBMITTED ONLINE:…" at bounding box center [738, 291] width 381 height 169
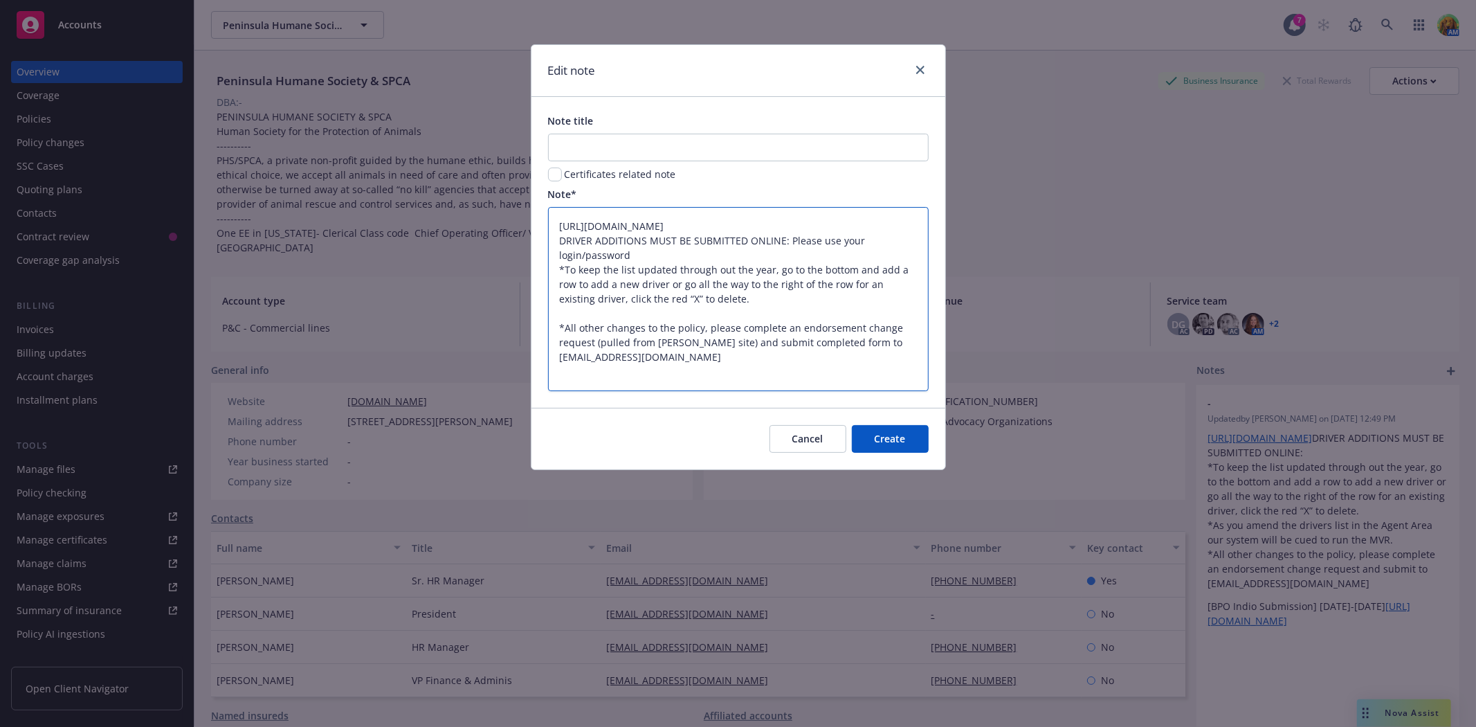
click at [789, 238] on textarea "https://agents.mcneilandcompany.com/ DRIVER ADDITIONS MUST BE SUBMITTED ONLINE:…" at bounding box center [738, 298] width 381 height 183
click at [888, 444] on span "Create" at bounding box center [890, 438] width 31 height 13
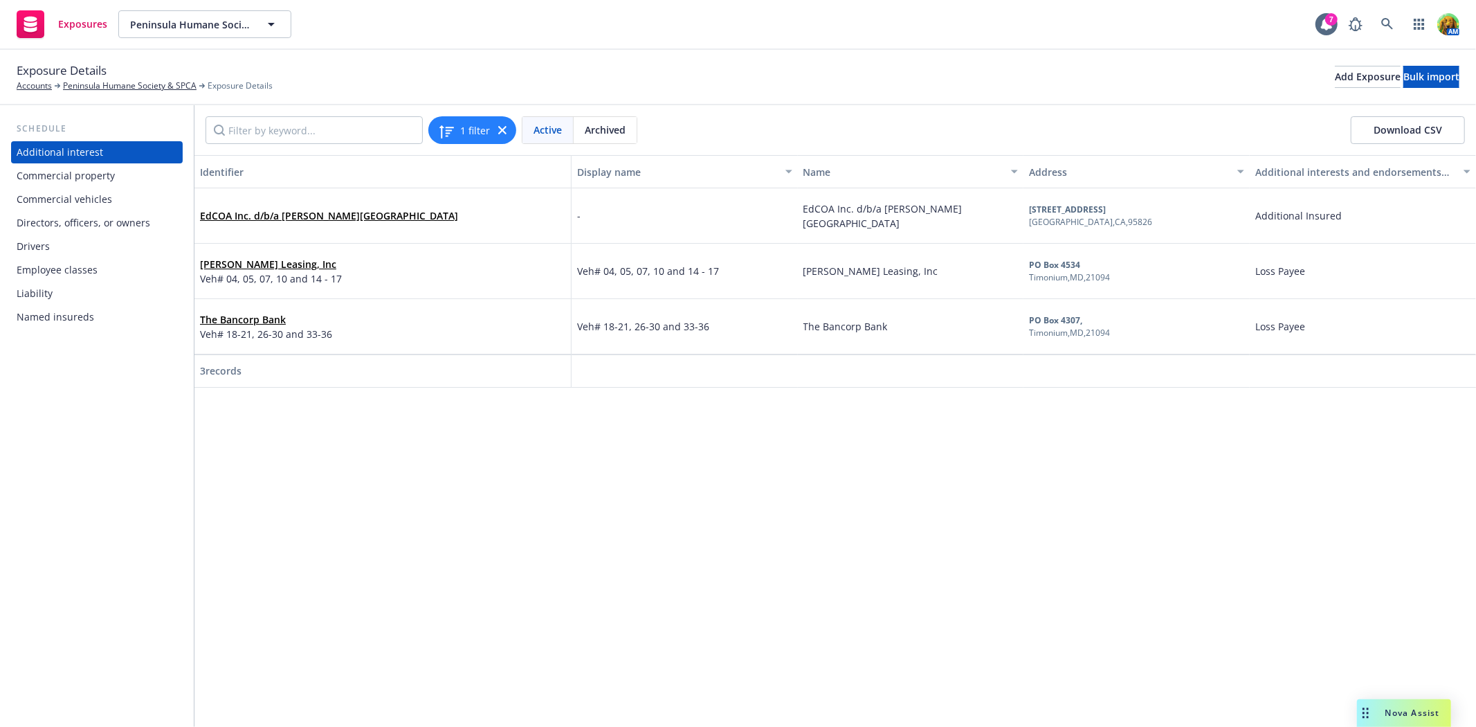
click at [25, 242] on div "Drivers" at bounding box center [33, 246] width 33 height 22
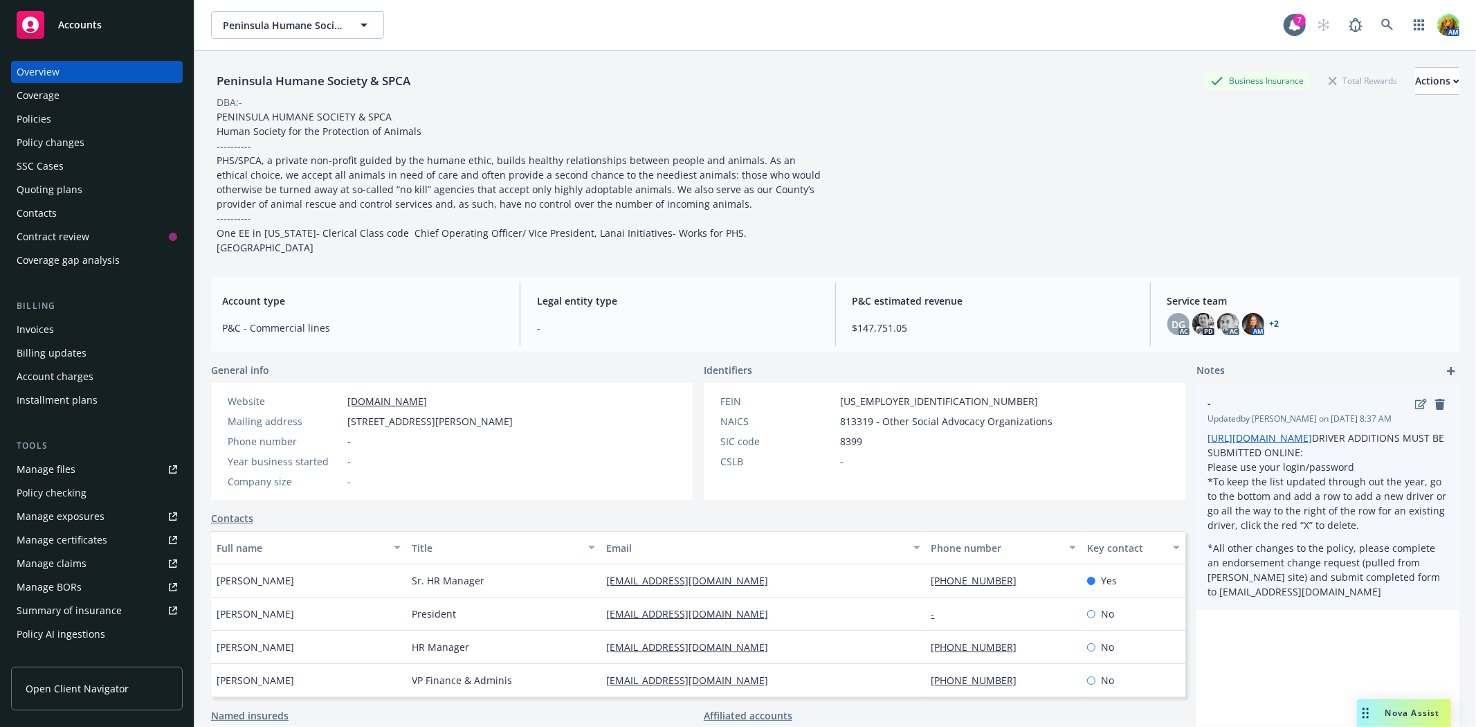
click at [1412, 410] on link "edit" at bounding box center [1420, 404] width 17 height 17
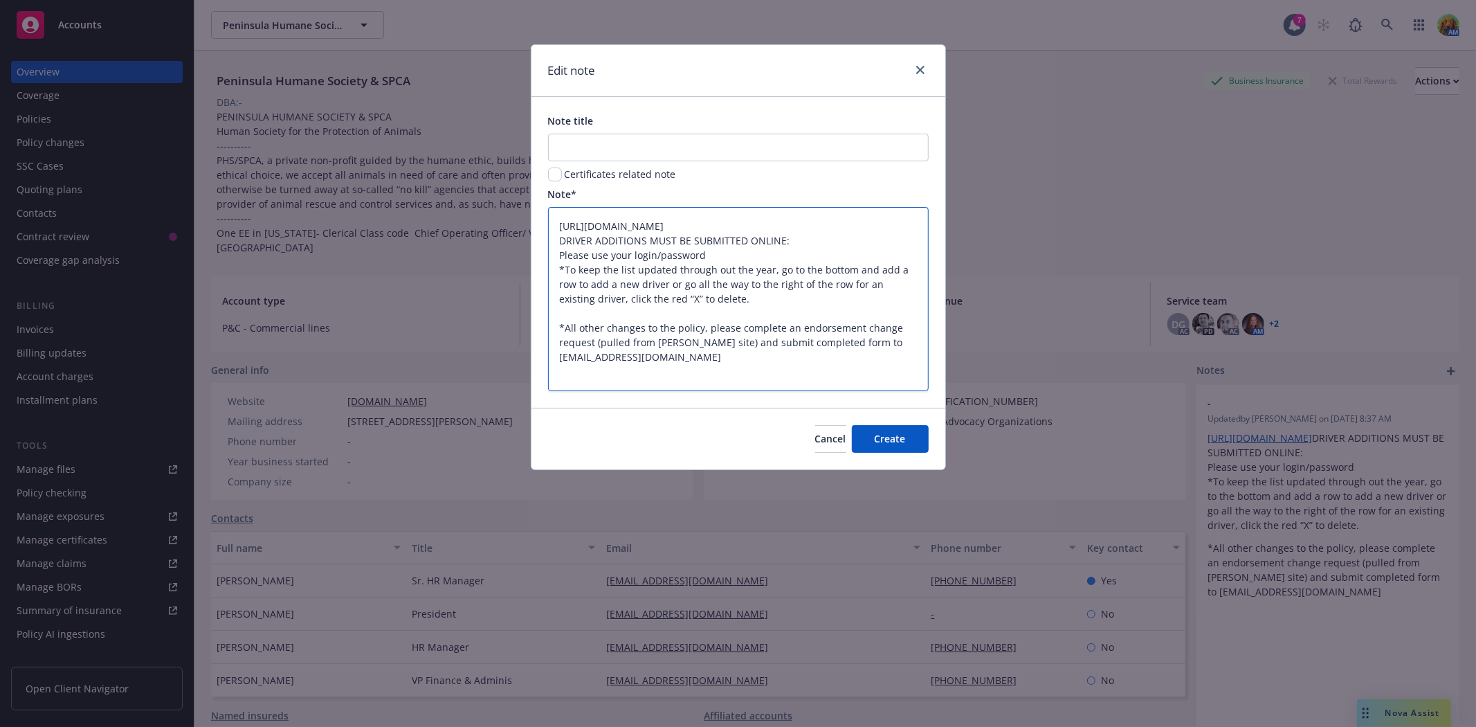
click at [680, 285] on textarea "[URL][DOMAIN_NAME] DRIVER ADDITIONS MUST BE SUBMITTED ONLINE: Please use your l…" at bounding box center [738, 298] width 381 height 183
type textarea "[URL][DOMAIN_NAME] DRIVER ADDITIONS MUST BE SUBMITTED ONLINE: Please use your l…"
type textarea "x"
type textarea "[URL][DOMAIN_NAME] DRIVER ADDITIONS MUST BE SUBMITTED ONLINE: Please use your l…"
type textarea "x"
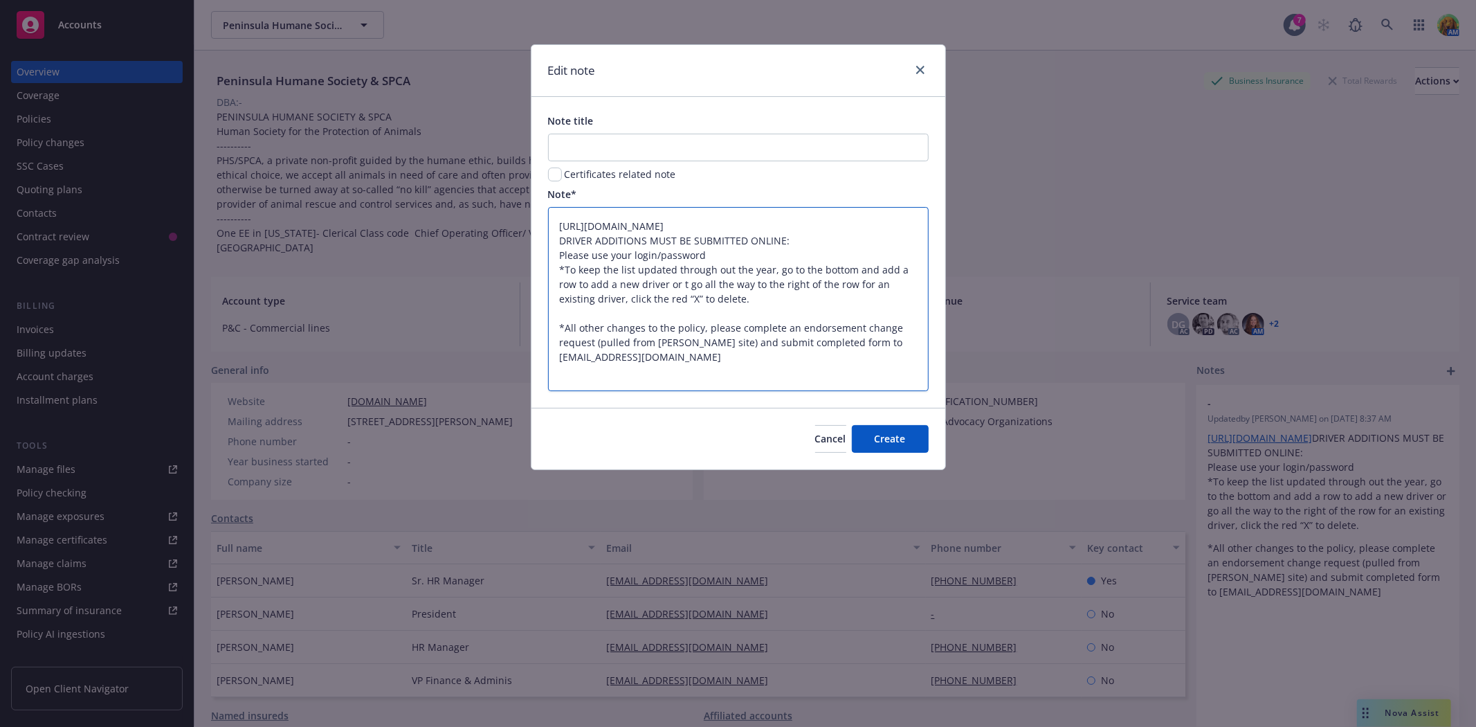
type textarea "https://agents.mcneilandcompany.com/ DRIVER ADDITIONS MUST BE SUBMITTED ONLINE:…"
type textarea "x"
type textarea "https://agents.mcneilandcompany.com/ DRIVER ADDITIONS MUST BE SUBMITTED ONLINE:…"
type textarea "x"
type textarea "https://agents.mcneilandcompany.com/ DRIVER ADDITIONS MUST BE SUBMITTED ONLINE:…"
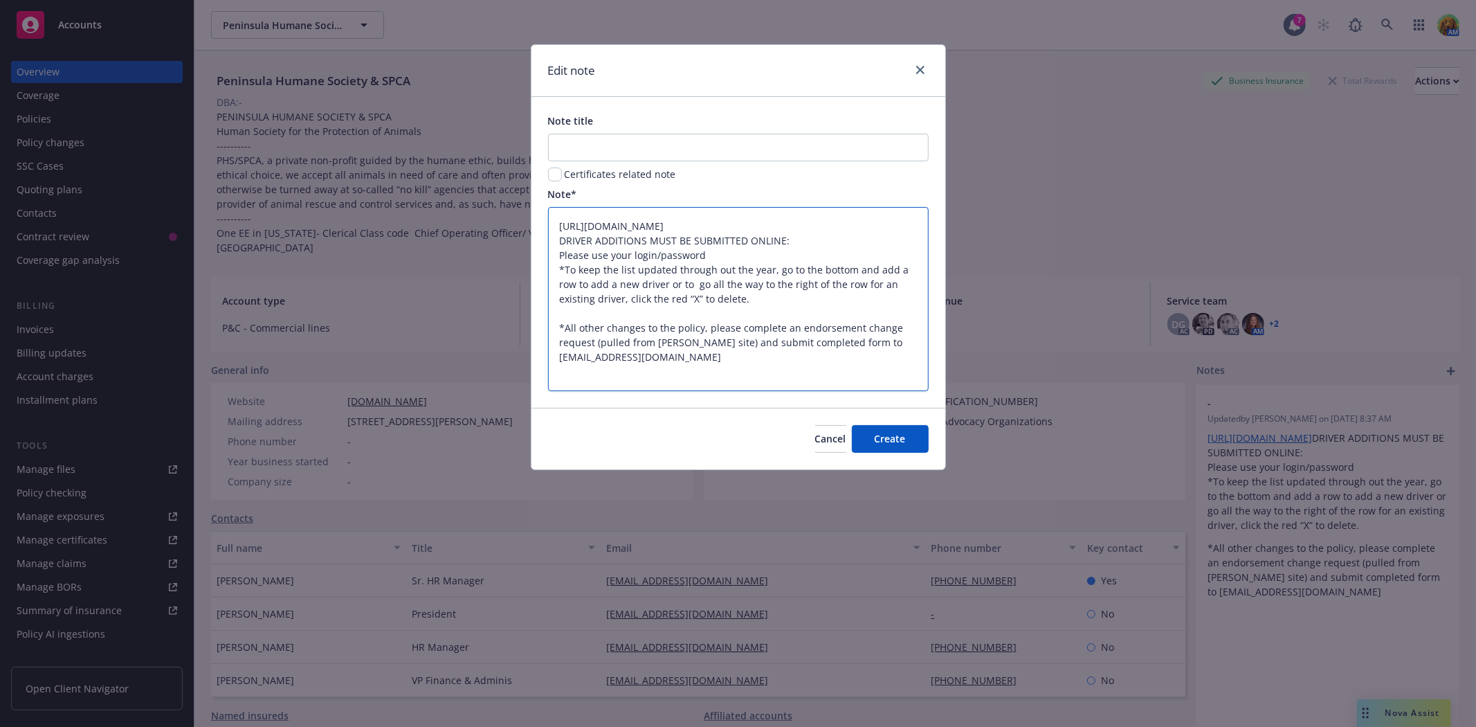
type textarea "x"
type textarea "https://agents.mcneilandcompany.com/ DRIVER ADDITIONS MUST BE SUBMITTED ONLINE:…"
type textarea "x"
type textarea "https://agents.mcneilandcompany.com/ DRIVER ADDITIONS MUST BE SUBMITTED ONLINE:…"
type textarea "x"
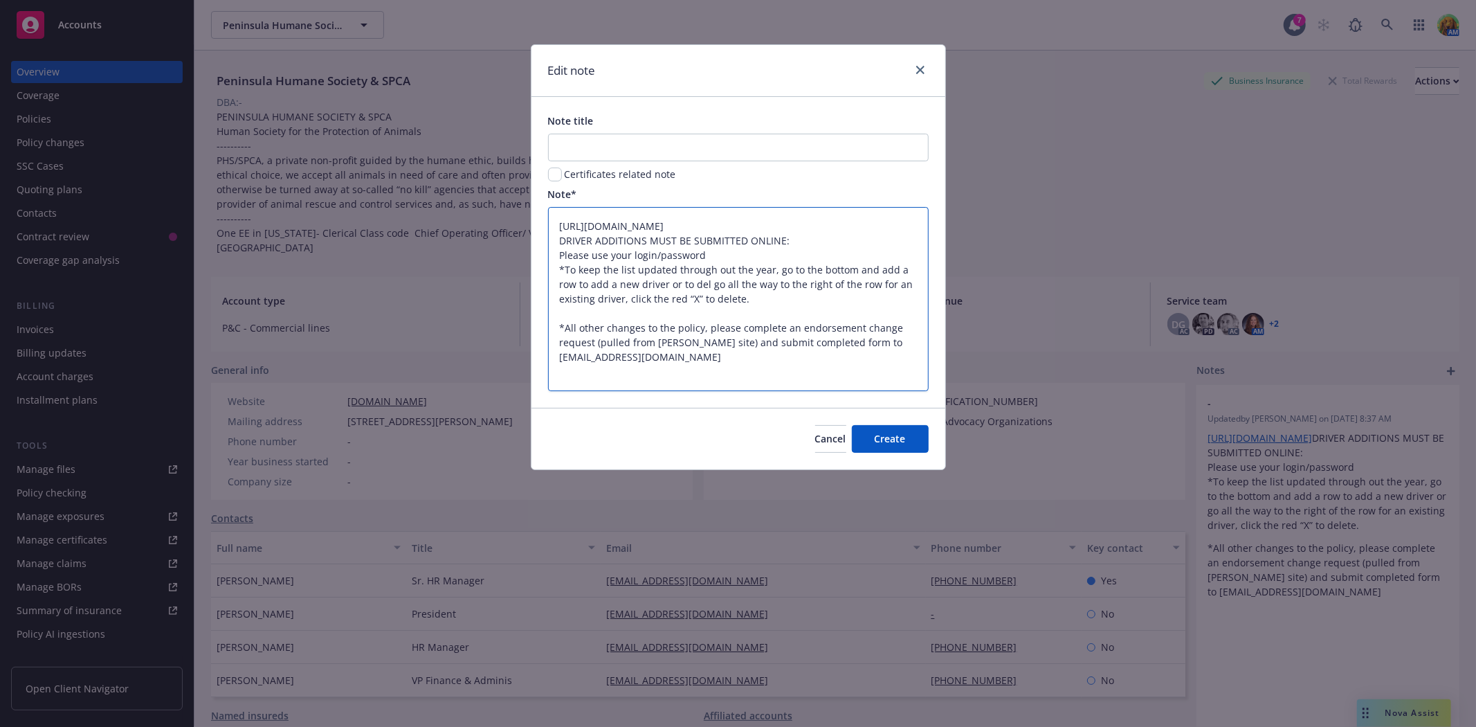
type textarea "https://agents.mcneilandcompany.com/ DRIVER ADDITIONS MUST BE SUBMITTED ONLINE:…"
type textarea "x"
type textarea "https://agents.mcneilandcompany.com/ DRIVER ADDITIONS MUST BE SUBMITTED ONLINE:…"
type textarea "x"
type textarea "https://agents.mcneilandcompany.com/ DRIVER ADDITIONS MUST BE SUBMITTED ONLINE:…"
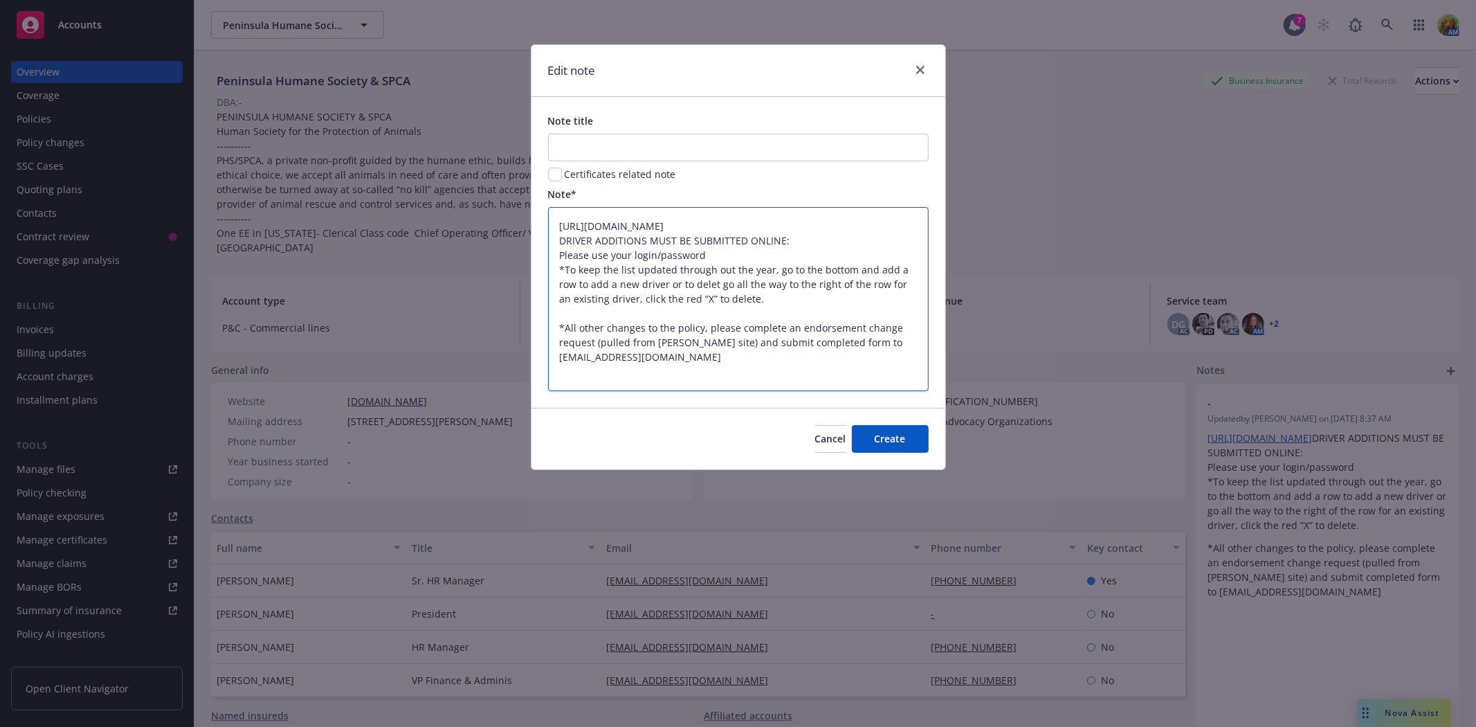
type textarea "x"
type textarea "https://agents.mcneilandcompany.com/ DRIVER ADDITIONS MUST BE SUBMITTED ONLINE:…"
type textarea "x"
type textarea "https://agents.mcneilandcompany.com/ DRIVER ADDITIONS MUST BE SUBMITTED ONLINE:…"
type textarea "x"
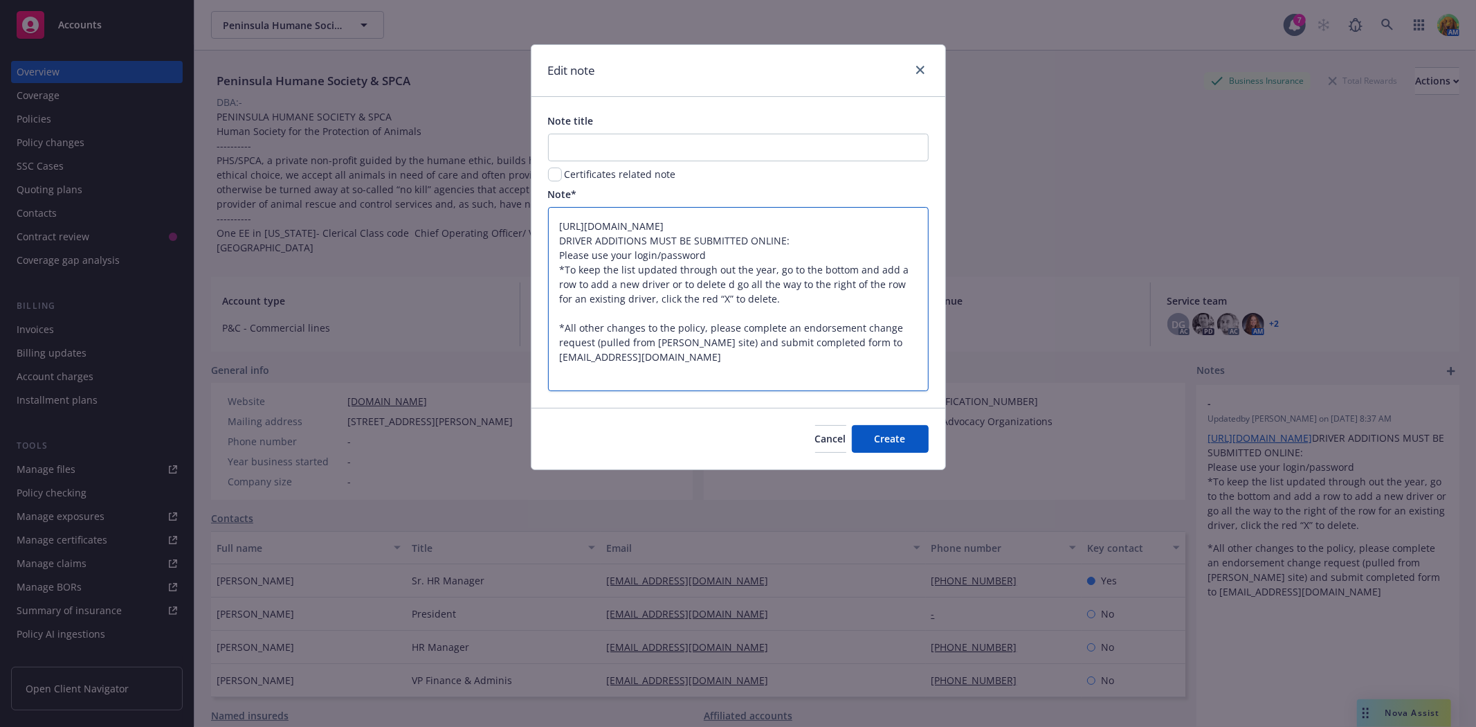
type textarea "https://agents.mcneilandcompany.com/ DRIVER ADDITIONS MUST BE SUBMITTED ONLINE:…"
type textarea "x"
type textarea "https://agents.mcneilandcompany.com/ DRIVER ADDITIONS MUST BE SUBMITTED ONLINE:…"
type textarea "x"
type textarea "https://agents.mcneilandcompany.com/ DRIVER ADDITIONS MUST BE SUBMITTED ONLINE:…"
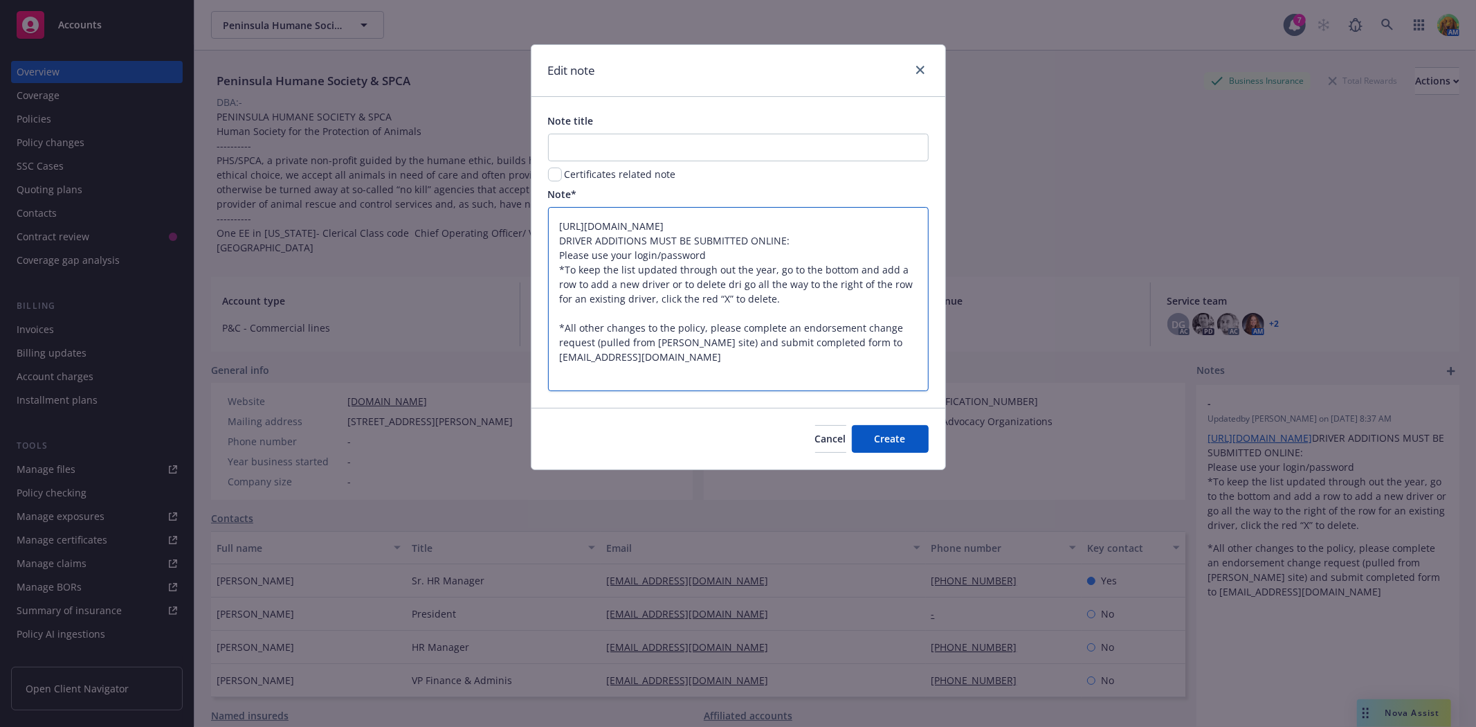
type textarea "x"
type textarea "https://agents.mcneilandcompany.com/ DRIVER ADDITIONS MUST BE SUBMITTED ONLINE:…"
type textarea "x"
type textarea "https://agents.mcneilandcompany.com/ DRIVER ADDITIONS MUST BE SUBMITTED ONLINE:…"
type textarea "x"
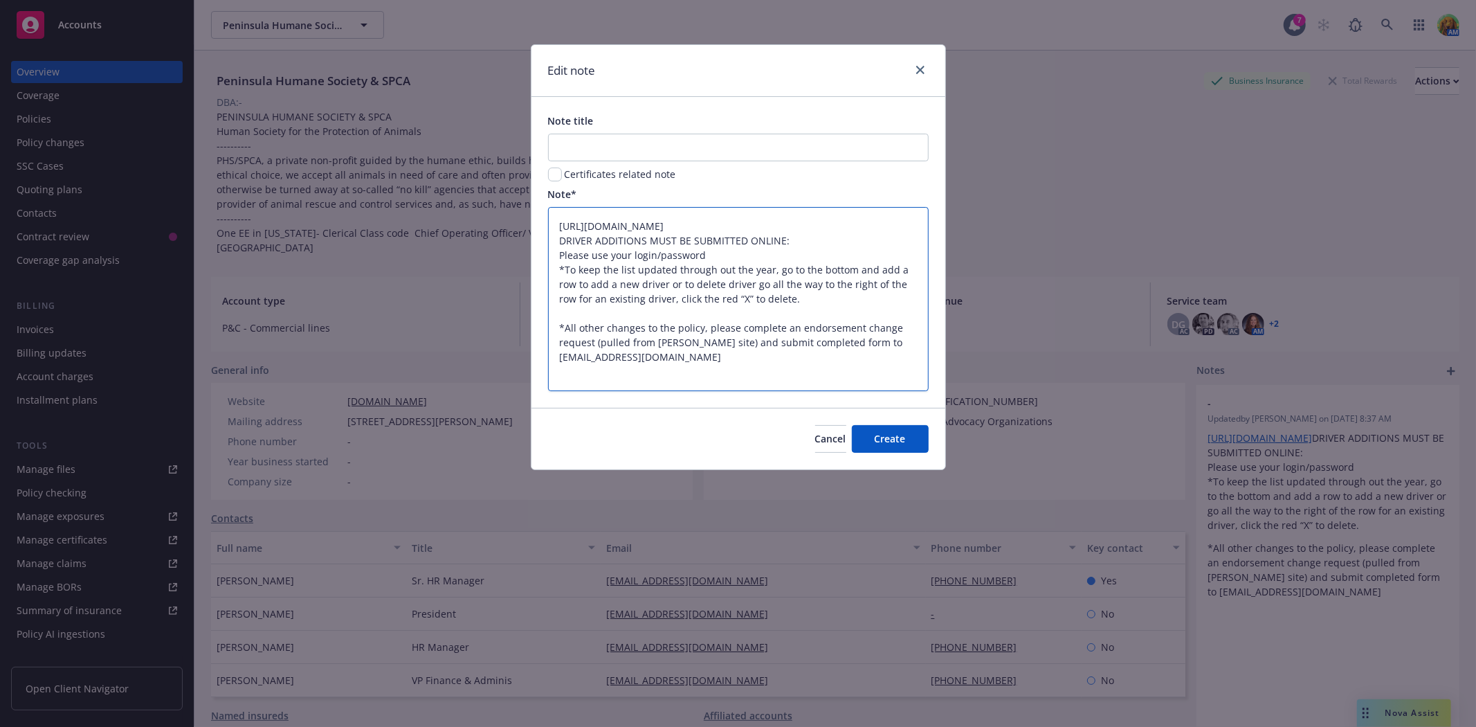
type textarea "https://agents.mcneilandcompany.com/ DRIVER ADDITIONS MUST BE SUBMITTED ONLINE:…"
type textarea "x"
type textarea "https://agents.mcneilandcompany.com/ DRIVER ADDITIONS MUST BE SUBMITTED ONLINE:…"
type textarea "x"
type textarea "https://agents.mcneilandcompany.com/ DRIVER ADDITIONS MUST BE SUBMITTED ONLINE:…"
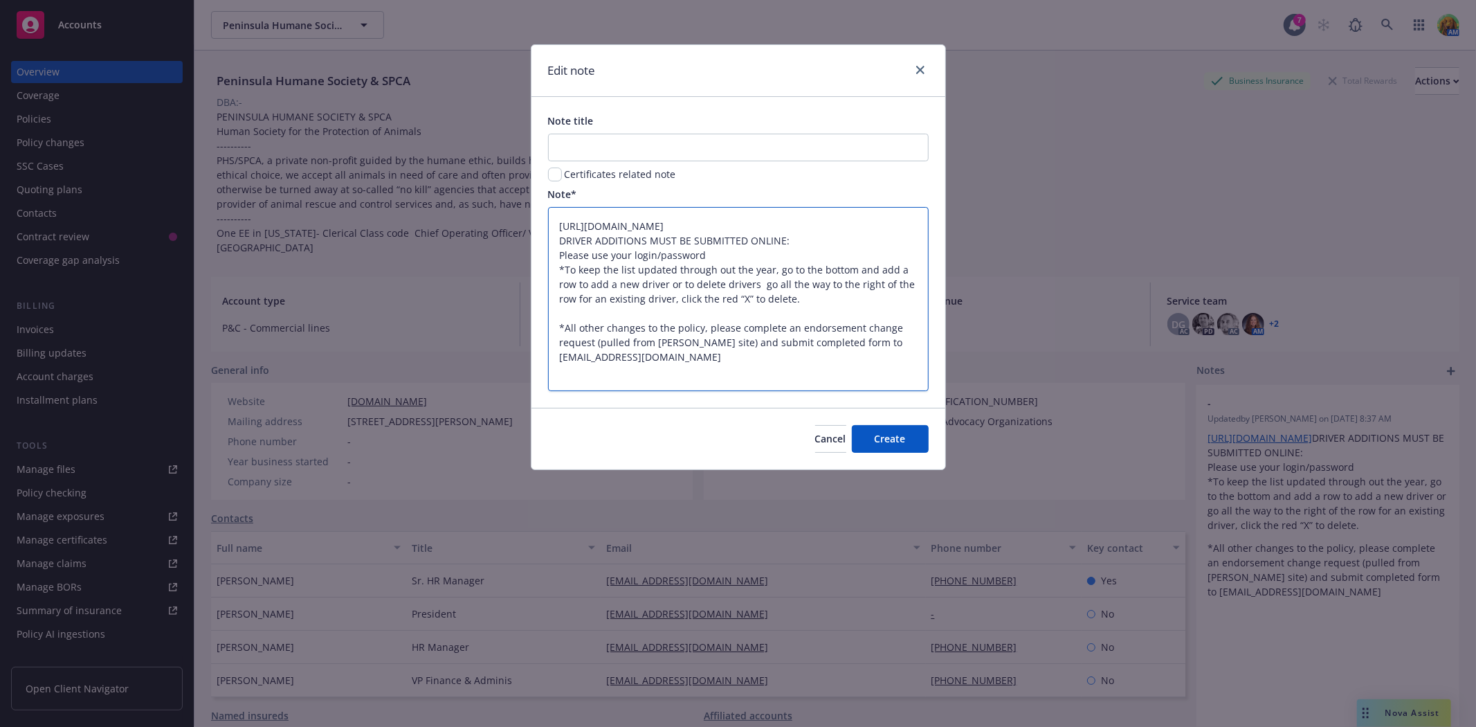
type textarea "x"
type textarea "https://agents.mcneilandcompany.com/ DRIVER ADDITIONS MUST BE SUBMITTED ONLINE:…"
type textarea "x"
type textarea "https://agents.mcneilandcompany.com/ DRIVER ADDITIONS MUST BE SUBMITTED ONLINE:…"
type textarea "x"
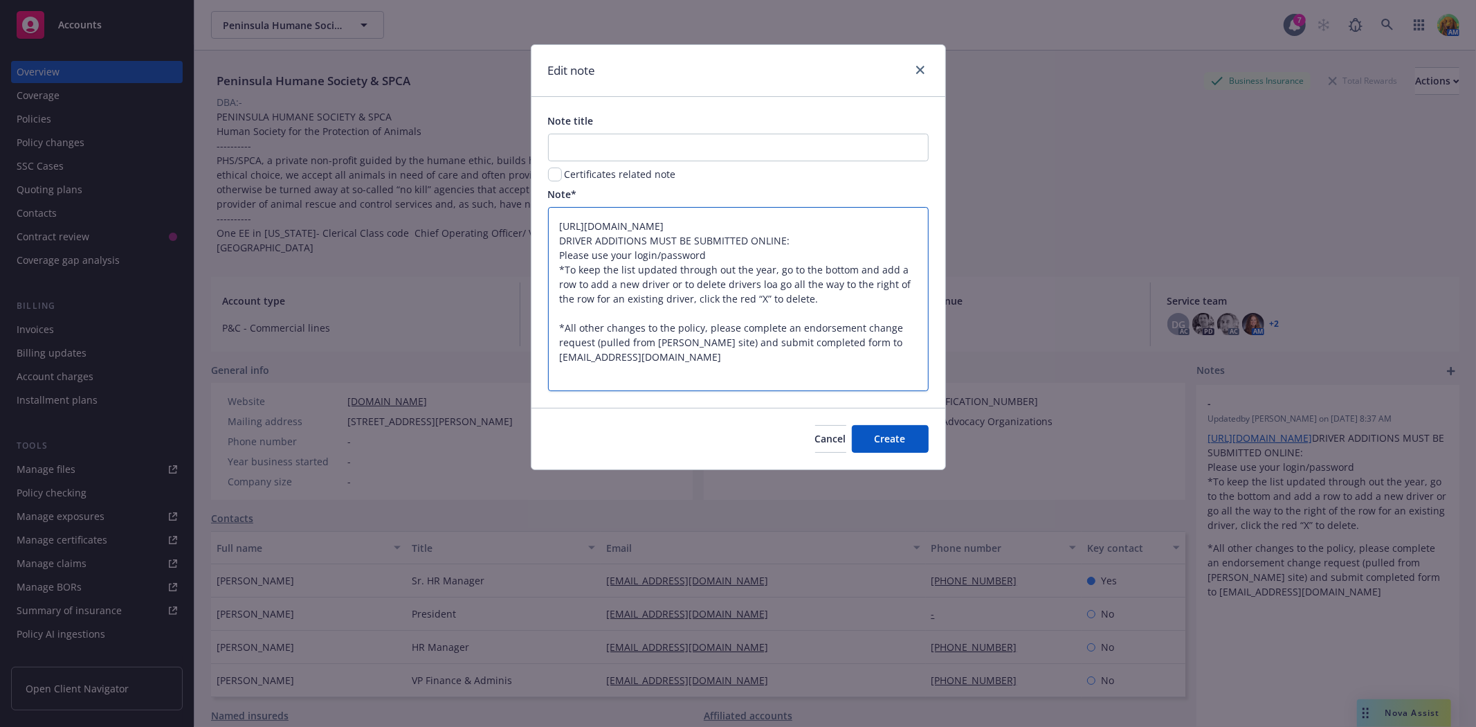
type textarea "https://agents.mcneilandcompany.com/ DRIVER ADDITIONS MUST BE SUBMITTED ONLINE:…"
type textarea "x"
type textarea "https://agents.mcneilandcompany.com/ DRIVER ADDITIONS MUST BE SUBMITTED ONLINE:…"
type textarea "x"
type textarea "https://agents.mcneilandcompany.com/ DRIVER ADDITIONS MUST BE SUBMITTED ONLINE:…"
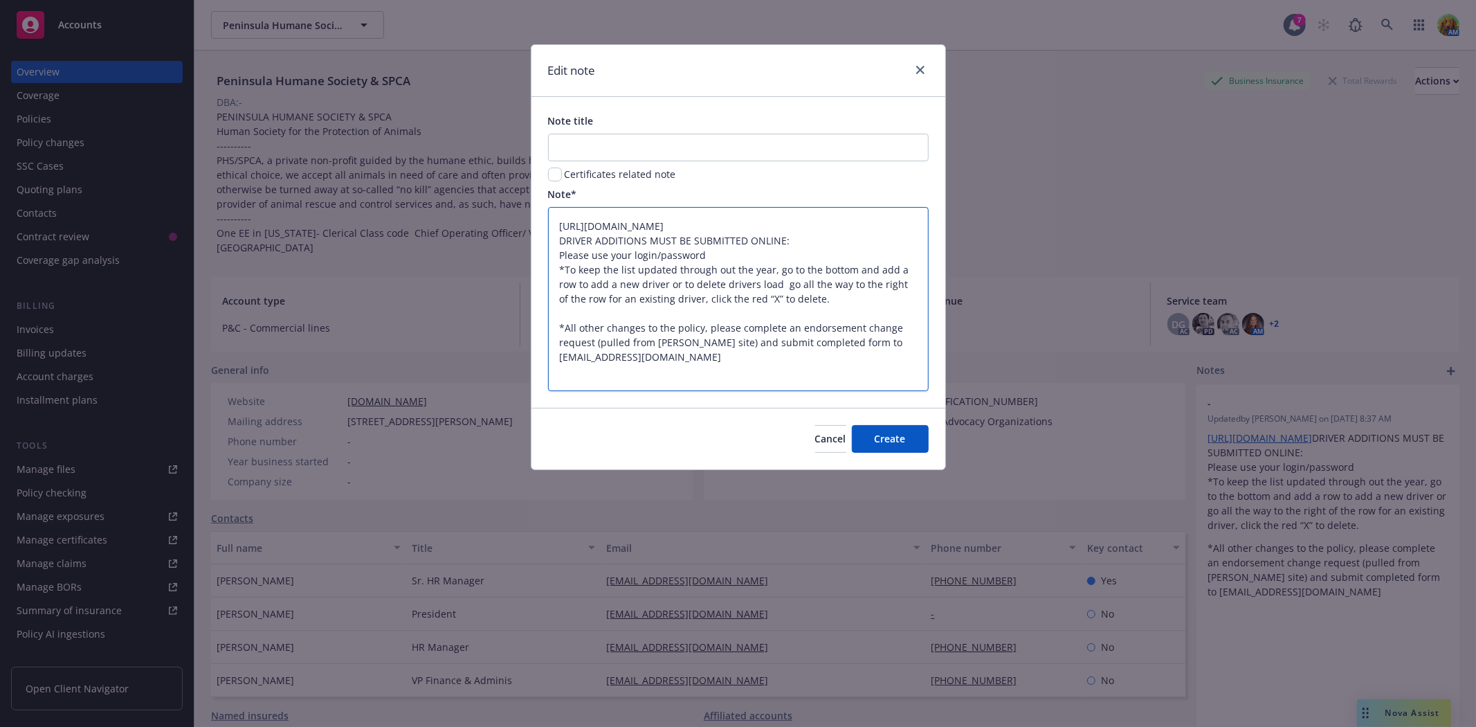
type textarea "x"
type textarea "https://agents.mcneilandcompany.com/ DRIVER ADDITIONS MUST BE SUBMITTED ONLINE:…"
type textarea "x"
type textarea "https://agents.mcneilandcompany.com/ DRIVER ADDITIONS MUST BE SUBMITTED ONLINE:…"
type textarea "x"
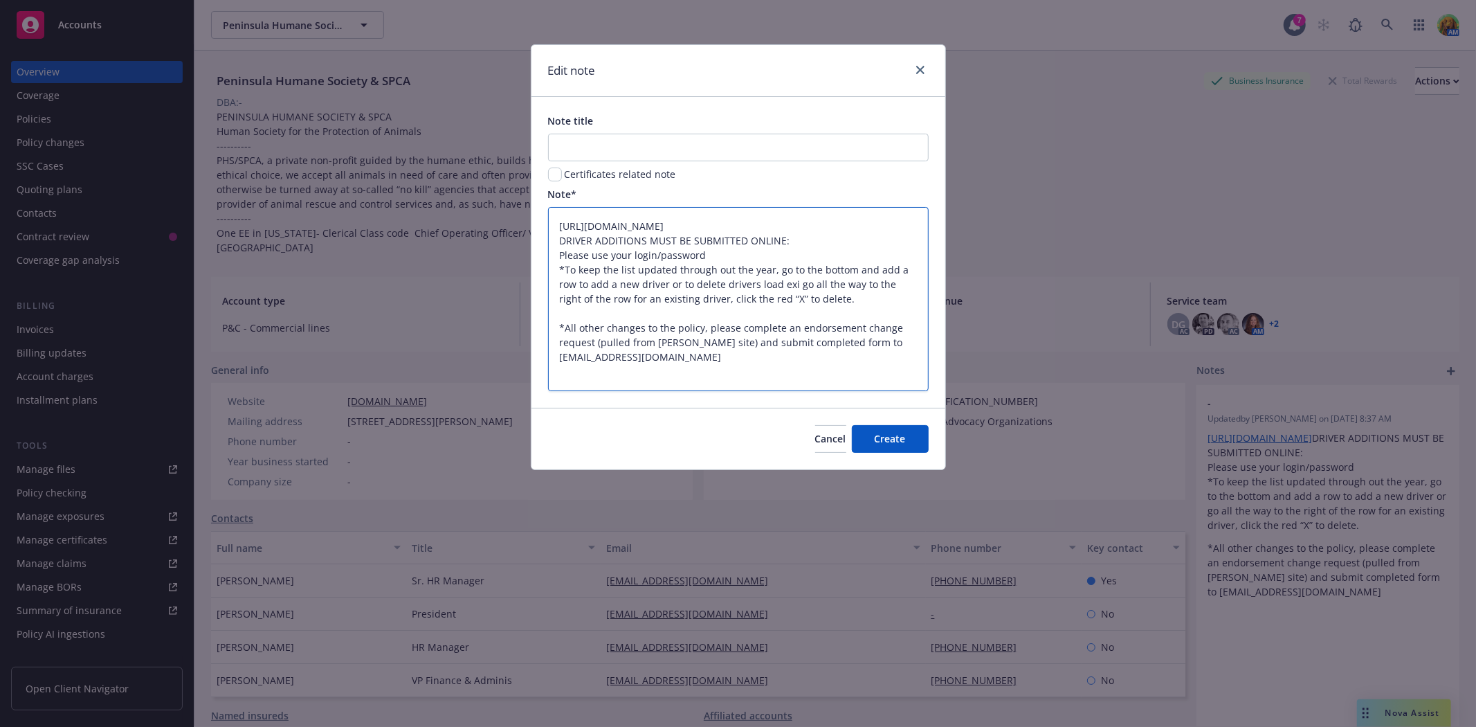
type textarea "https://agents.mcneilandcompany.com/ DRIVER ADDITIONS MUST BE SUBMITTED ONLINE:…"
type textarea "x"
type textarea "https://agents.mcneilandcompany.com/ DRIVER ADDITIONS MUST BE SUBMITTED ONLINE:…"
type textarea "x"
type textarea "https://agents.mcneilandcompany.com/ DRIVER ADDITIONS MUST BE SUBMITTED ONLINE:…"
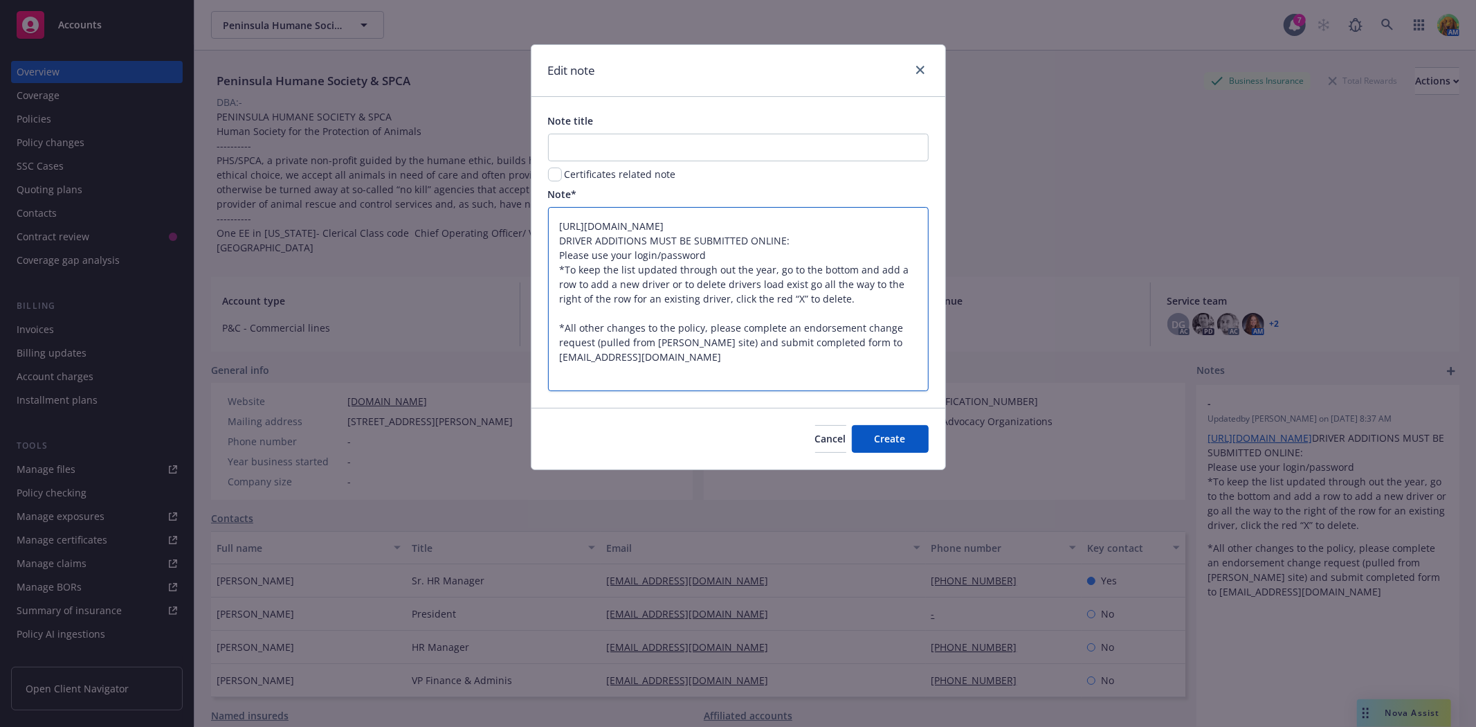
type textarea "x"
type textarea "https://agents.mcneilandcompany.com/ DRIVER ADDITIONS MUST BE SUBMITTED ONLINE:…"
type textarea "x"
type textarea "https://agents.mcneilandcompany.com/ DRIVER ADDITIONS MUST BE SUBMITTED ONLINE:…"
type textarea "x"
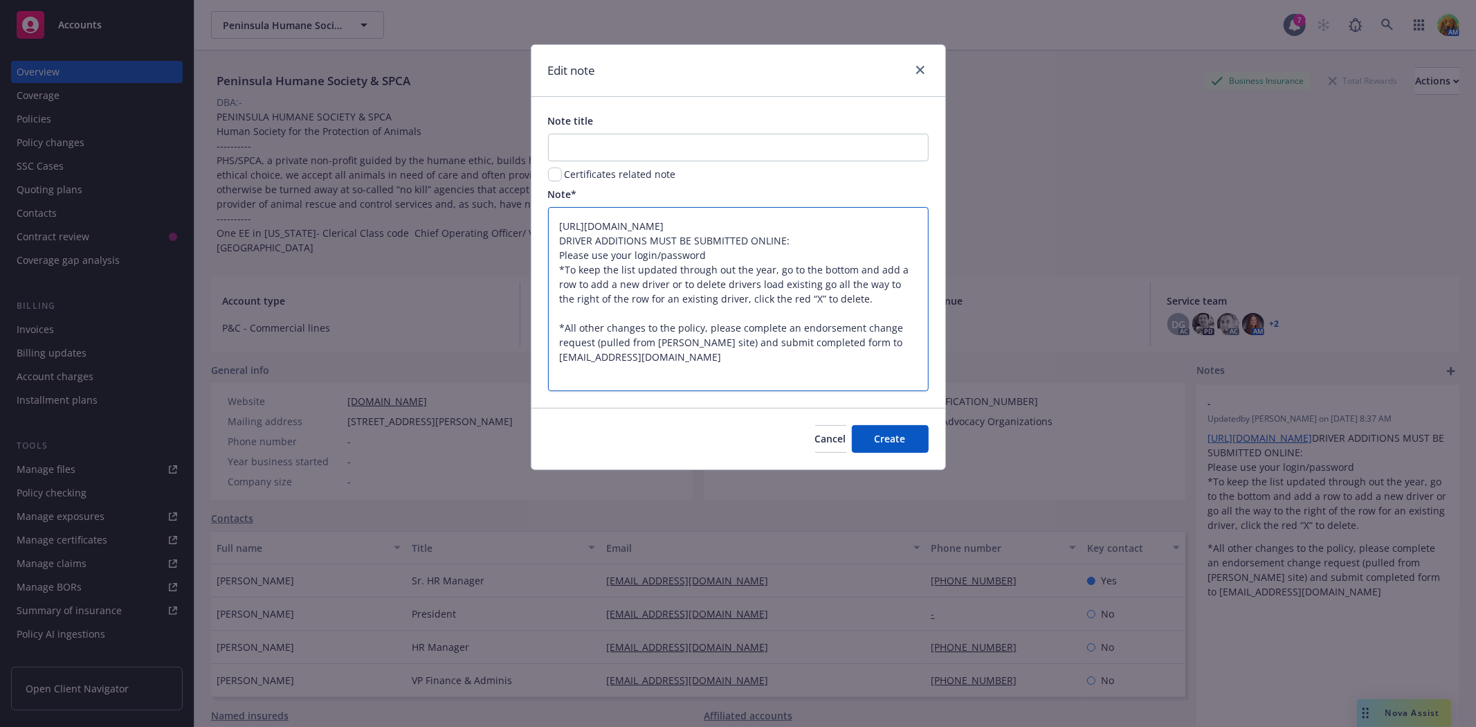
type textarea "https://agents.mcneilandcompany.com/ DRIVER ADDITIONS MUST BE SUBMITTED ONLINE:…"
type textarea "x"
type textarea "https://agents.mcneilandcompany.com/ DRIVER ADDITIONS MUST BE SUBMITTED ONLINE:…"
type textarea "x"
type textarea "https://agents.mcneilandcompany.com/ DRIVER ADDITIONS MUST BE SUBMITTED ONLINE:…"
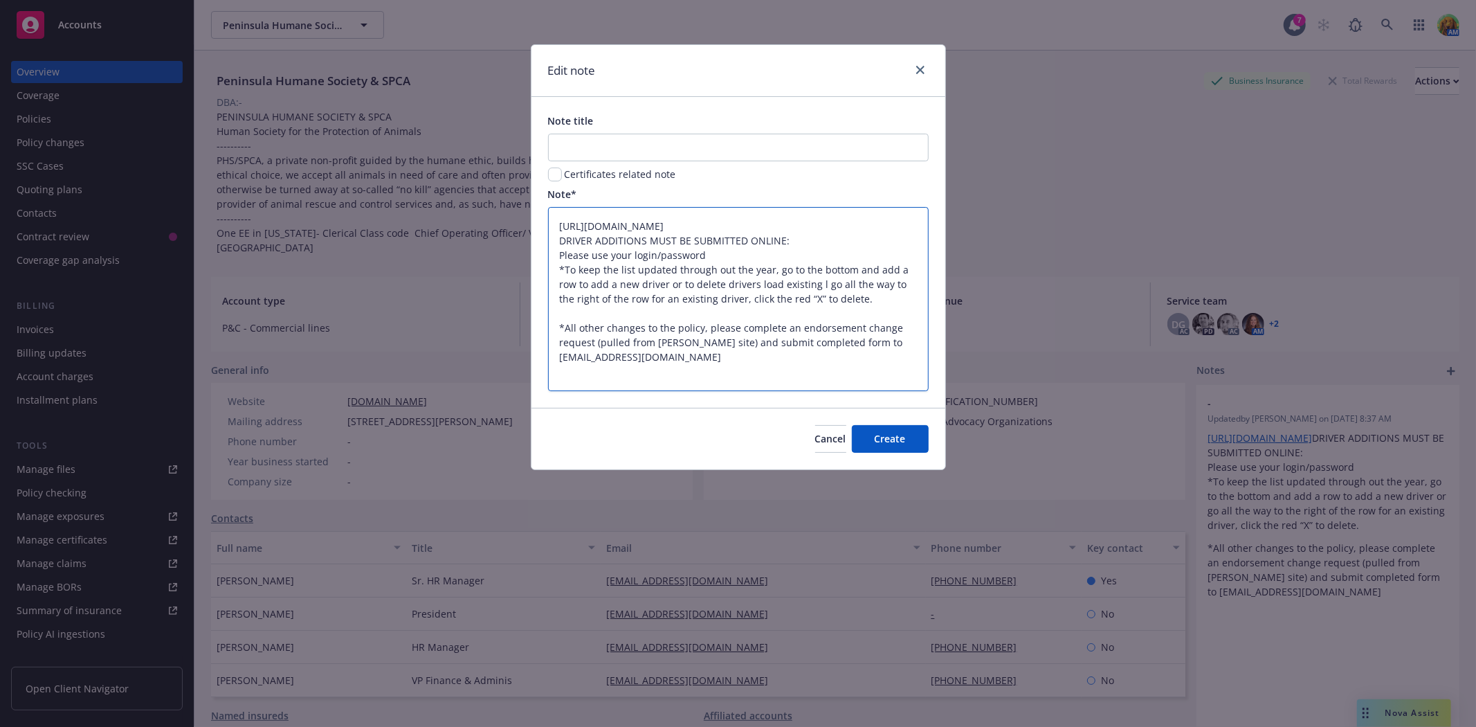
type textarea "x"
type textarea "https://agents.mcneilandcompany.com/ DRIVER ADDITIONS MUST BE SUBMITTED ONLINE:…"
type textarea "x"
type textarea "https://agents.mcneilandcompany.com/ DRIVER ADDITIONS MUST BE SUBMITTED ONLINE:…"
type textarea "x"
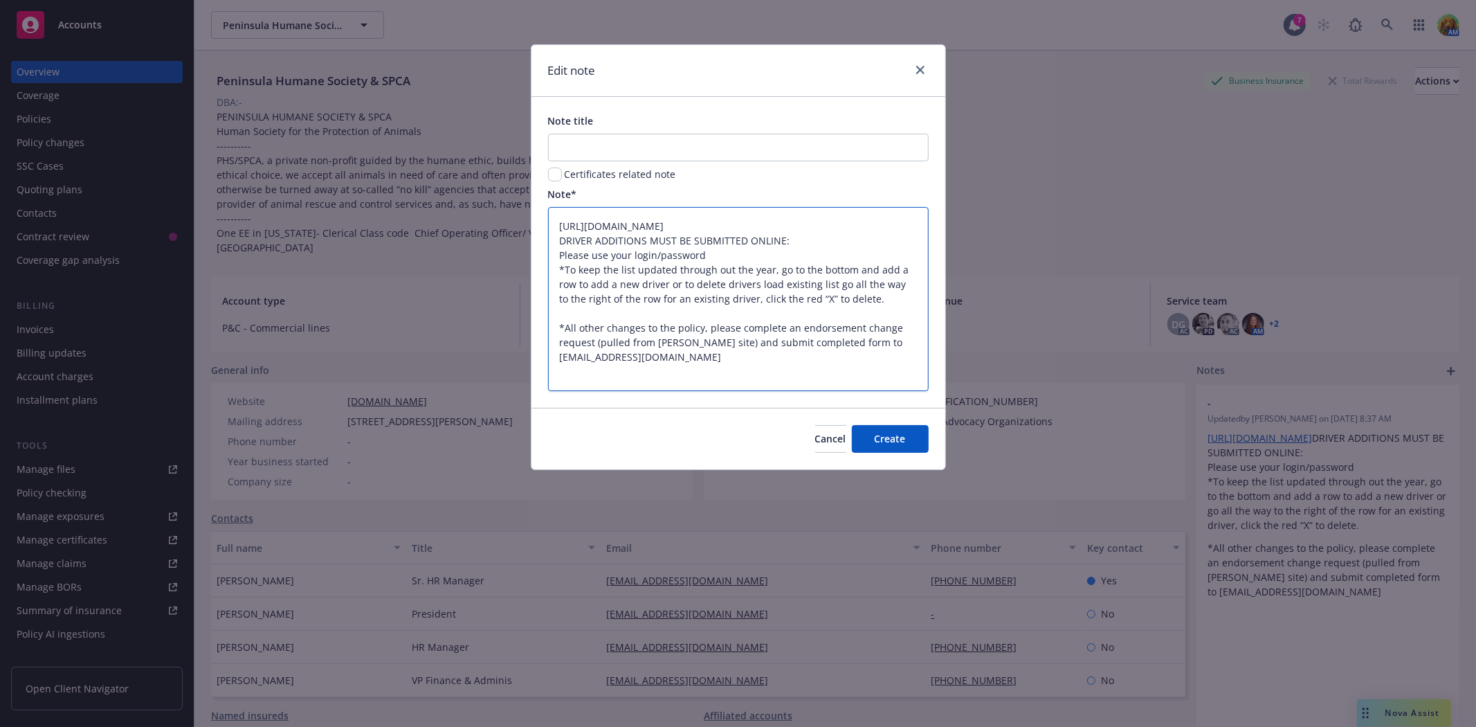
type textarea "https://agents.mcneilandcompany.com/ DRIVER ADDITIONS MUST BE SUBMITTED ONLINE:…"
type textarea "x"
type textarea "https://agents.mcneilandcompany.com/ DRIVER ADDITIONS MUST BE SUBMITTED ONLINE:…"
type textarea "x"
click at [865, 300] on textarea "https://agents.mcneilandcompany.com/ DRIVER ADDITIONS MUST BE SUBMITTED ONLINE:…" at bounding box center [738, 298] width 381 height 183
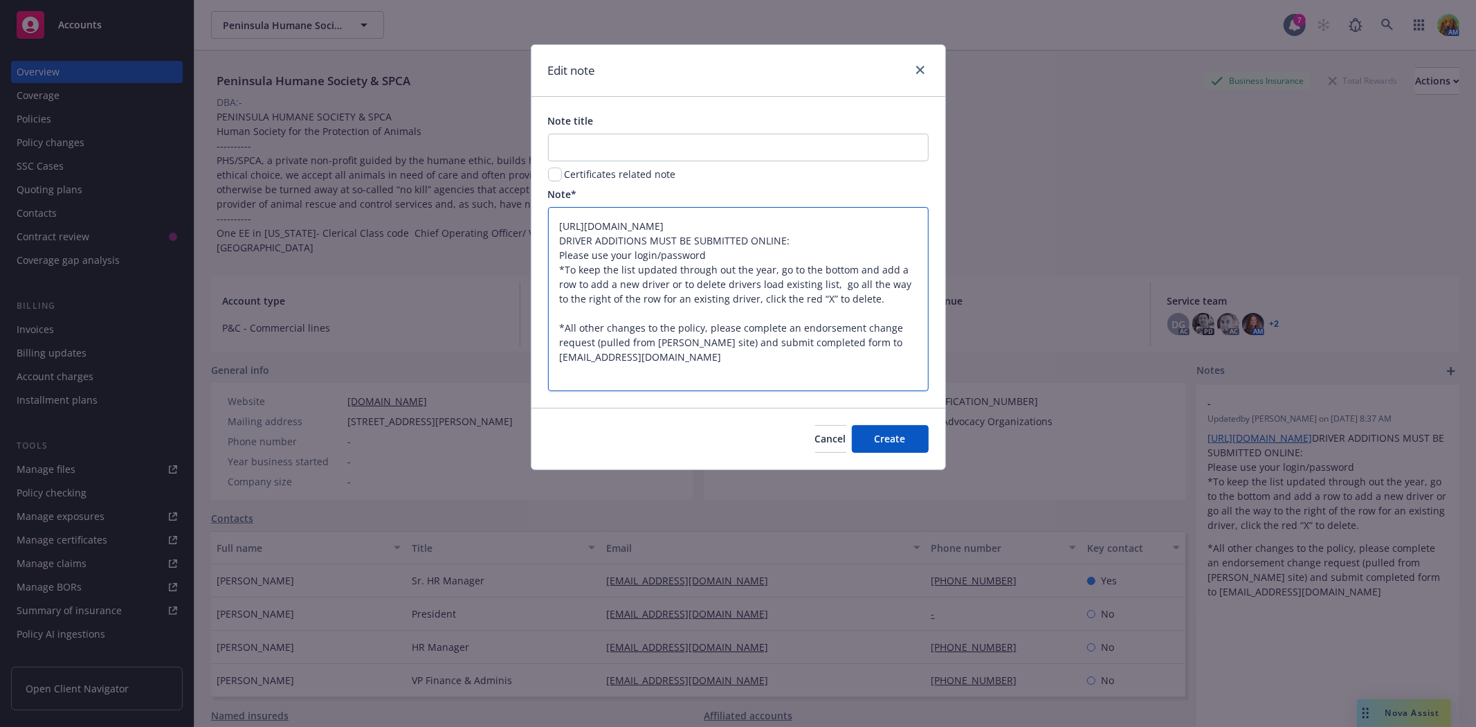
type textarea "https://agents.mcneilandcompany.com/ DRIVER ADDITIONS MUST BE SUBMITTED ONLINE:…"
type textarea "x"
type textarea "https://agents.mcneilandcompany.com/ DRIVER ADDITIONS MUST BE SUBMITTED ONLINE:…"
type textarea "x"
type textarea "https://agents.mcneilandcompany.com/ DRIVER ADDITIONS MUST BE SUBMITTED ONLINE:…"
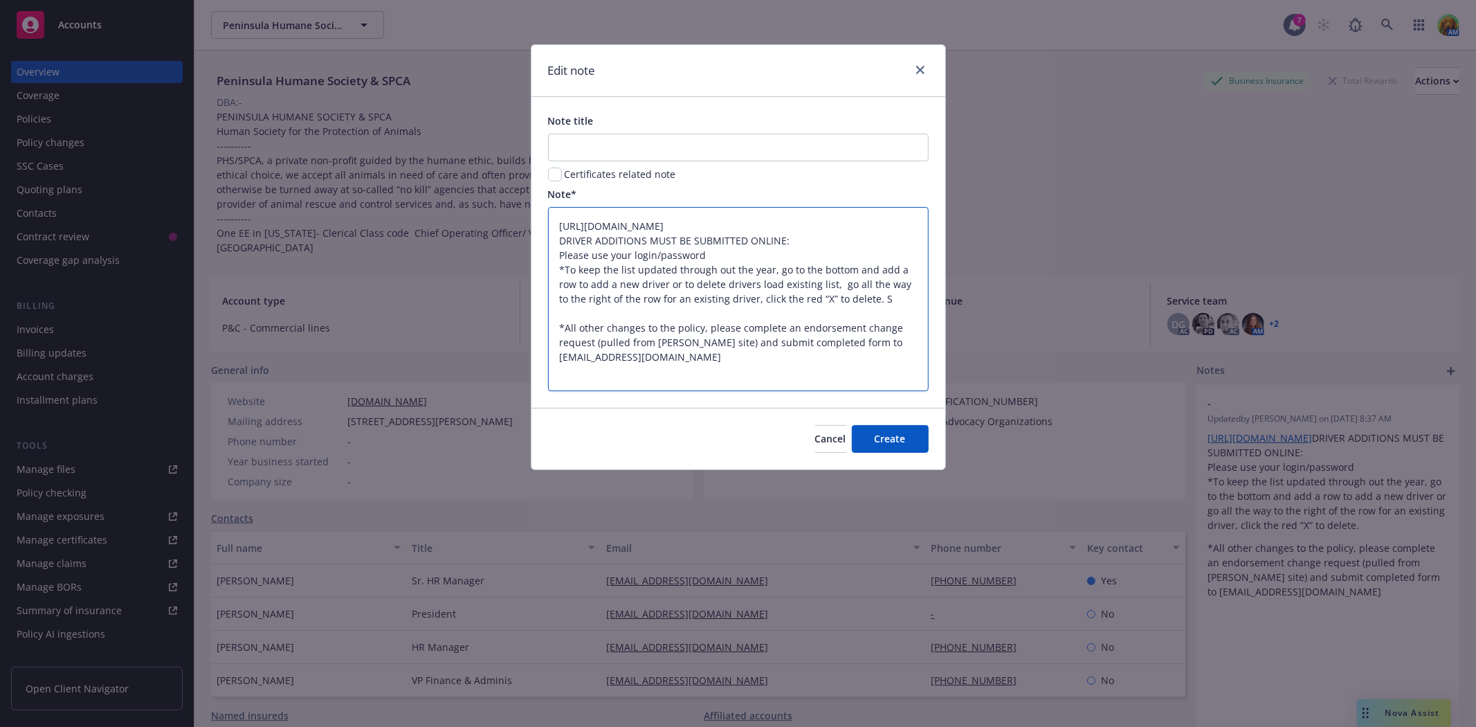
type textarea "x"
type textarea "https://agents.mcneilandcompany.com/ DRIVER ADDITIONS MUST BE SUBMITTED ONLINE:…"
type textarea "x"
type textarea "https://agents.mcneilandcompany.com/ DRIVER ADDITIONS MUST BE SUBMITTED ONLINE:…"
type textarea "x"
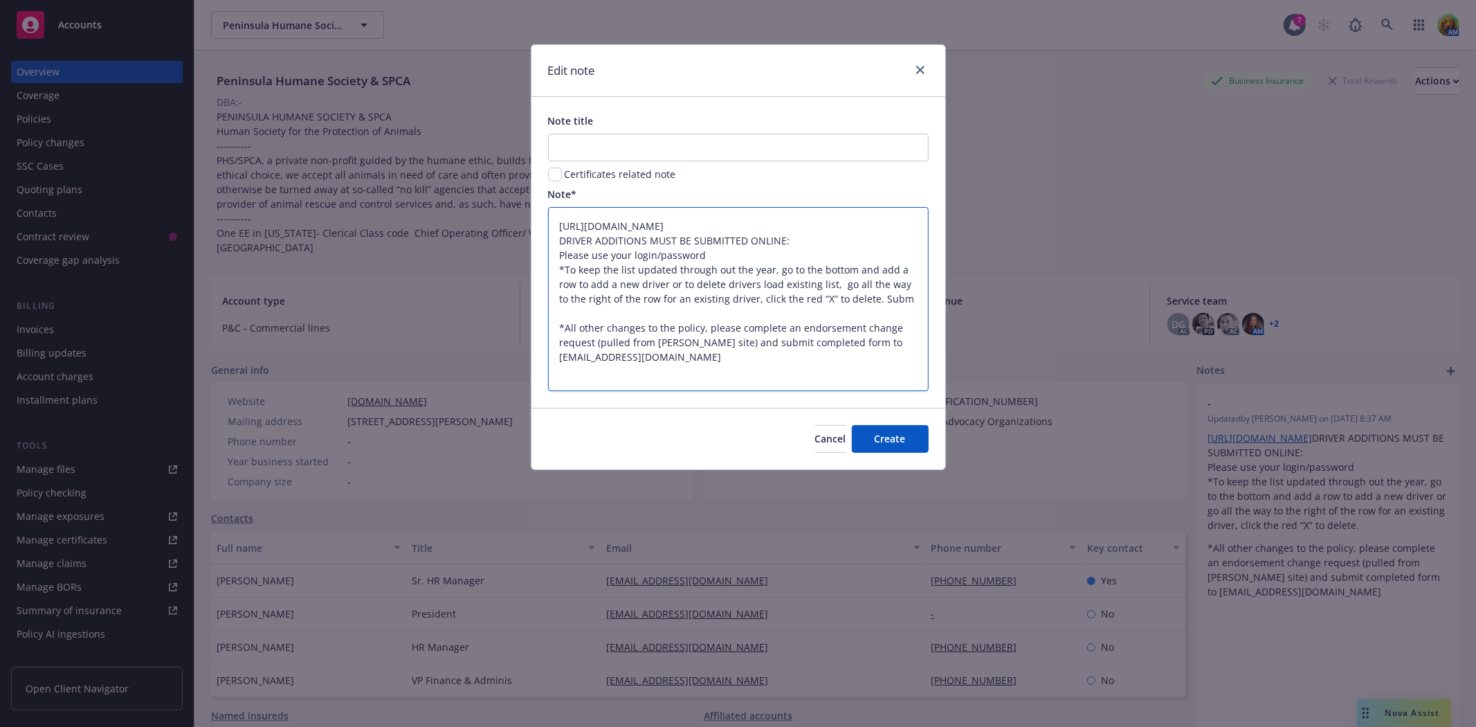
type textarea "https://agents.mcneilandcompany.com/ DRIVER ADDITIONS MUST BE SUBMITTED ONLINE:…"
type textarea "x"
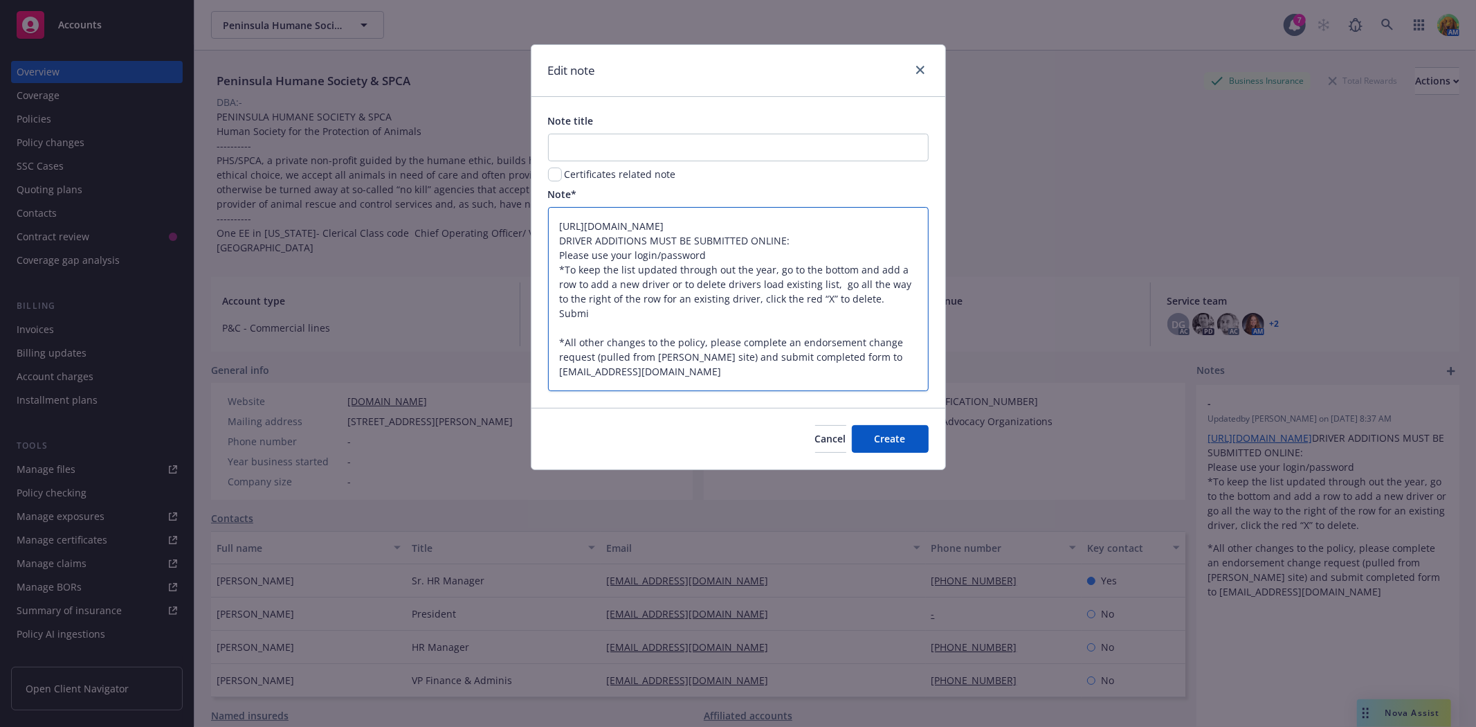
type textarea "https://agents.mcneilandcompany.com/ DRIVER ADDITIONS MUST BE SUBMITTED ONLINE:…"
type textarea "x"
type textarea "https://agents.mcneilandcompany.com/ DRIVER ADDITIONS MUST BE SUBMITTED ONLINE:…"
type textarea "x"
type textarea "https://agents.mcneilandcompany.com/ DRIVER ADDITIONS MUST BE SUBMITTED ONLINE:…"
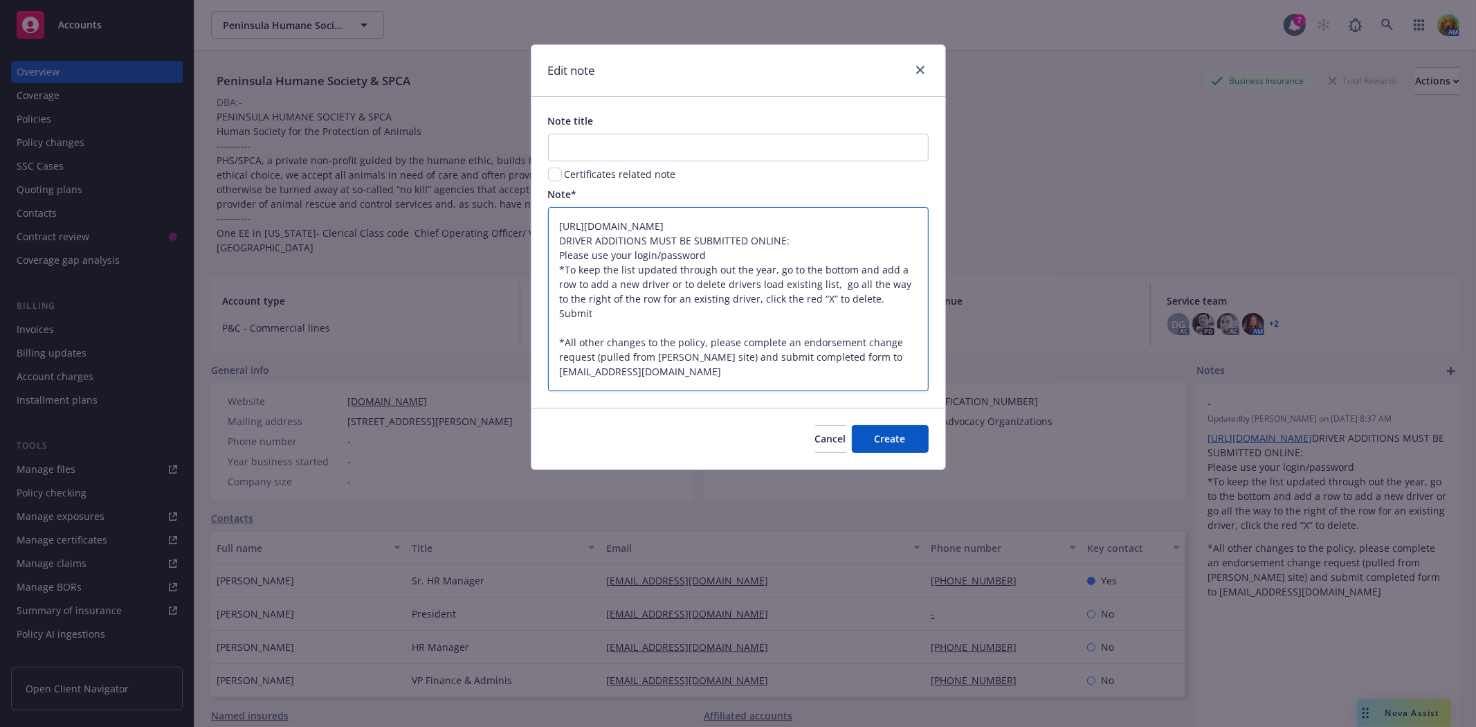
type textarea "x"
type textarea "https://agents.mcneilandcompany.com/ DRIVER ADDITIONS MUST BE SUBMITTED ONLINE:…"
type textarea "x"
type textarea "https://agents.mcneilandcompany.com/ DRIVER ADDITIONS MUST BE SUBMITTED ONLINE:…"
type textarea "x"
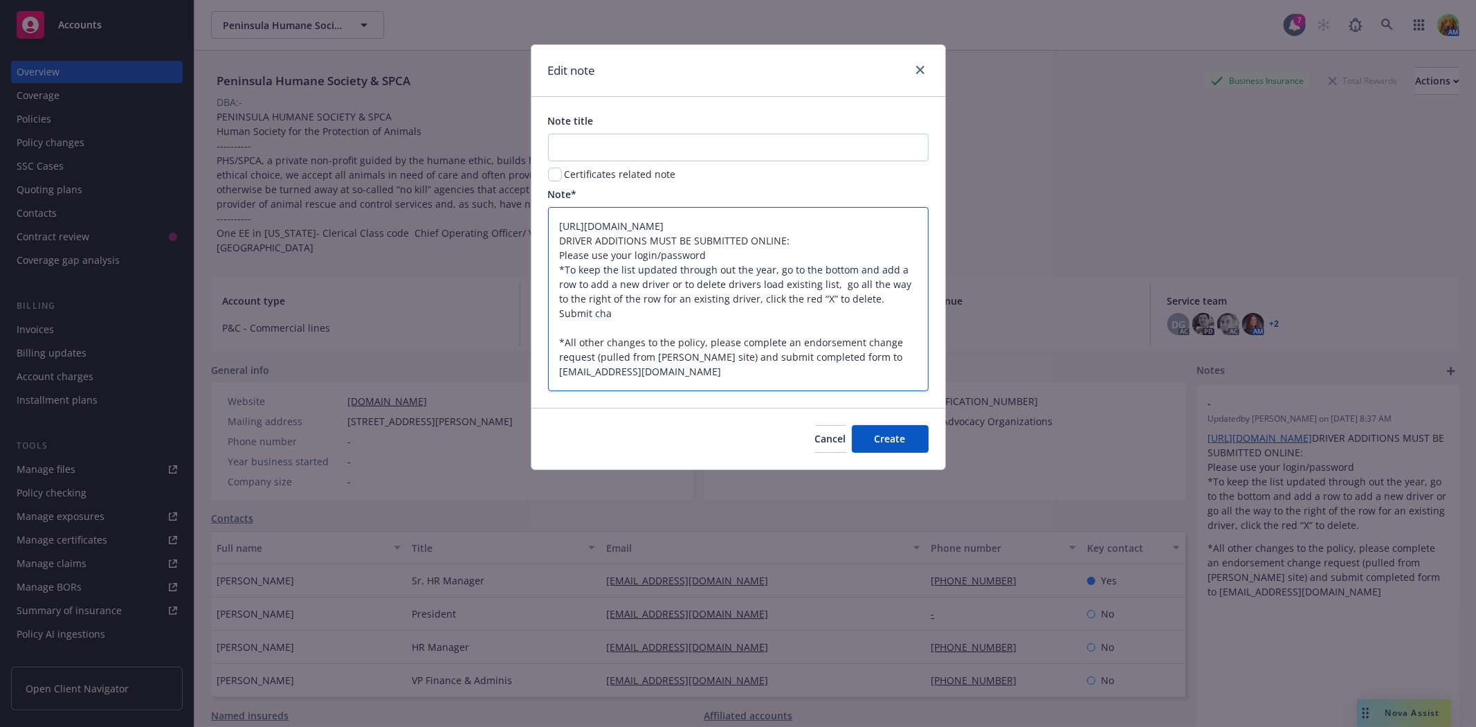
type textarea "https://agents.mcneilandcompany.com/ DRIVER ADDITIONS MUST BE SUBMITTED ONLINE:…"
type textarea "x"
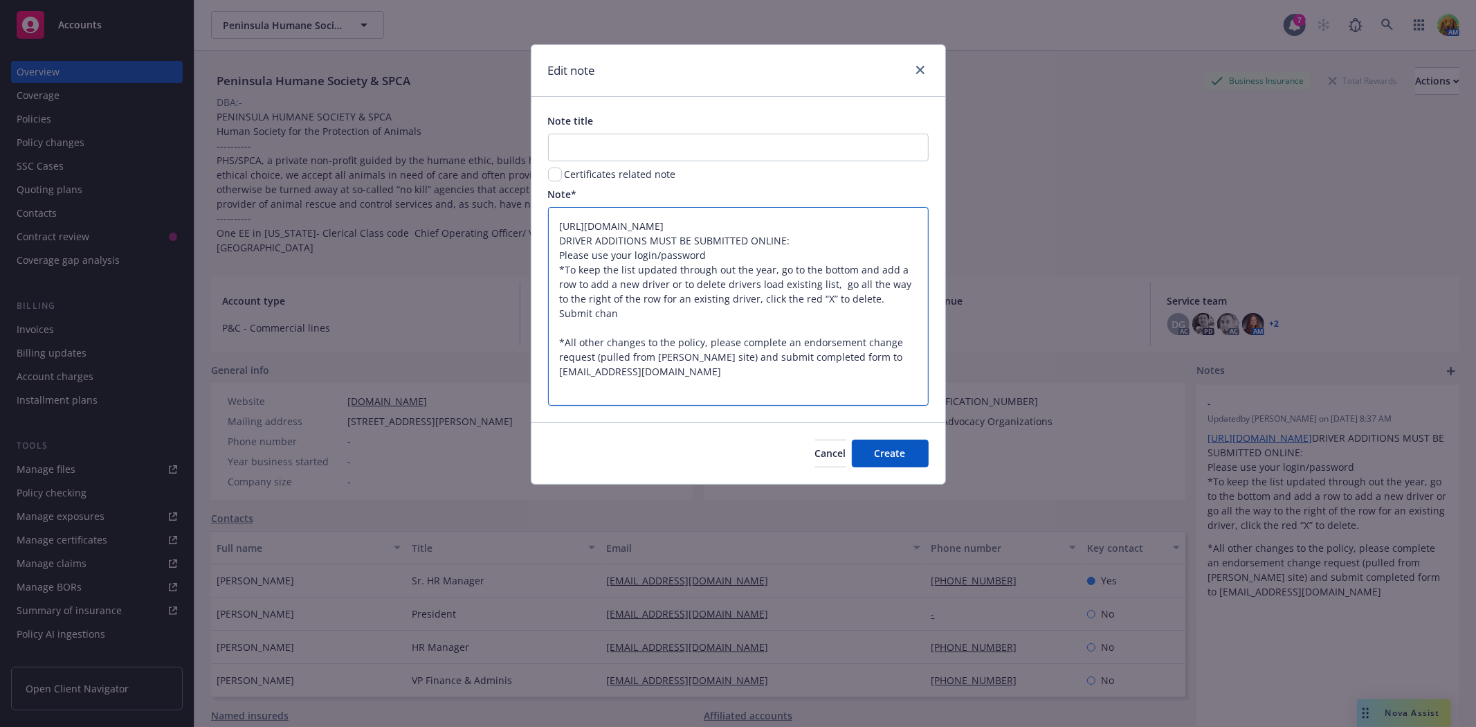
type textarea "https://agents.mcneilandcompany.com/ DRIVER ADDITIONS MUST BE SUBMITTED ONLINE:…"
type textarea "x"
type textarea "https://agents.mcneilandcompany.com/ DRIVER ADDITIONS MUST BE SUBMITTED ONLINE:…"
type textarea "x"
type textarea "https://agents.mcneilandcompany.com/ DRIVER ADDITIONS MUST BE SUBMITTED ONLINE:…"
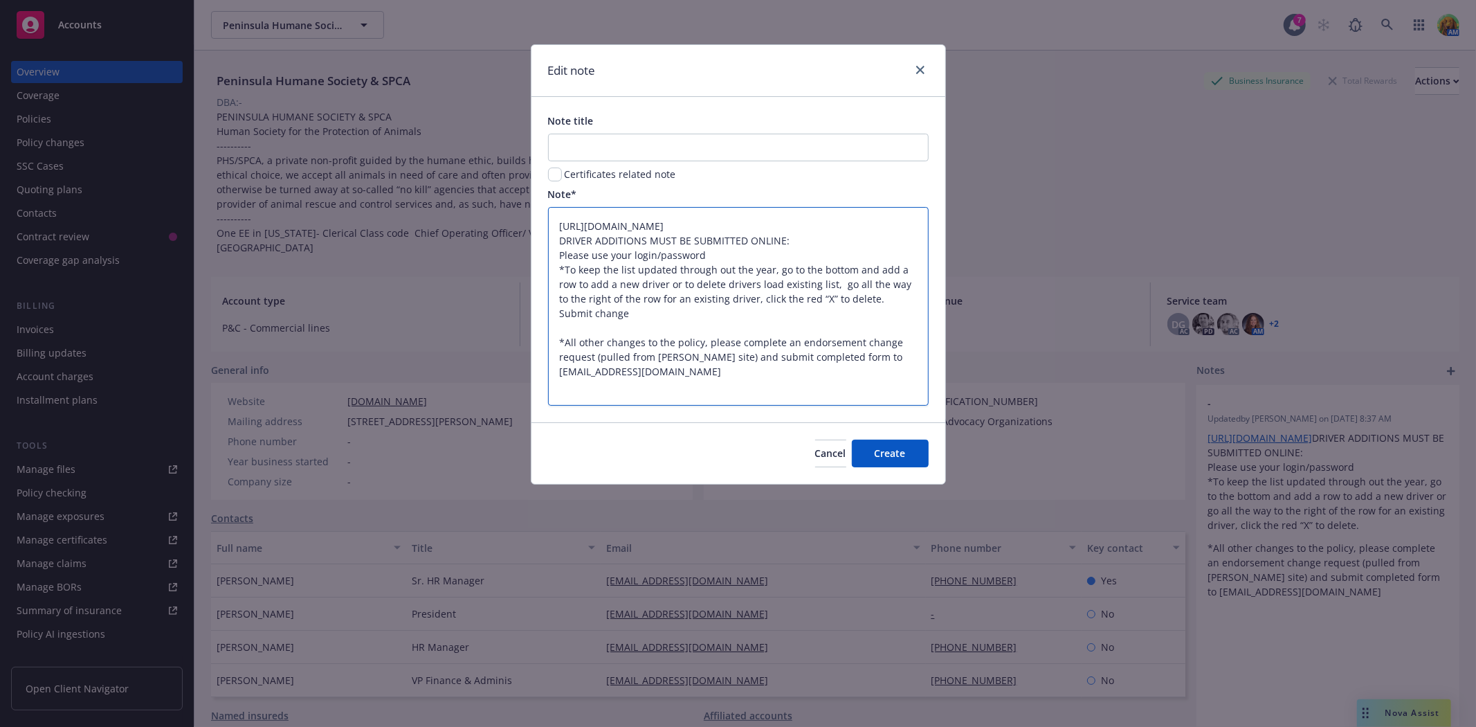
type textarea "x"
type textarea "https://agents.mcneilandcompany.com/ DRIVER ADDITIONS MUST BE SUBMITTED ONLINE:…"
type textarea "x"
type textarea "https://agents.mcneilandcompany.com/ DRIVER ADDITIONS MUST BE SUBMITTED ONLINE:…"
type textarea "x"
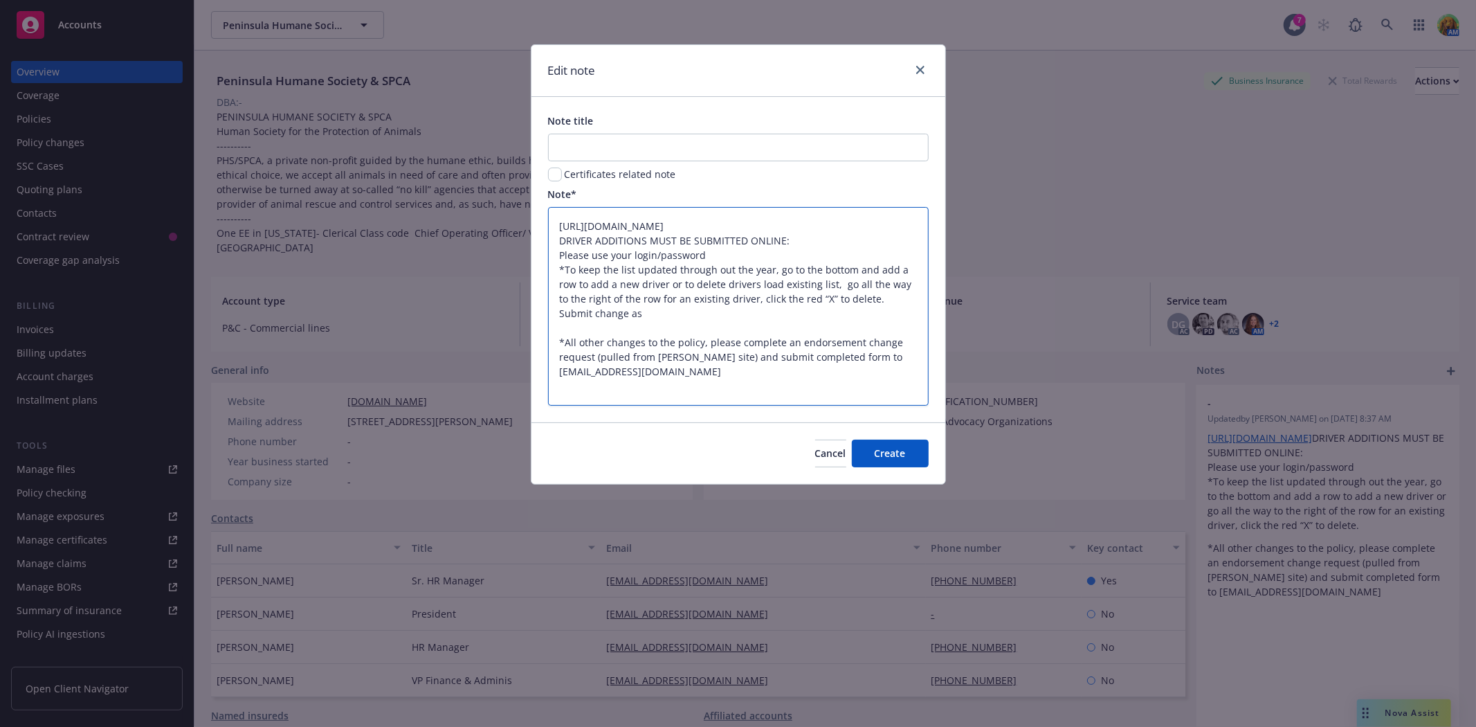
type textarea "https://agents.mcneilandcompany.com/ DRIVER ADDITIONS MUST BE SUBMITTED ONLINE:…"
type textarea "x"
type textarea "https://agents.mcneilandcompany.com/ DRIVER ADDITIONS MUST BE SUBMITTED ONLINE:…"
type textarea "x"
type textarea "https://agents.mcneilandcompany.com/ DRIVER ADDITIONS MUST BE SUBMITTED ONLINE:…"
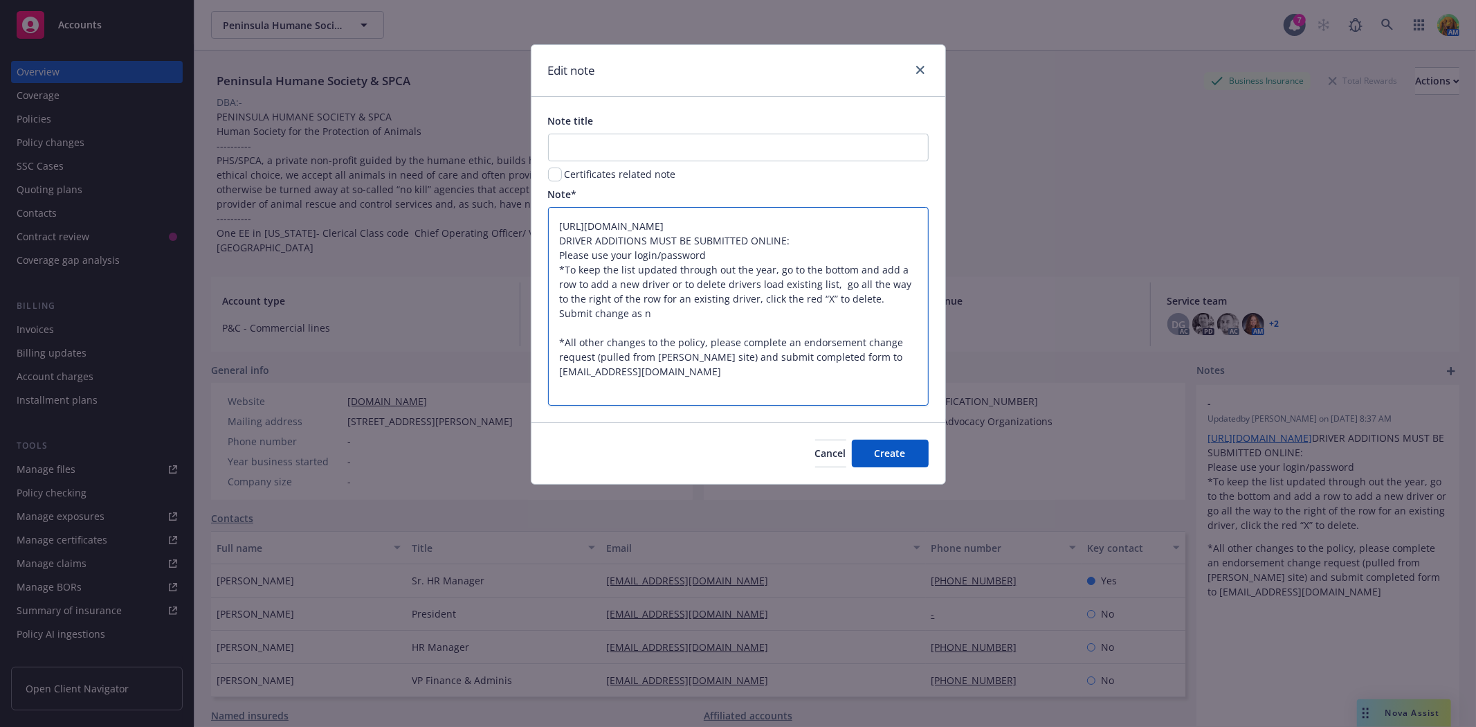
type textarea "x"
type textarea "https://agents.mcneilandcompany.com/ DRIVER ADDITIONS MUST BE SUBMITTED ONLINE:…"
type textarea "x"
type textarea "https://agents.mcneilandcompany.com/ DRIVER ADDITIONS MUST BE SUBMITTED ONLINE:…"
type textarea "x"
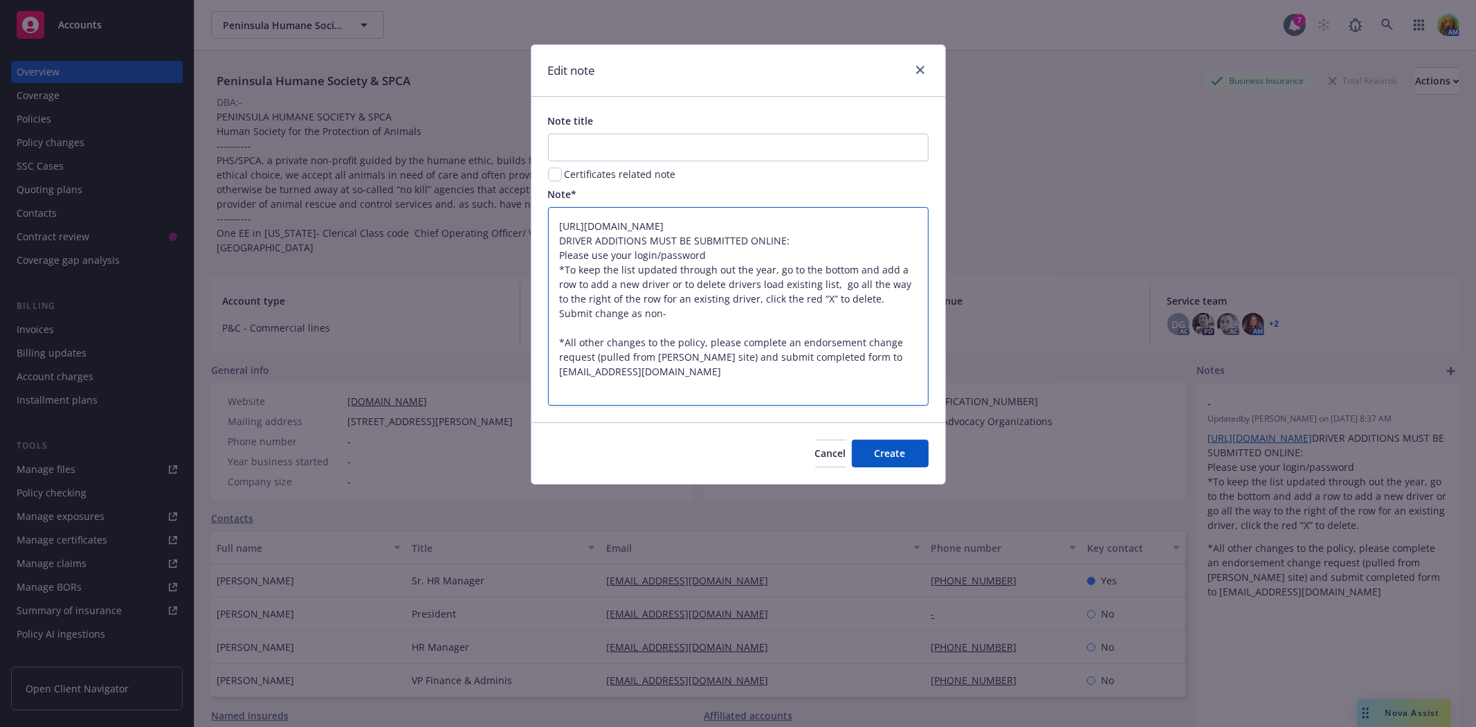
type textarea "https://agents.mcneilandcompany.com/ DRIVER ADDITIONS MUST BE SUBMITTED ONLINE:…"
type textarea "x"
type textarea "https://agents.mcneilandcompany.com/ DRIVER ADDITIONS MUST BE SUBMITTED ONLINE:…"
type textarea "x"
type textarea "https://agents.mcneilandcompany.com/ DRIVER ADDITIONS MUST BE SUBMITTED ONLINE:…"
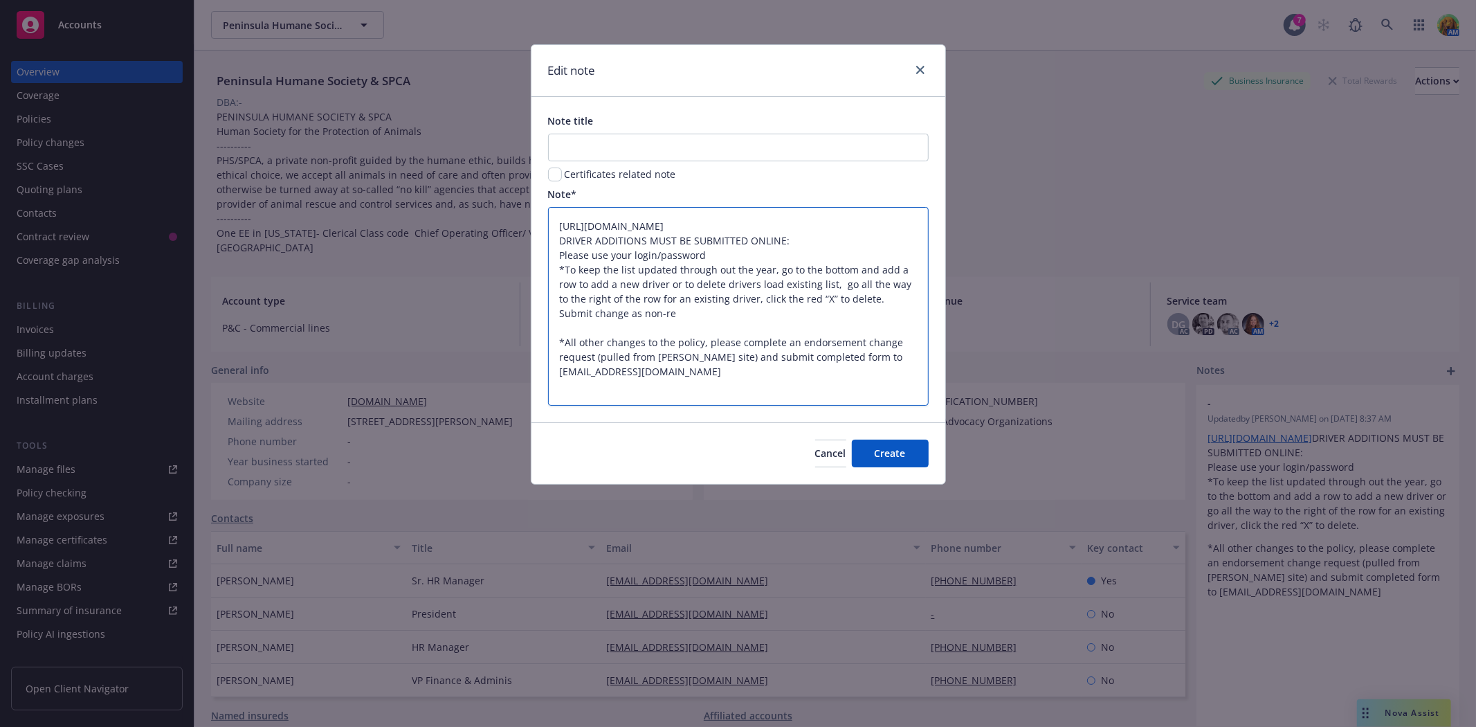
type textarea "x"
type textarea "https://agents.mcneilandcompany.com/ DRIVER ADDITIONS MUST BE SUBMITTED ONLINE:…"
type textarea "x"
type textarea "https://agents.mcneilandcompany.com/ DRIVER ADDITIONS MUST BE SUBMITTED ONLINE:…"
type textarea "x"
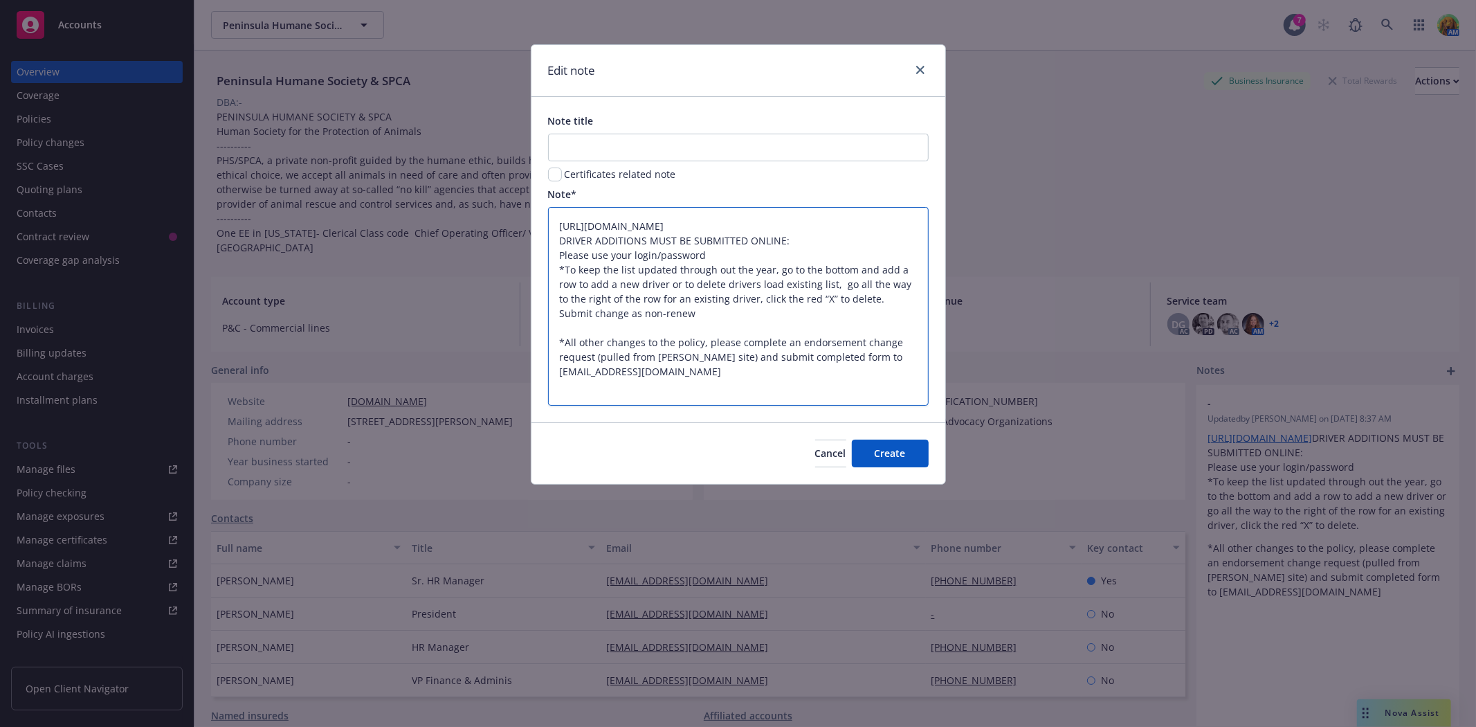
type textarea "https://agents.mcneilandcompany.com/ DRIVER ADDITIONS MUST BE SUBMITTED ONLINE:…"
type textarea "x"
type textarea "https://agents.mcneilandcompany.com/ DRIVER ADDITIONS MUST BE SUBMITTED ONLINE:…"
type textarea "x"
type textarea "https://agents.mcneilandcompany.com/ DRIVER ADDITIONS MUST BE SUBMITTED ONLINE:…"
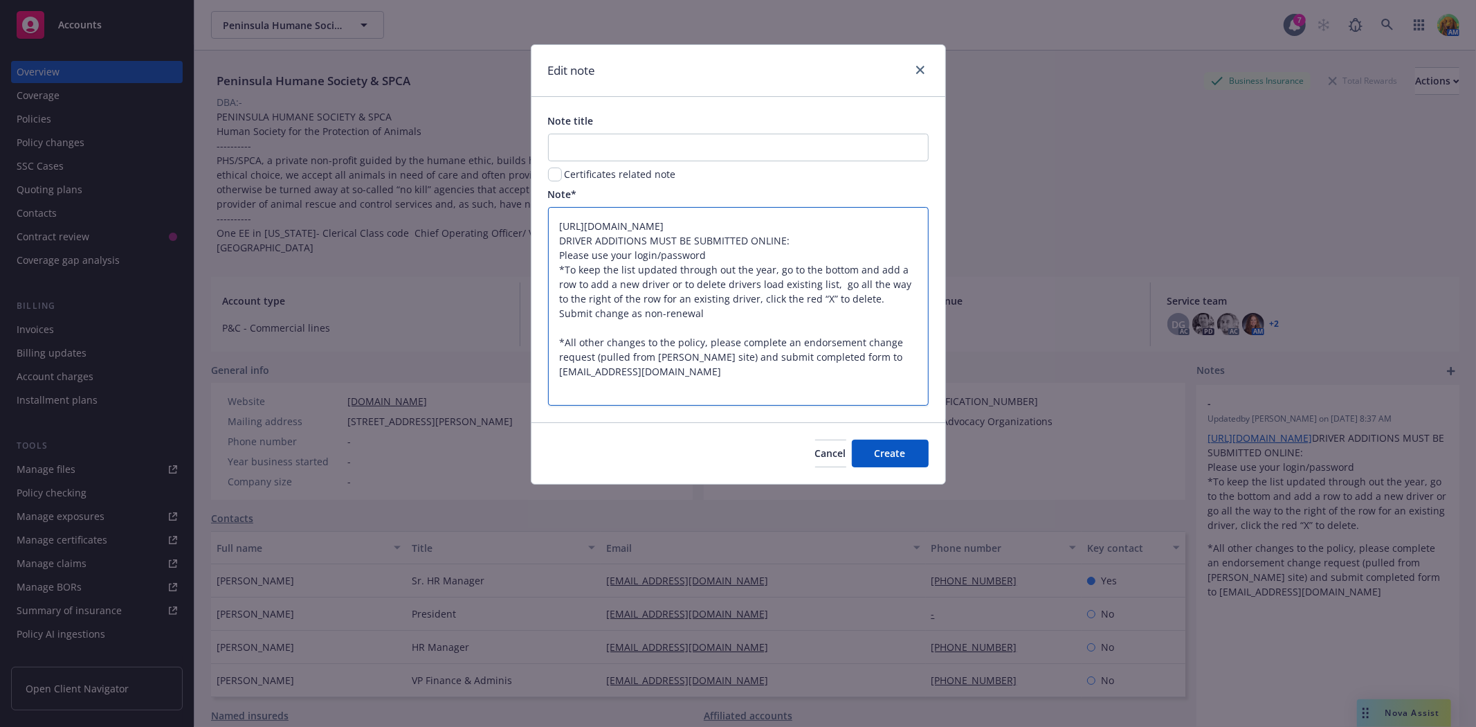
type textarea "x"
type textarea "https://agents.mcneilandcompany.com/ DRIVER ADDITIONS MUST BE SUBMITTED ONLINE:…"
type textarea "x"
type textarea "https://agents.mcneilandcompany.com/ DRIVER ADDITIONS MUST BE SUBMITTED ONLINE:…"
type textarea "x"
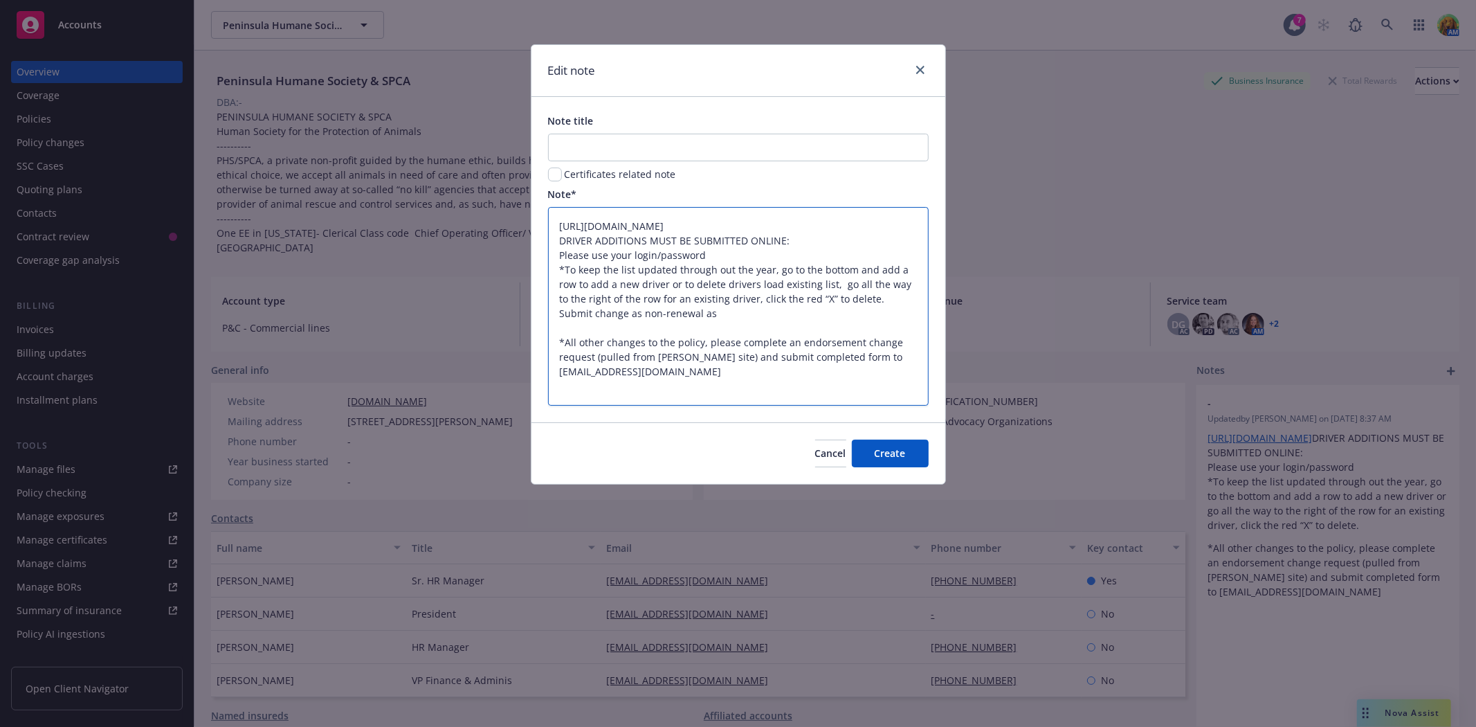
type textarea "https://agents.mcneilandcompany.com/ DRIVER ADDITIONS MUST BE SUBMITTED ONLINE:…"
type textarea "x"
type textarea "https://agents.mcneilandcompany.com/ DRIVER ADDITIONS MUST BE SUBMITTED ONLINE:…"
type textarea "x"
type textarea "https://agents.mcneilandcompany.com/ DRIVER ADDITIONS MUST BE SUBMITTED ONLINE:…"
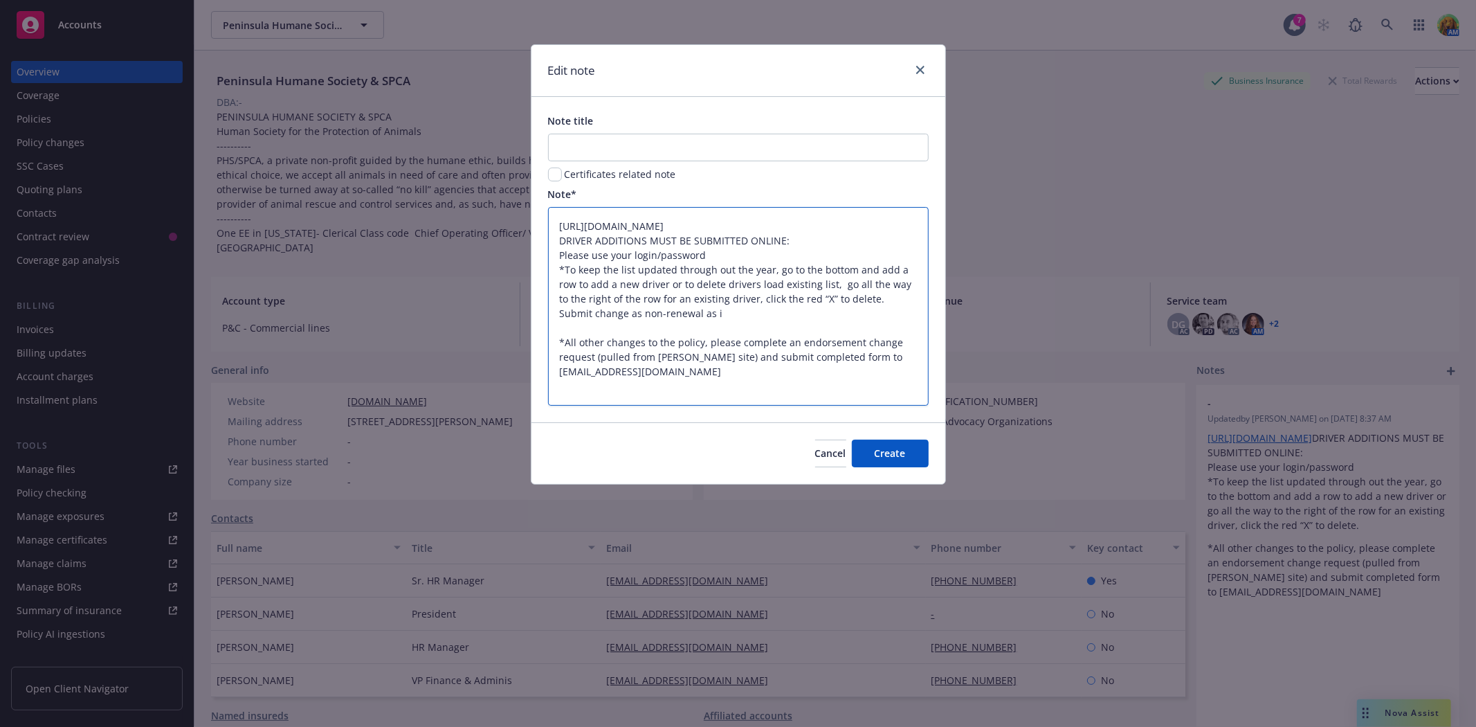
type textarea "x"
type textarea "https://agents.mcneilandcompany.com/ DRIVER ADDITIONS MUST BE SUBMITTED ONLINE:…"
type textarea "x"
type textarea "https://agents.mcneilandcompany.com/ DRIVER ADDITIONS MUST BE SUBMITTED ONLINE:…"
type textarea "x"
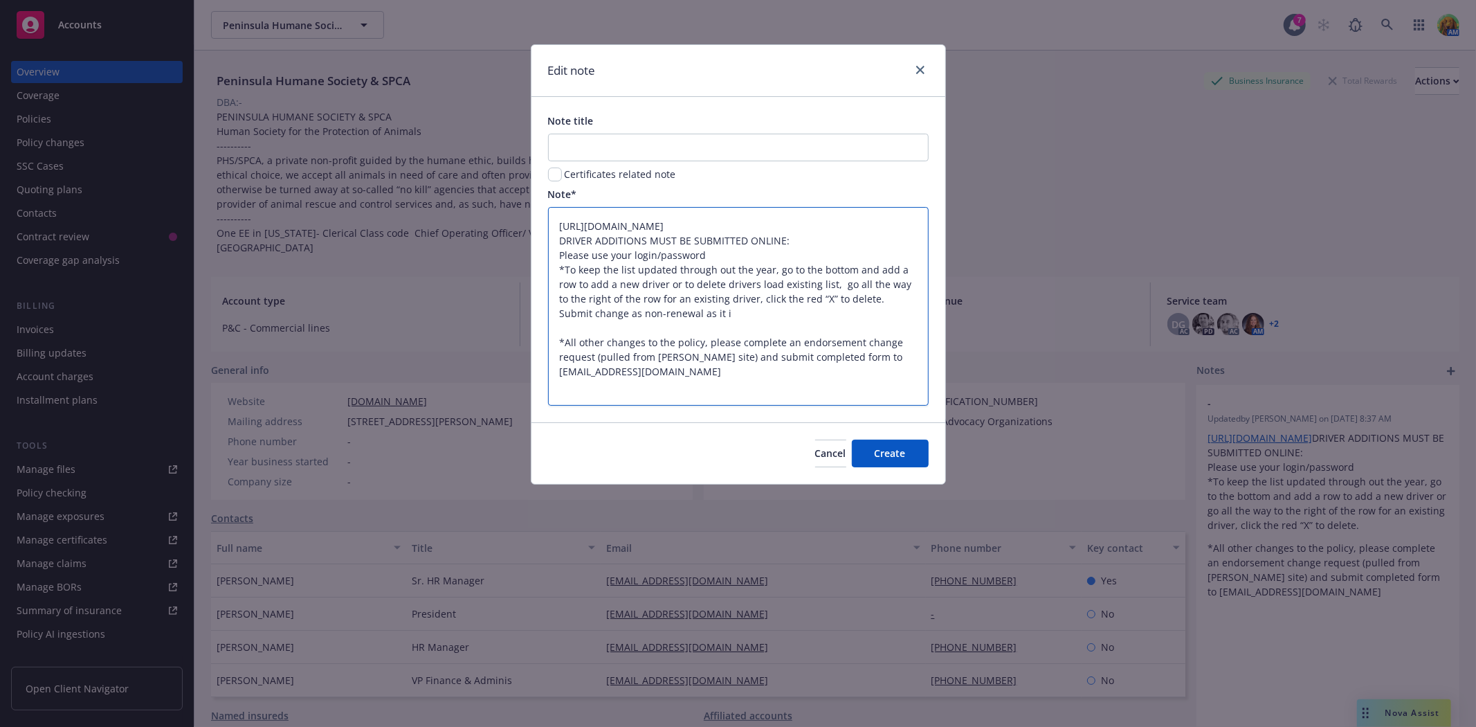
type textarea "https://agents.mcneilandcompany.com/ DRIVER ADDITIONS MUST BE SUBMITTED ONLINE:…"
type textarea "x"
type textarea "https://agents.mcneilandcompany.com/ DRIVER ADDITIONS MUST BE SUBMITTED ONLINE:…"
type textarea "x"
type textarea "https://agents.mcneilandcompany.com/ DRIVER ADDITIONS MUST BE SUBMITTED ONLINE:…"
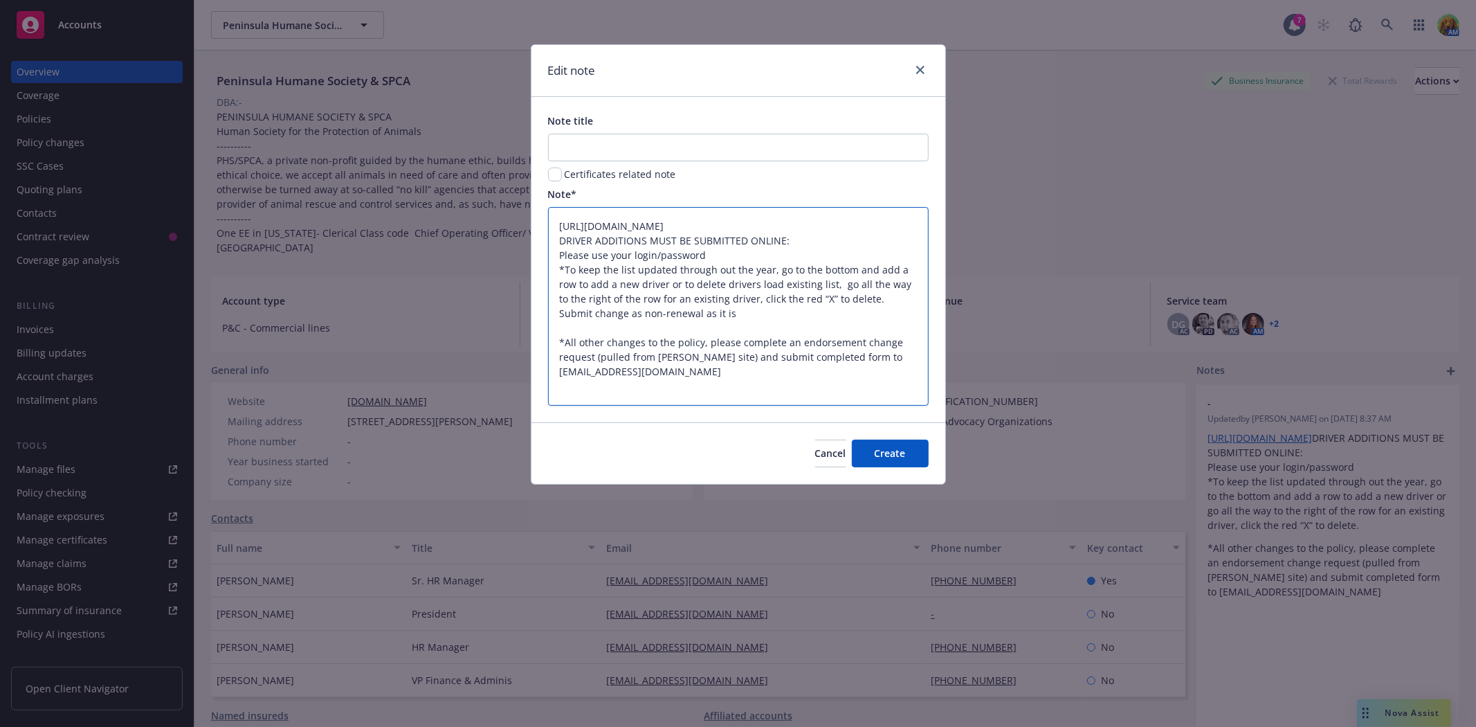
type textarea "x"
type textarea "https://agents.mcneilandcompany.com/ DRIVER ADDITIONS MUST BE SUBMITTED ONLINE:…"
type textarea "x"
type textarea "https://agents.mcneilandcompany.com/ DRIVER ADDITIONS MUST BE SUBMITTED ONLINE:…"
type textarea "x"
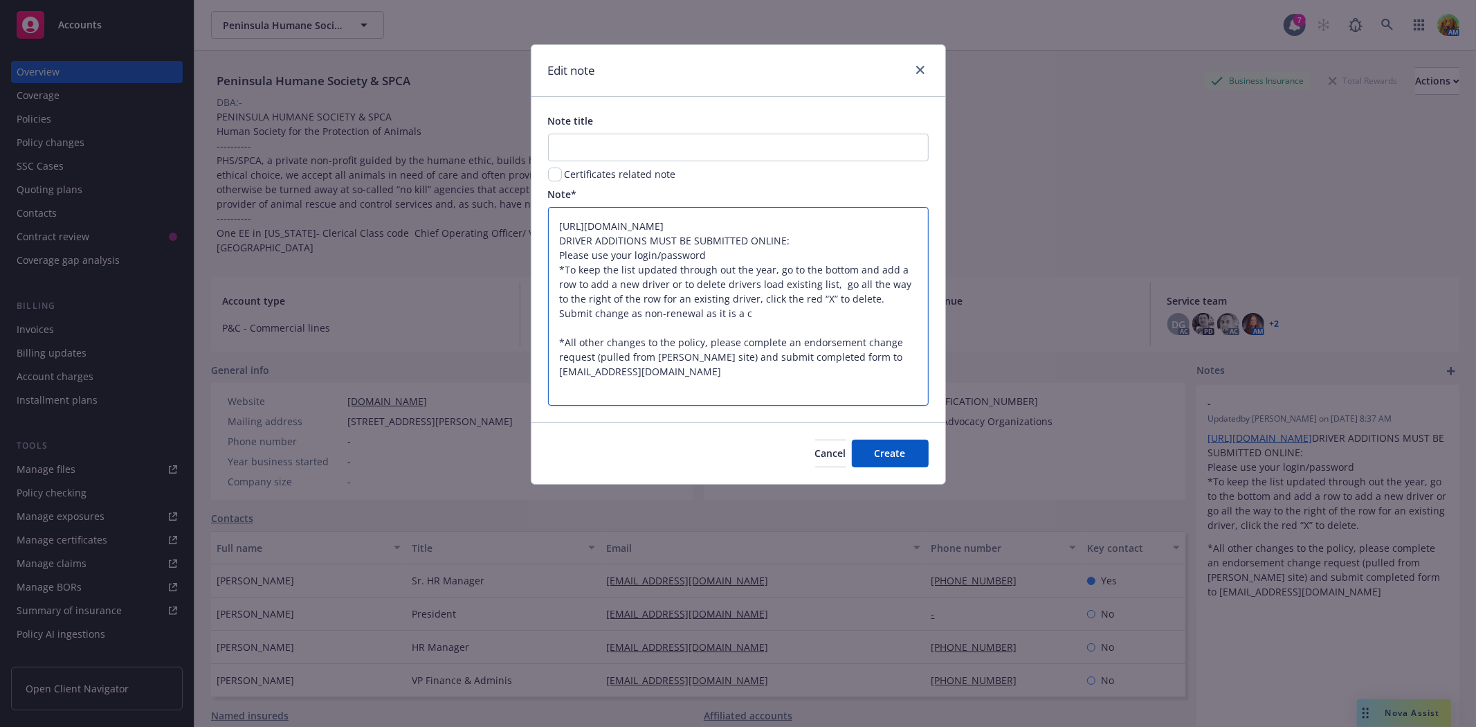
type textarea "https://agents.mcneilandcompany.com/ DRIVER ADDITIONS MUST BE SUBMITTED ONLINE:…"
type textarea "x"
type textarea "https://agents.mcneilandcompany.com/ DRIVER ADDITIONS MUST BE SUBMITTED ONLINE:…"
type textarea "x"
type textarea "https://agents.mcneilandcompany.com/ DRIVER ADDITIONS MUST BE SUBMITTED ONLINE:…"
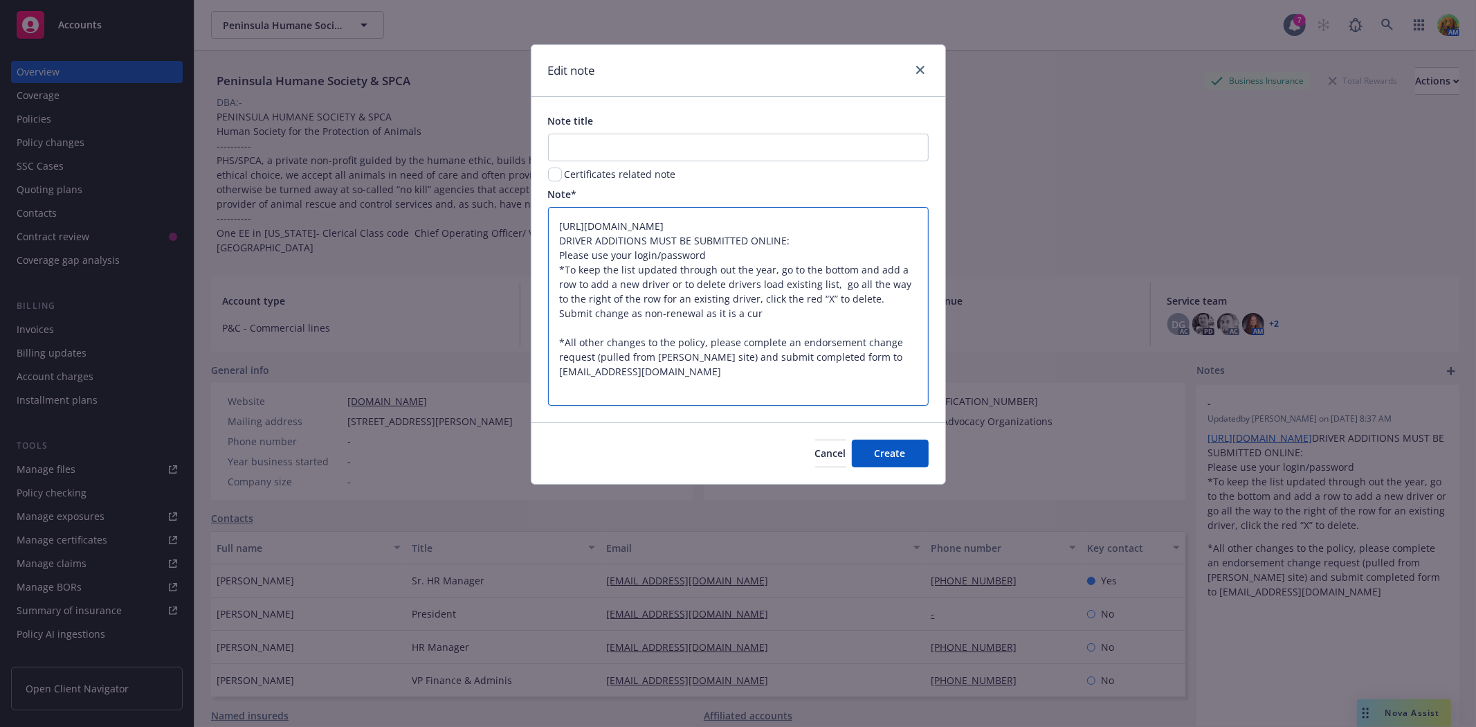
type textarea "x"
type textarea "https://agents.mcneilandcompany.com/ DRIVER ADDITIONS MUST BE SUBMITTED ONLINE:…"
type textarea "x"
type textarea "https://agents.mcneilandcompany.com/ DRIVER ADDITIONS MUST BE SUBMITTED ONLINE:…"
type textarea "x"
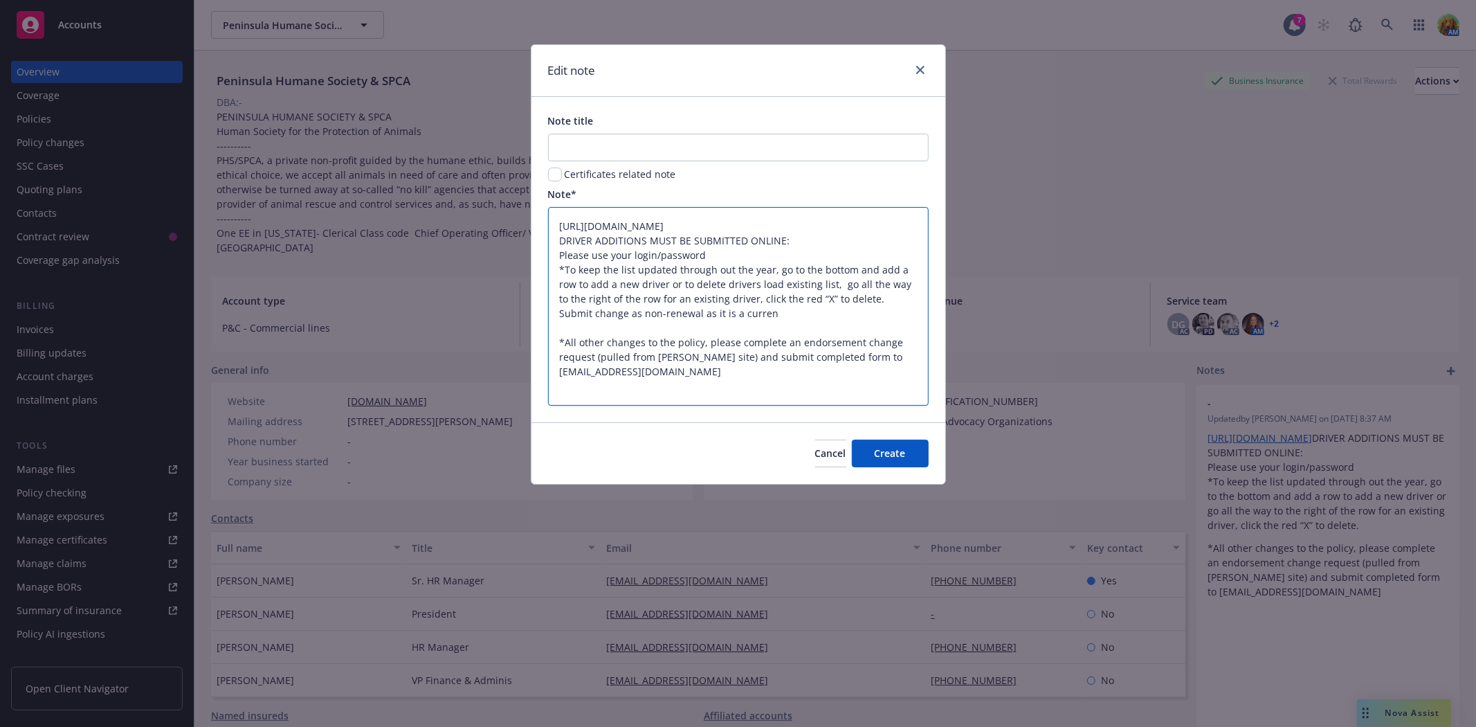
type textarea "https://agents.mcneilandcompany.com/ DRIVER ADDITIONS MUST BE SUBMITTED ONLINE:…"
type textarea "x"
type textarea "https://agents.mcneilandcompany.com/ DRIVER ADDITIONS MUST BE SUBMITTED ONLINE:…"
type textarea "x"
type textarea "https://agents.mcneilandcompany.com/ DRIVER ADDITIONS MUST BE SUBMITTED ONLINE:…"
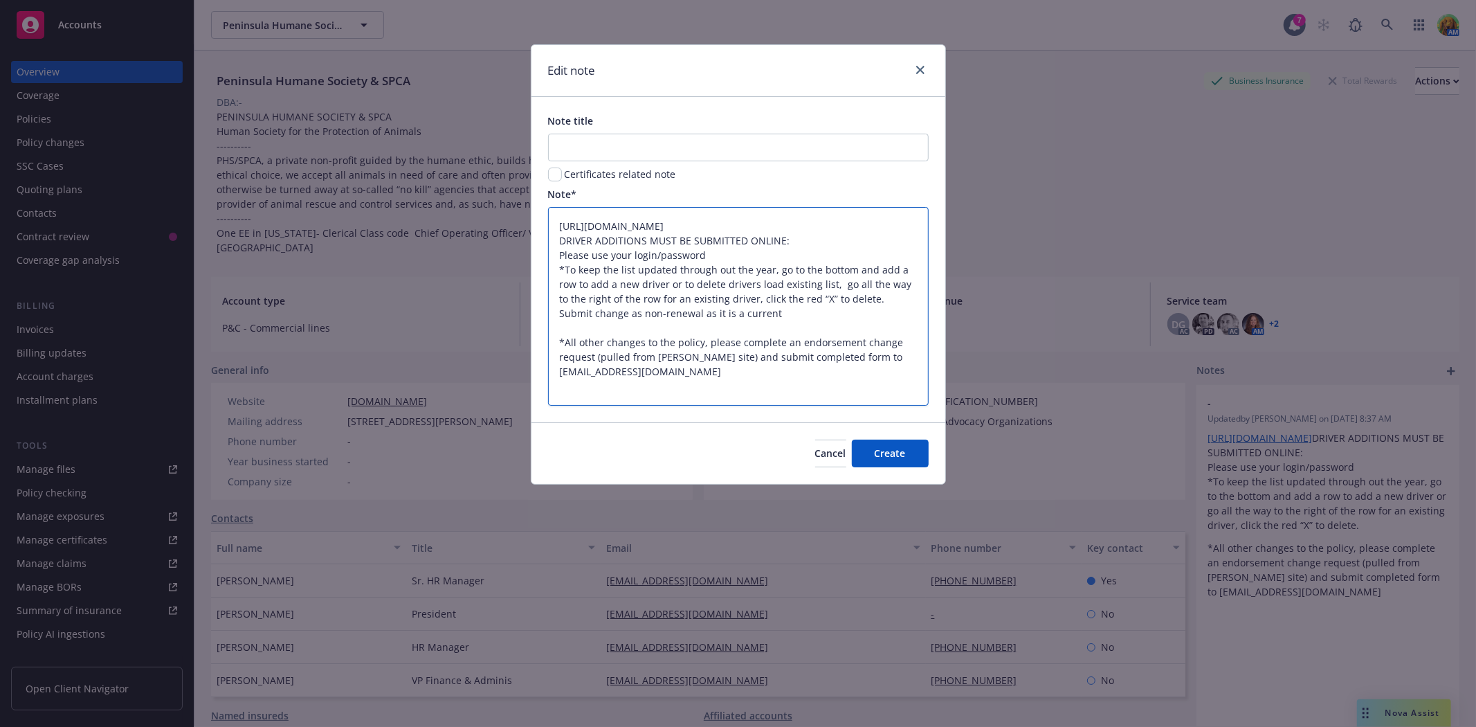
type textarea "x"
type textarea "https://agents.mcneilandcompany.com/ DRIVER ADDITIONS MUST BE SUBMITTED ONLINE:…"
type textarea "x"
type textarea "https://agents.mcneilandcompany.com/ DRIVER ADDITIONS MUST BE SUBMITTED ONLINE:…"
type textarea "x"
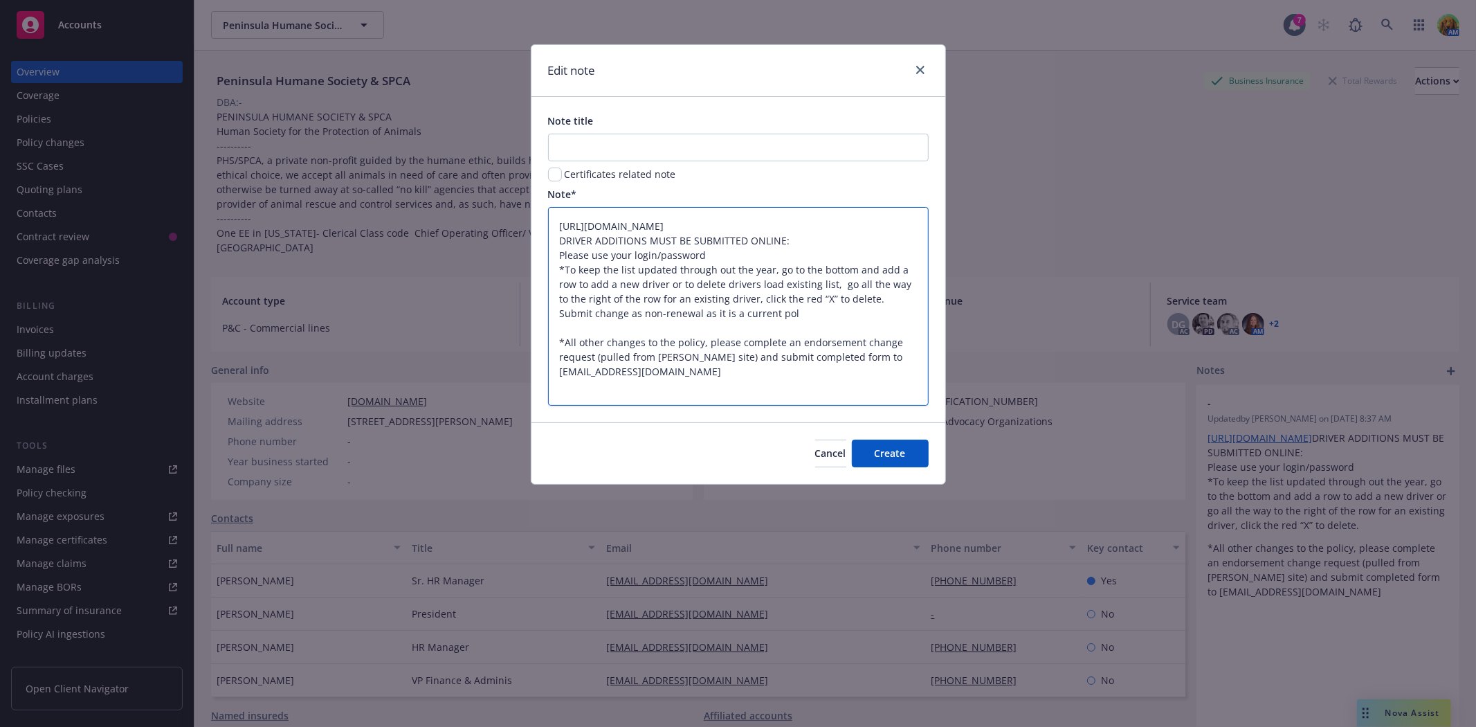
type textarea "https://agents.mcneilandcompany.com/ DRIVER ADDITIONS MUST BE SUBMITTED ONLINE:…"
type textarea "x"
type textarea "https://agents.mcneilandcompany.com/ DRIVER ADDITIONS MUST BE SUBMITTED ONLINE:…"
type textarea "x"
type textarea "https://agents.mcneilandcompany.com/ DRIVER ADDITIONS MUST BE SUBMITTED ONLINE:…"
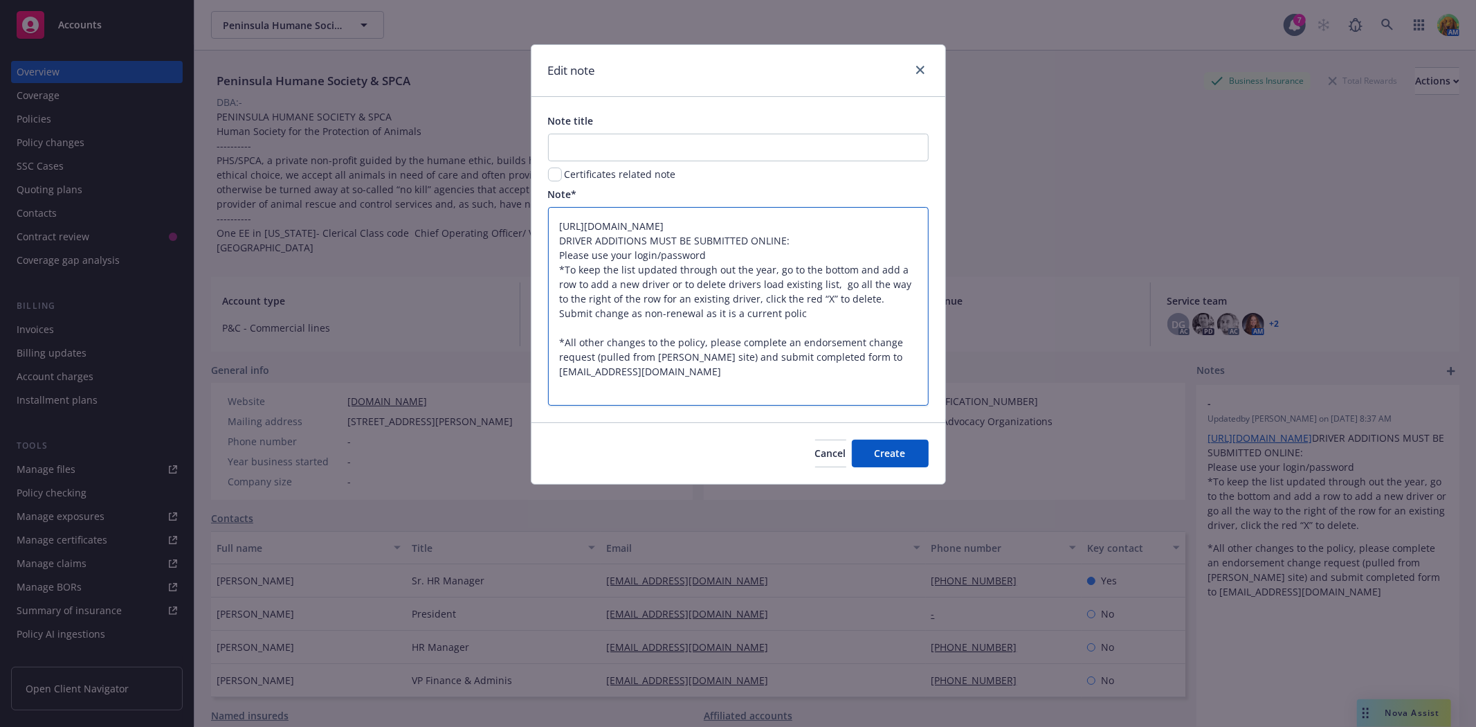
type textarea "x"
type textarea "https://agents.mcneilandcompany.com/ DRIVER ADDITIONS MUST BE SUBMITTED ONLINE:…"
type textarea "x"
type textarea "https://agents.mcneilandcompany.com/ DRIVER ADDITIONS MUST BE SUBMITTED ONLINE:…"
type textarea "x"
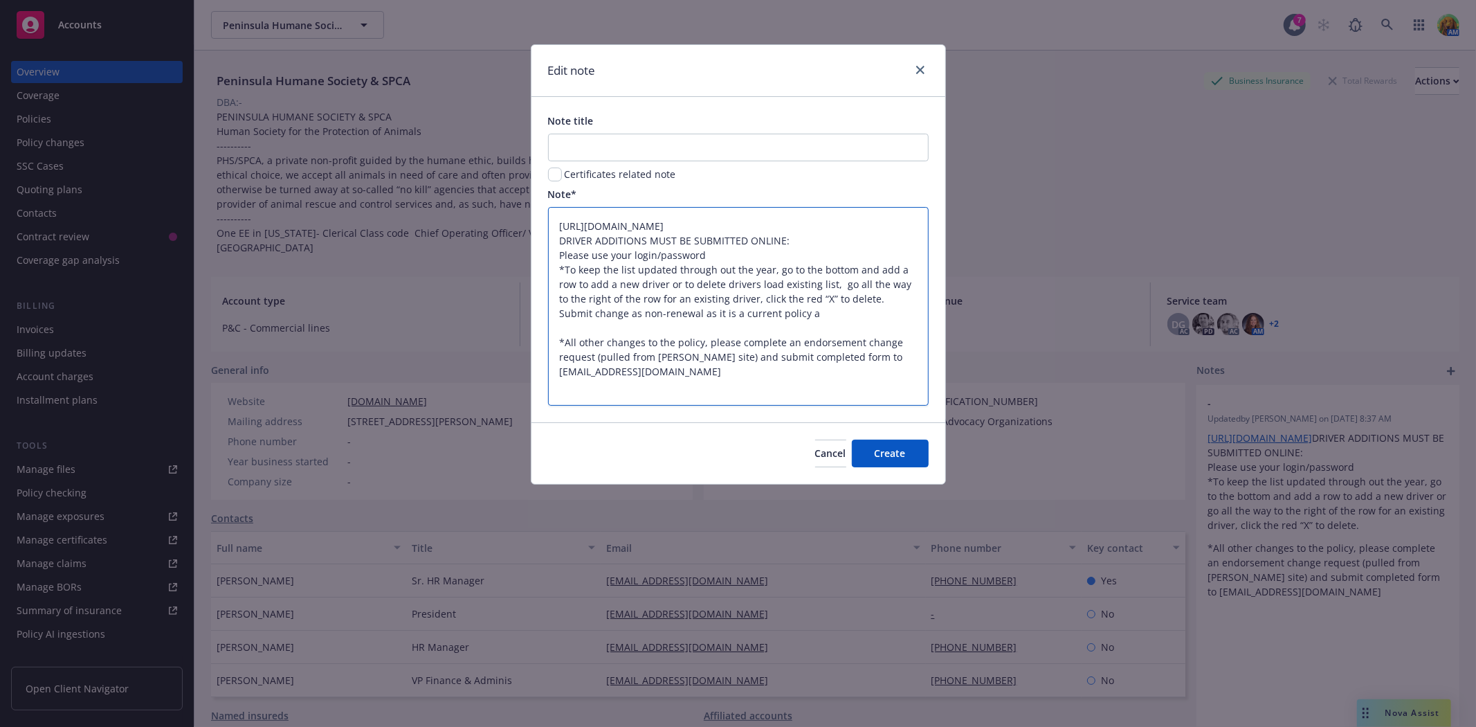
type textarea "https://agents.mcneilandcompany.com/ DRIVER ADDITIONS MUST BE SUBMITTED ONLINE:…"
type textarea "x"
type textarea "https://agents.mcneilandcompany.com/ DRIVER ADDITIONS MUST BE SUBMITTED ONLINE:…"
type textarea "x"
type textarea "https://agents.mcneilandcompany.com/ DRIVER ADDITIONS MUST BE SUBMITTED ONLINE:…"
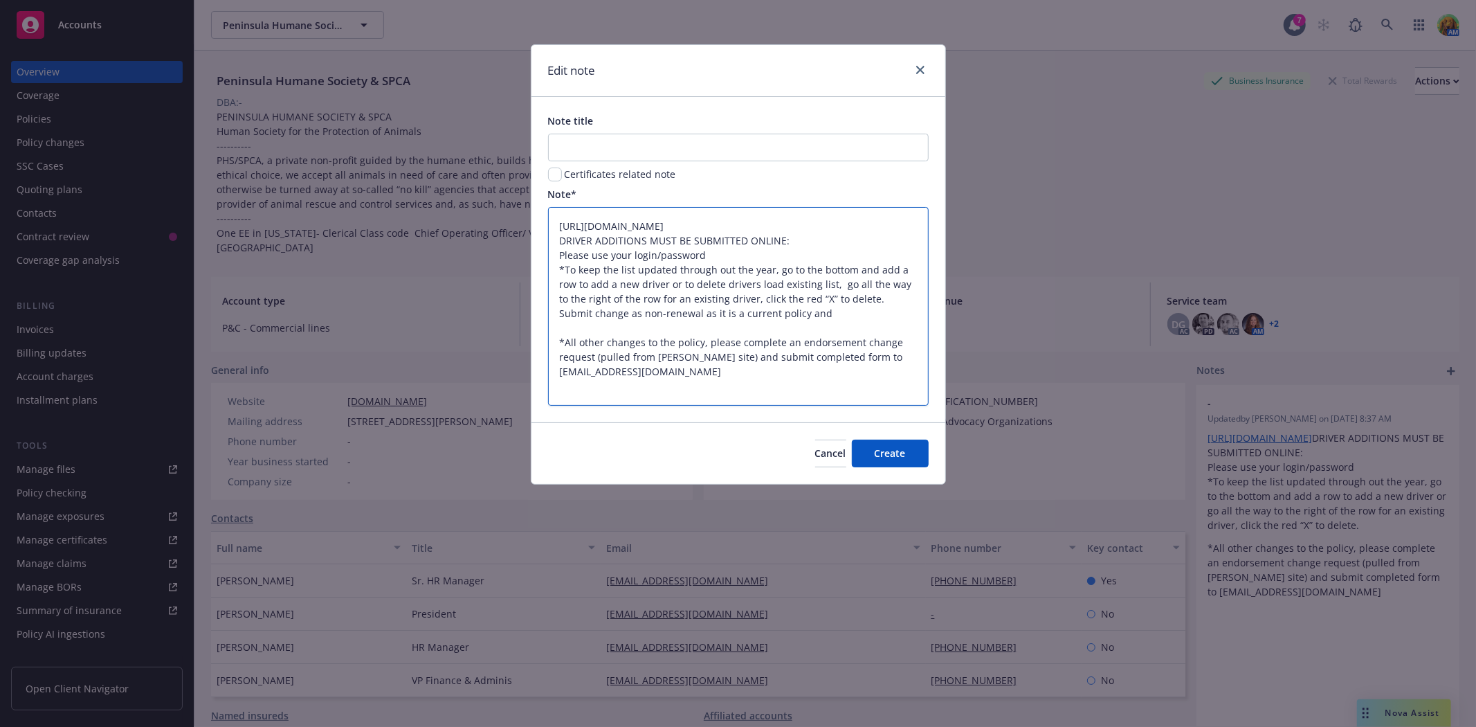
type textarea "x"
type textarea "https://agents.mcneilandcompany.com/ DRIVER ADDITIONS MUST BE SUBMITTED ONLINE:…"
type textarea "x"
click at [886, 444] on button "Create" at bounding box center [890, 453] width 77 height 28
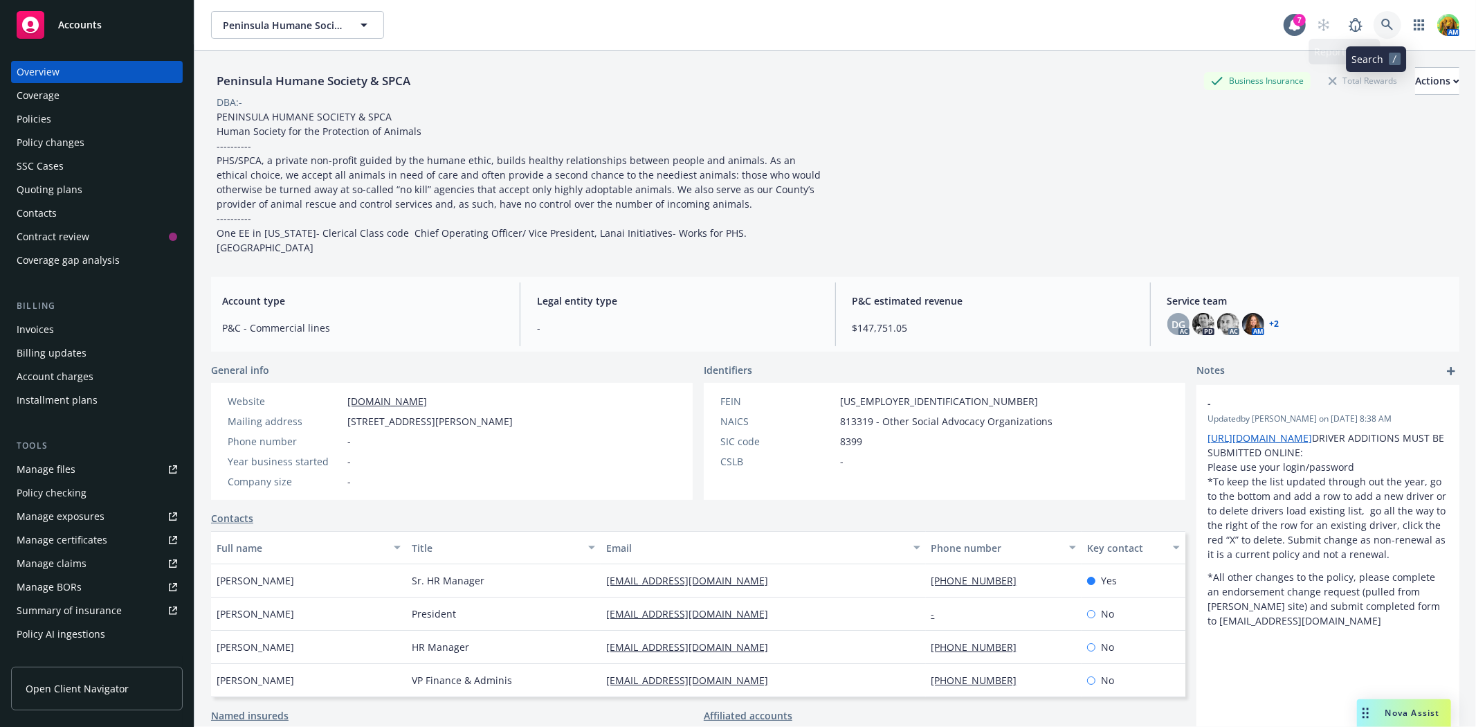
click at [1373, 17] on link at bounding box center [1387, 25] width 28 height 28
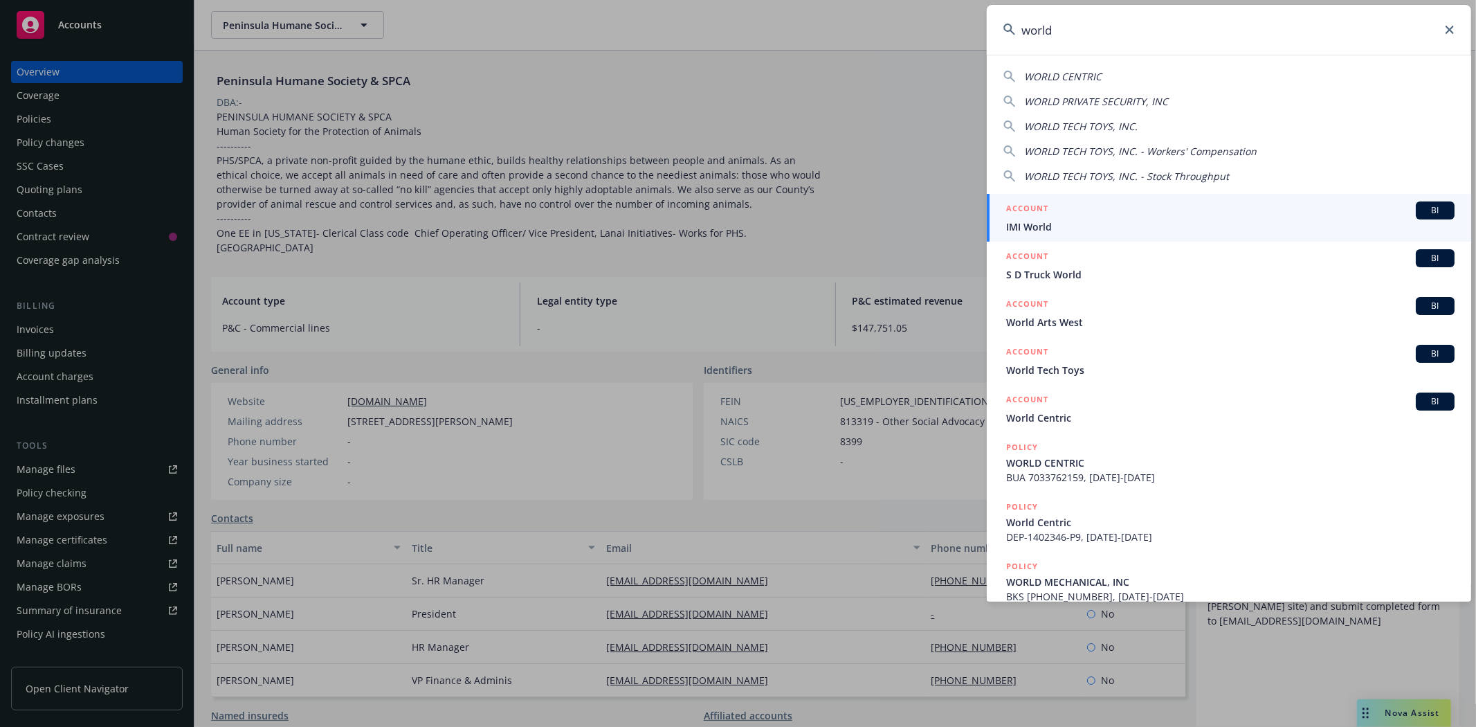
click at [1168, 73] on div "WORLD CENTRIC" at bounding box center [1228, 76] width 451 height 15
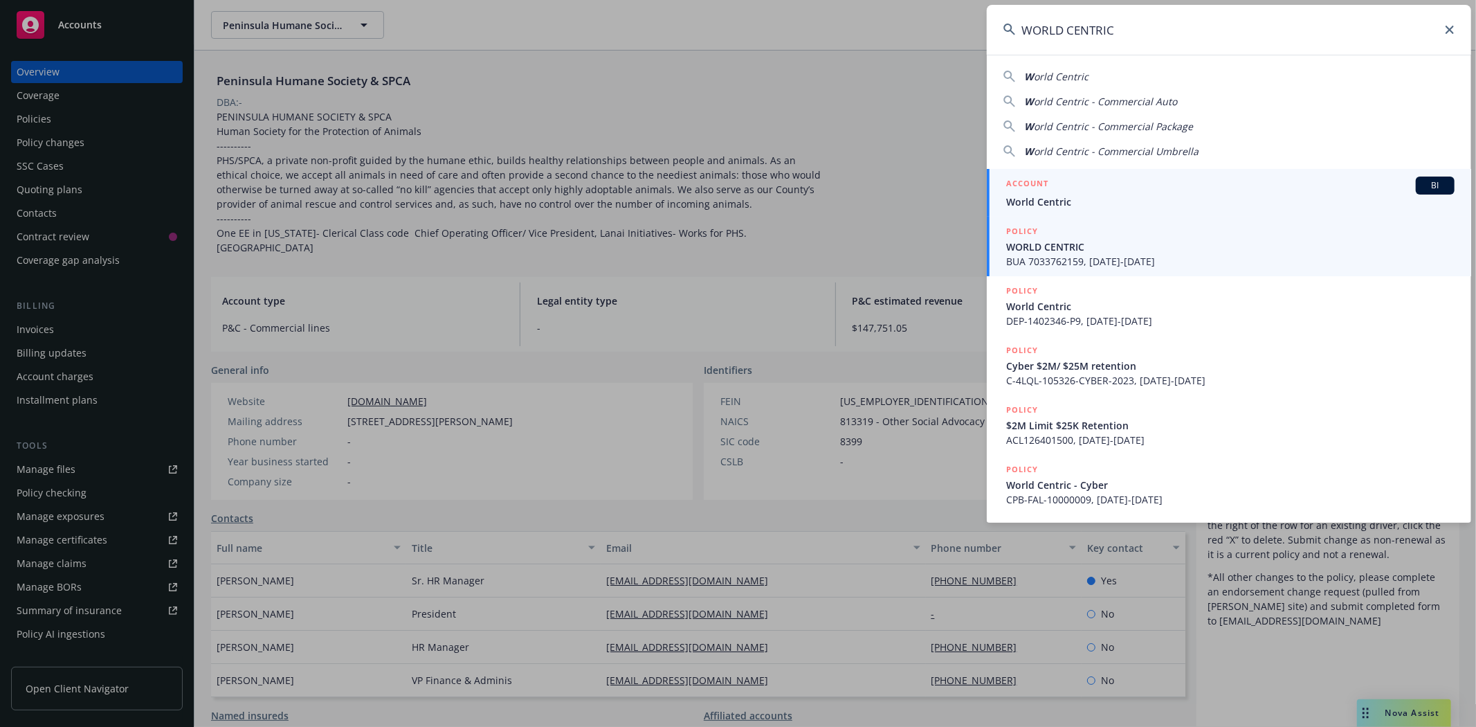
click at [1077, 202] on span "World Centric" at bounding box center [1230, 201] width 448 height 15
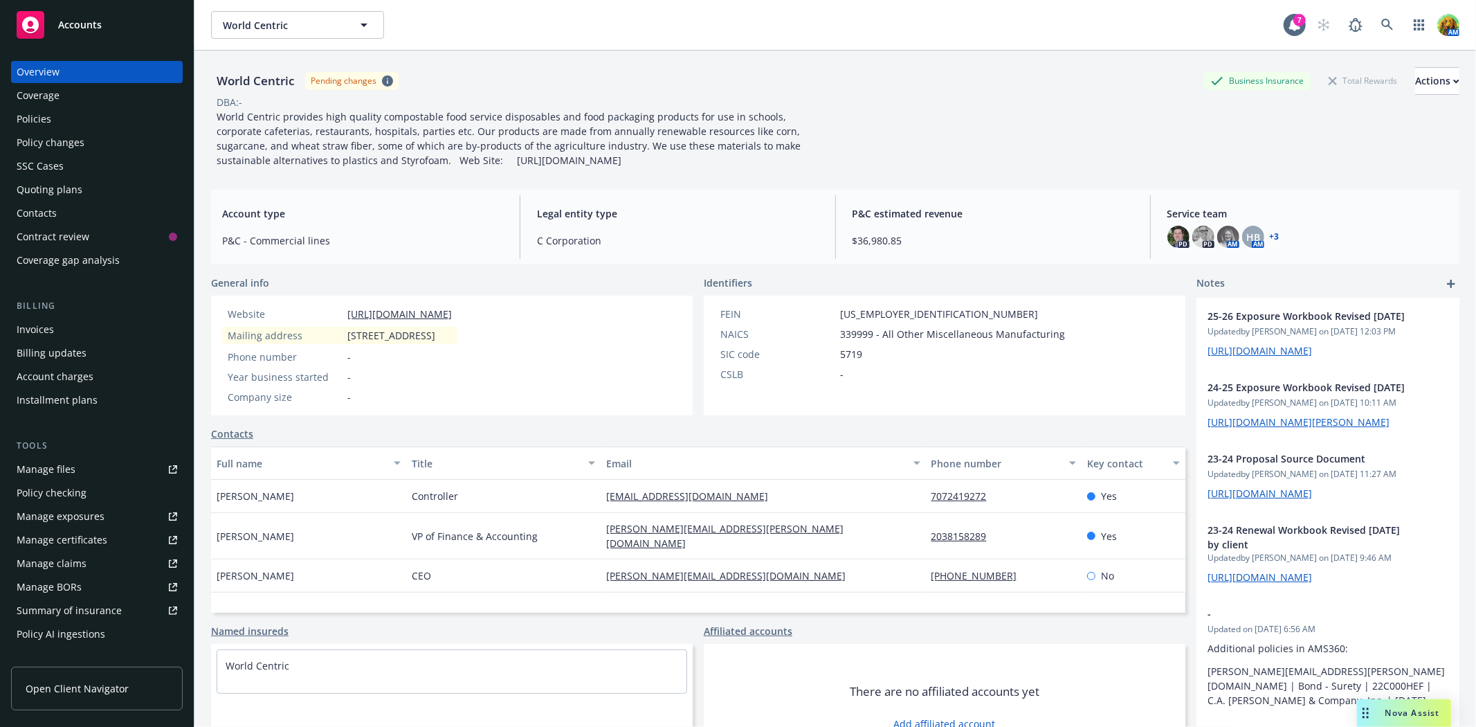
click at [57, 125] on div "Policies" at bounding box center [97, 119] width 161 height 22
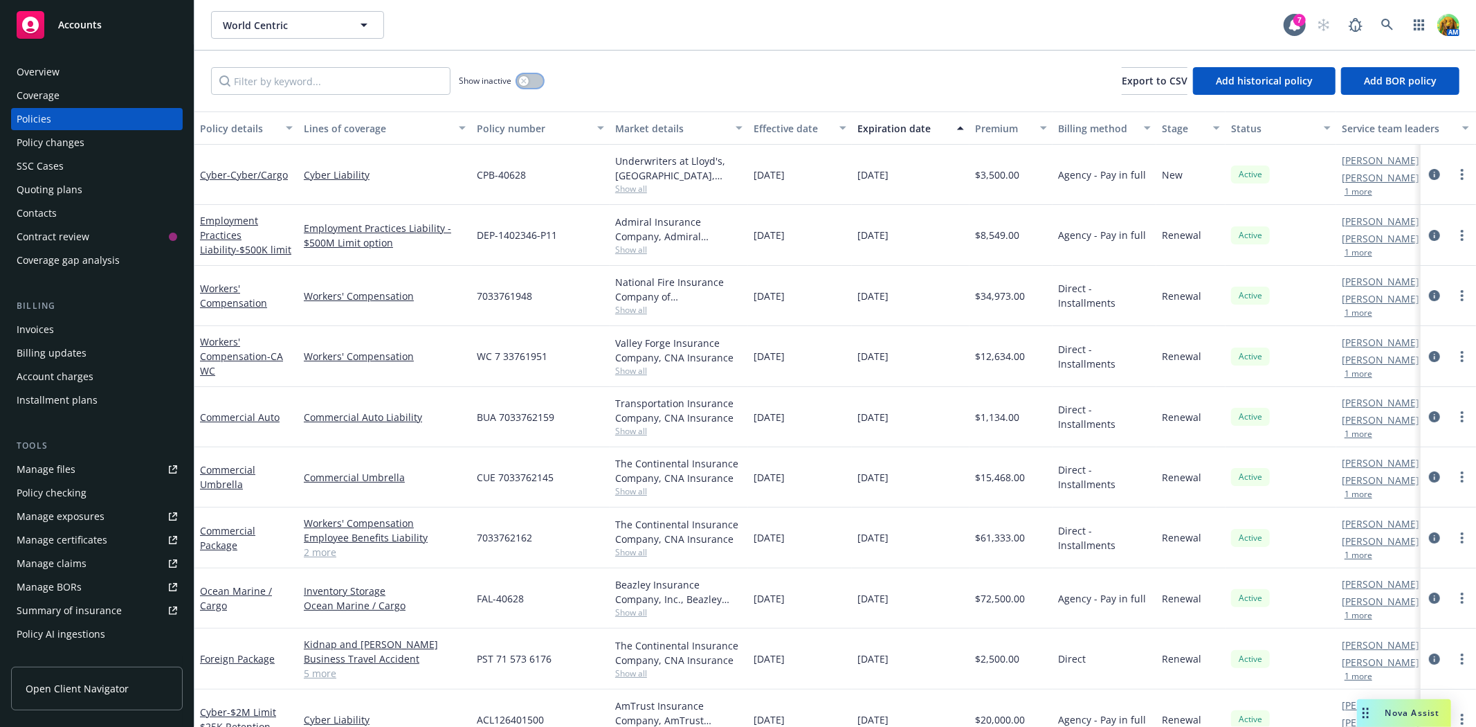
click at [535, 78] on button "button" at bounding box center [530, 81] width 26 height 14
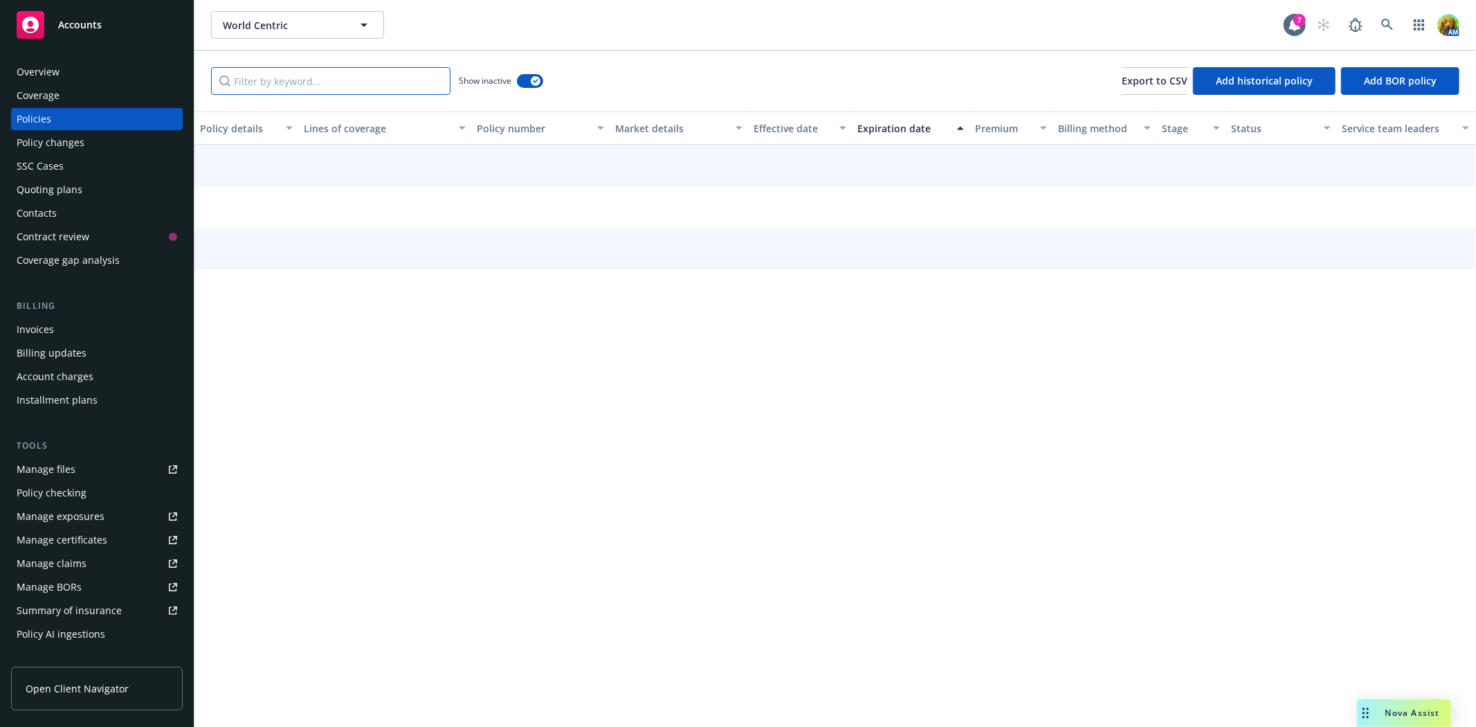
click at [336, 86] on input "Filter by keyword..." at bounding box center [330, 81] width 239 height 28
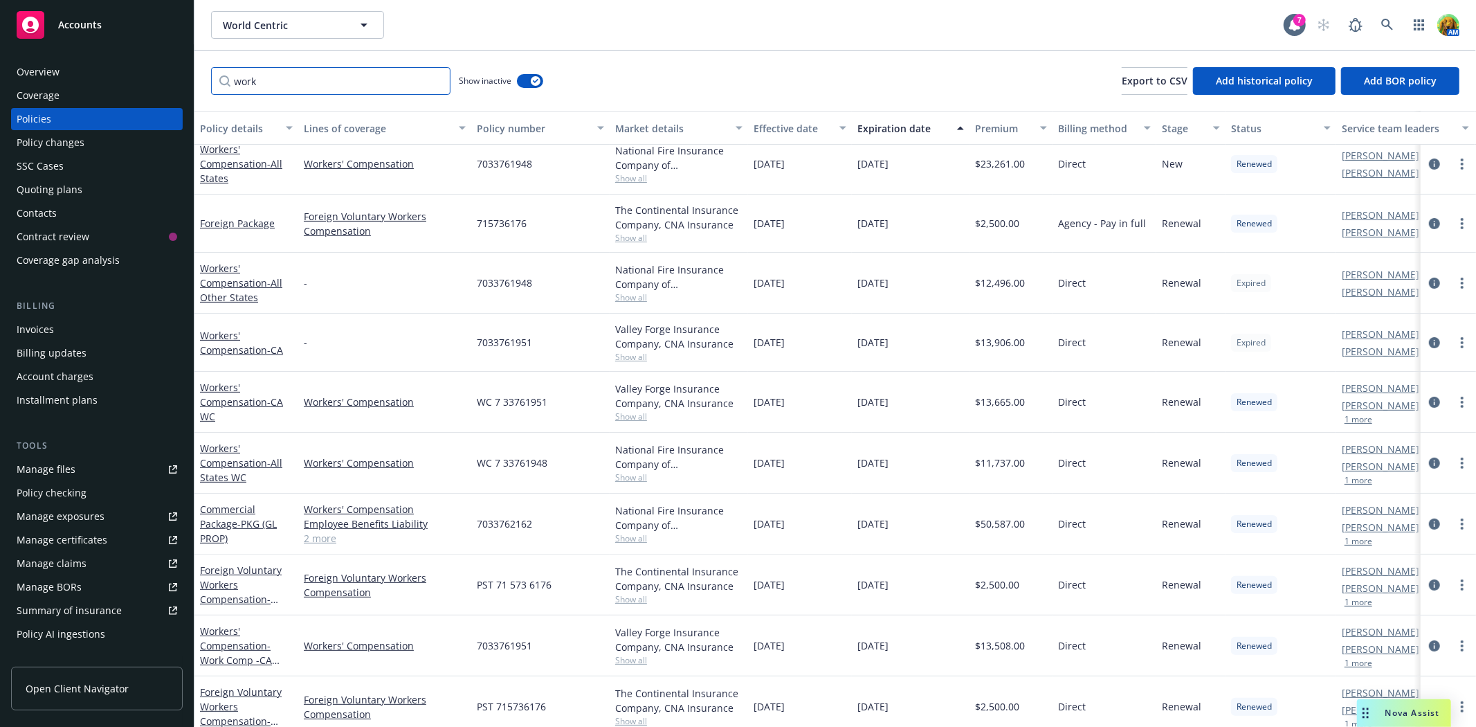
scroll to position [307, 0]
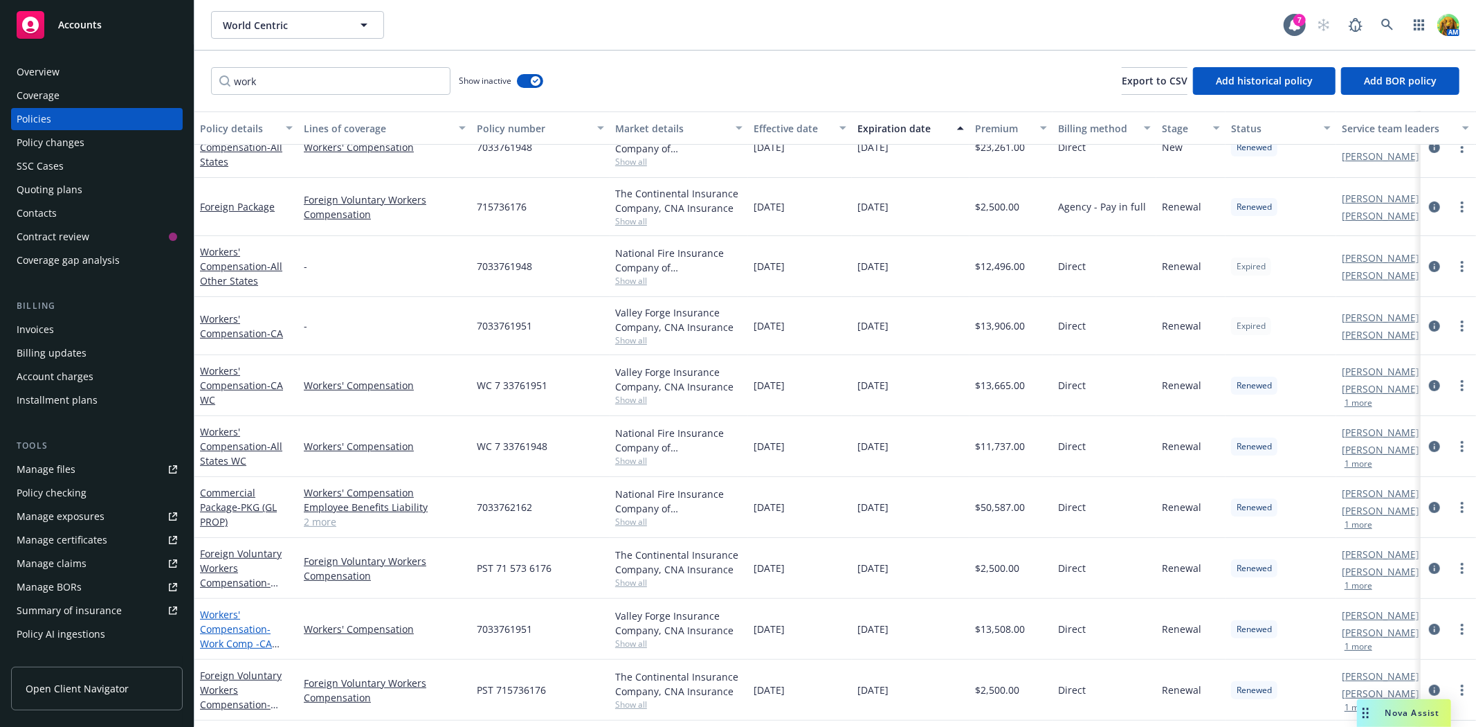
click at [235, 632] on link "Workers' Compensation - Work Comp -CA Only" at bounding box center [236, 636] width 72 height 57
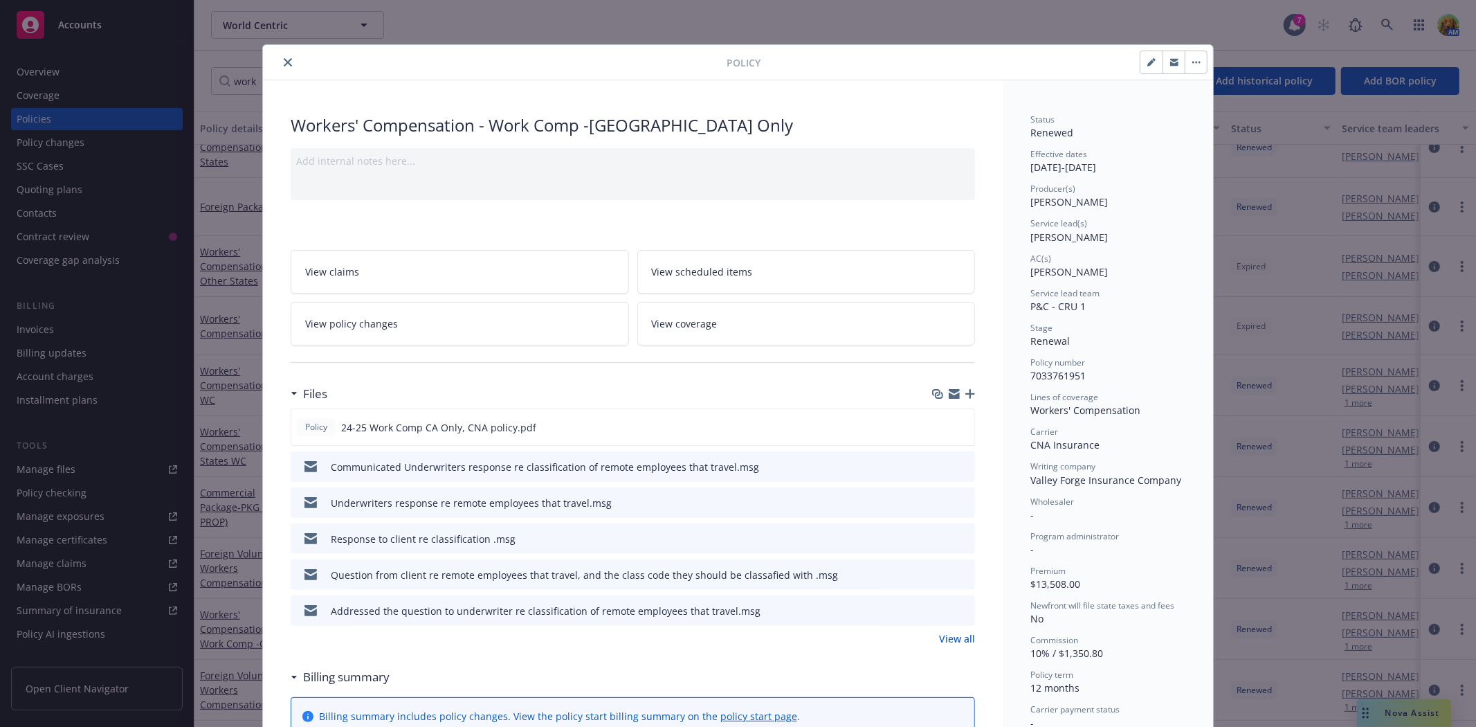
click at [967, 392] on icon "button" at bounding box center [970, 394] width 10 height 10
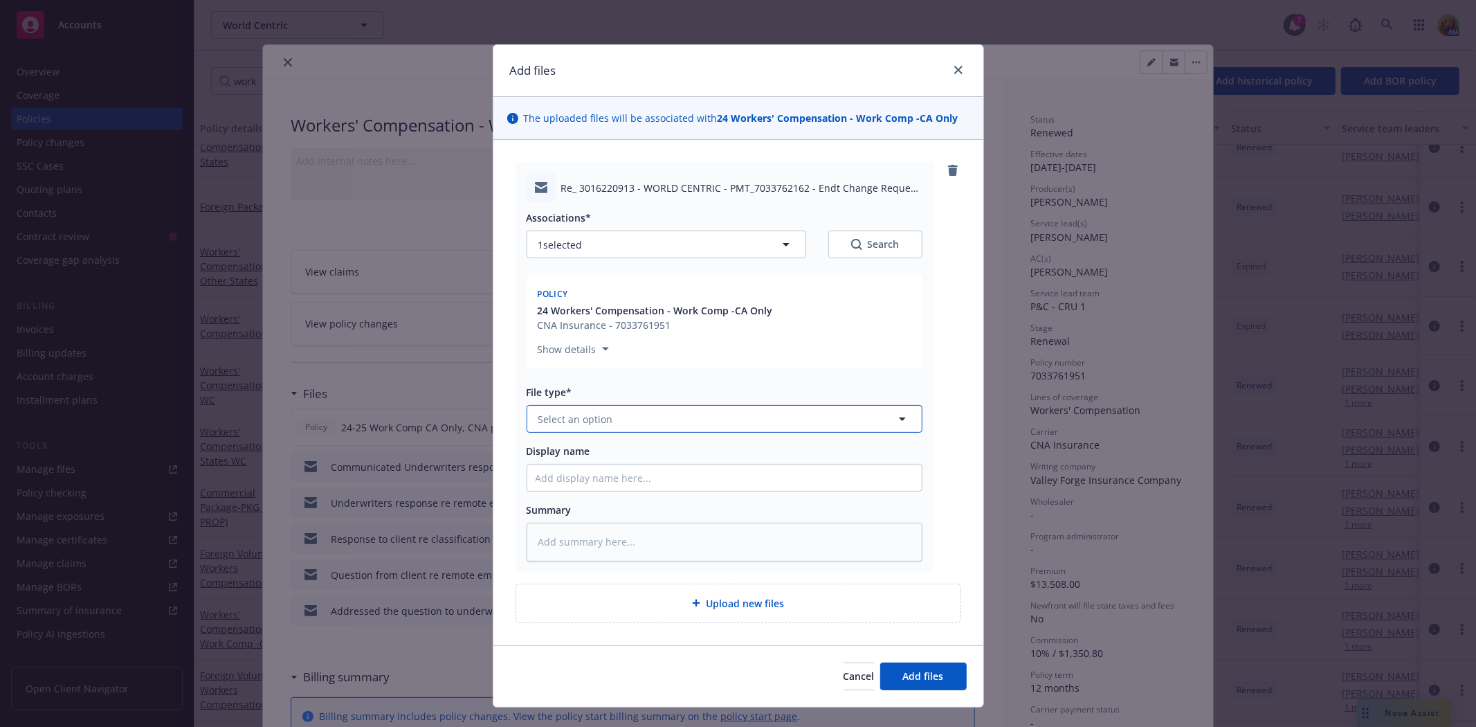
click at [688, 424] on button "Select an option" at bounding box center [725, 419] width 396 height 28
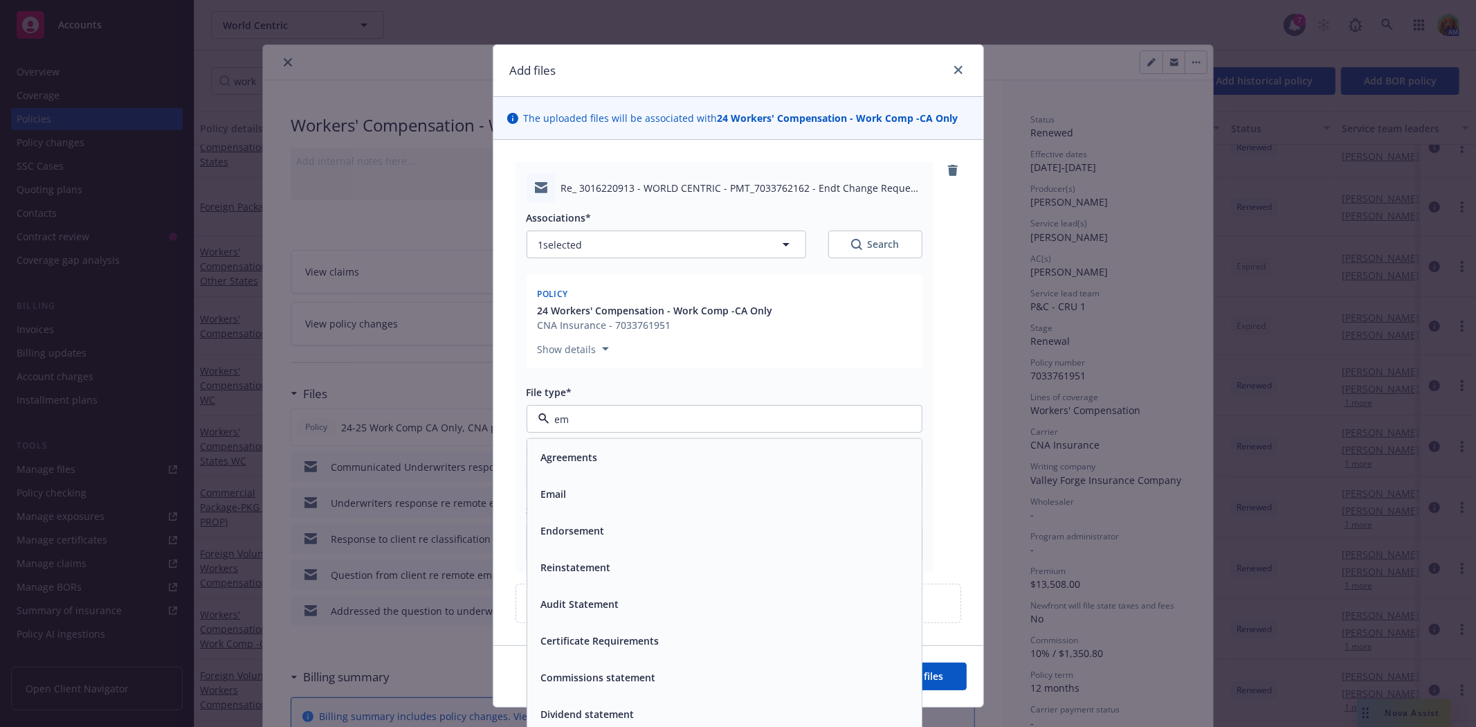
click at [661, 481] on div "Email" at bounding box center [724, 493] width 394 height 37
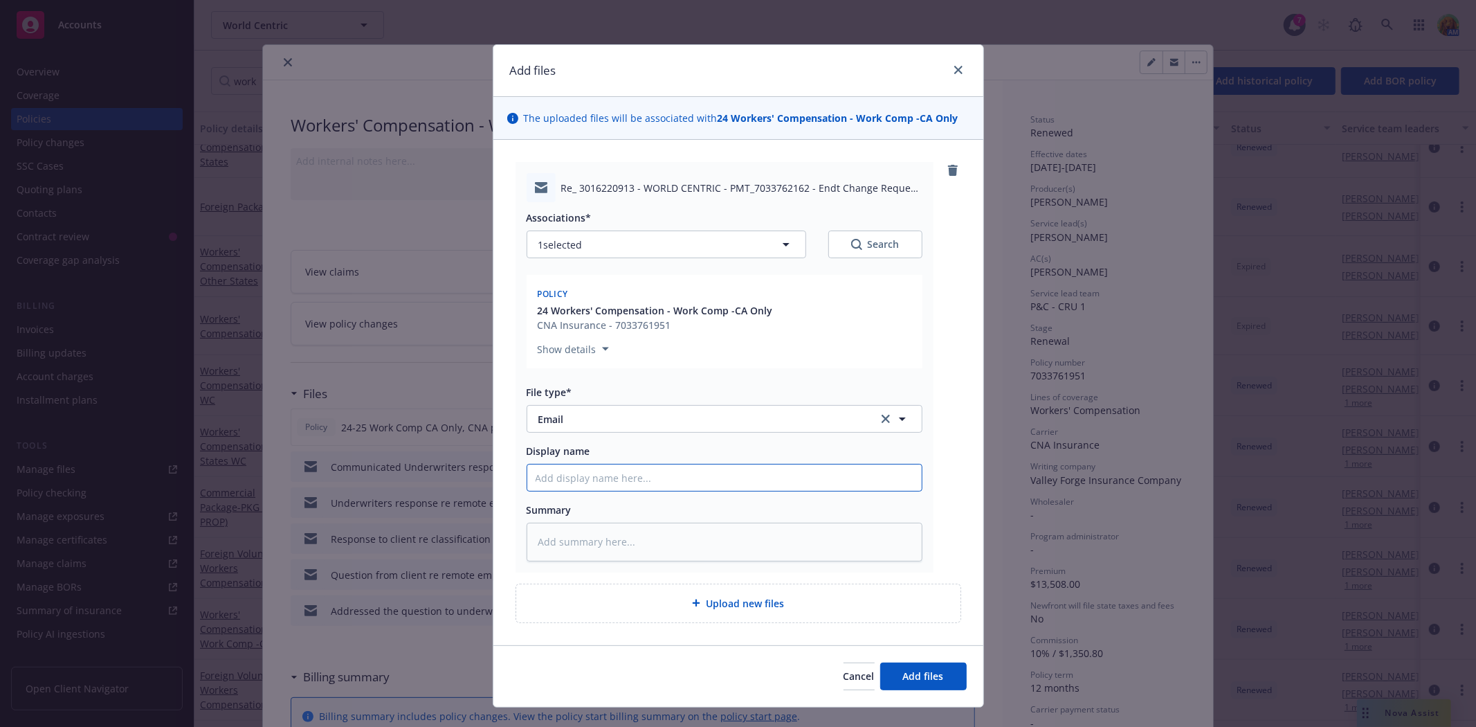
click at [661, 481] on input "Display name" at bounding box center [724, 477] width 394 height 26
click at [903, 669] on span "Add files" at bounding box center [923, 675] width 41 height 13
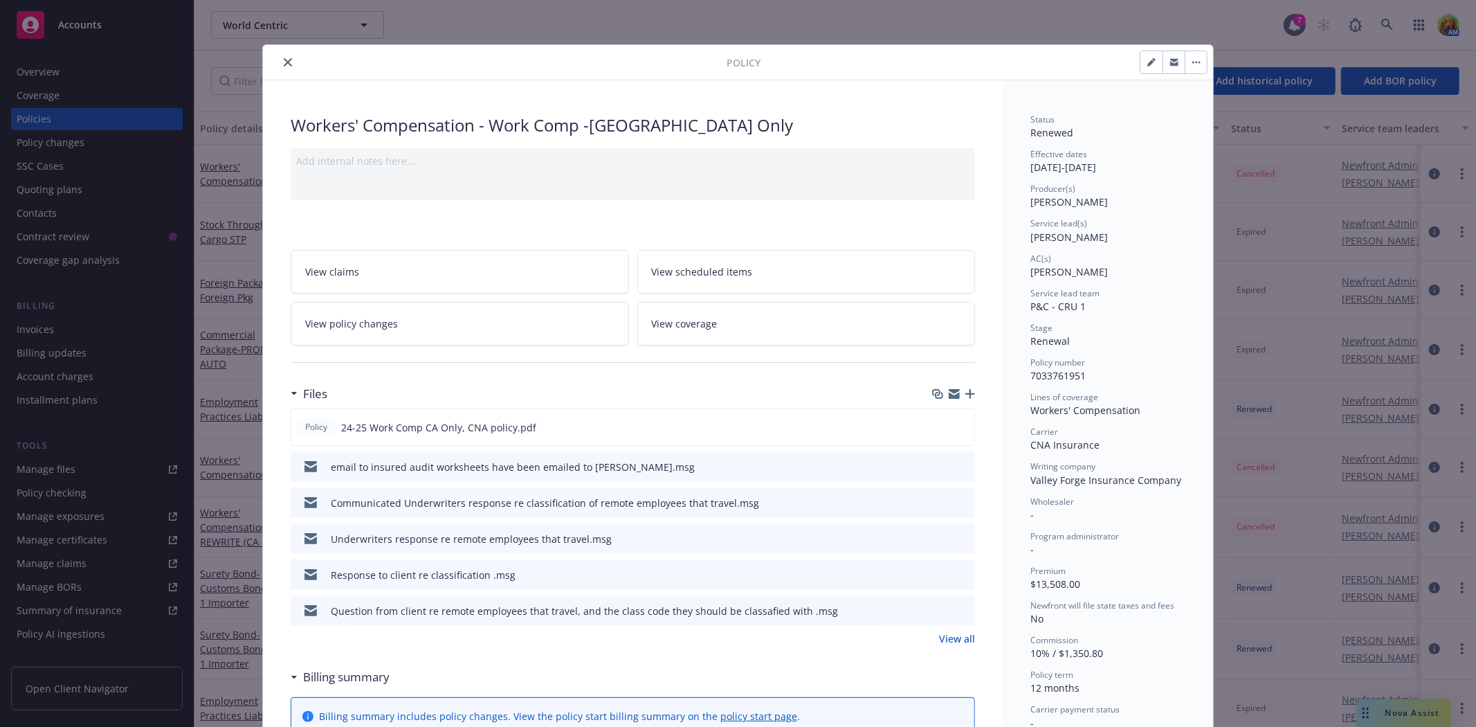
scroll to position [42, 0]
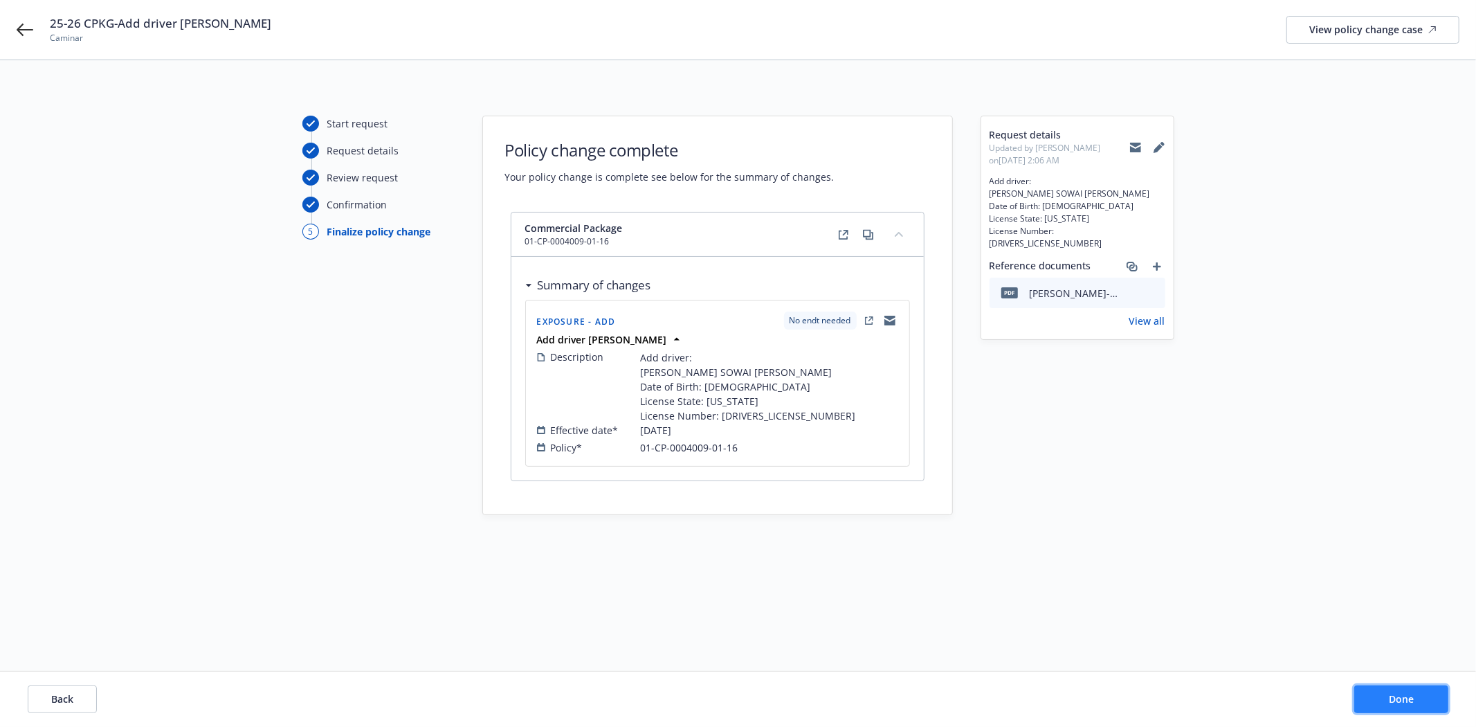
click at [1391, 689] on button "Done" at bounding box center [1401, 699] width 94 height 28
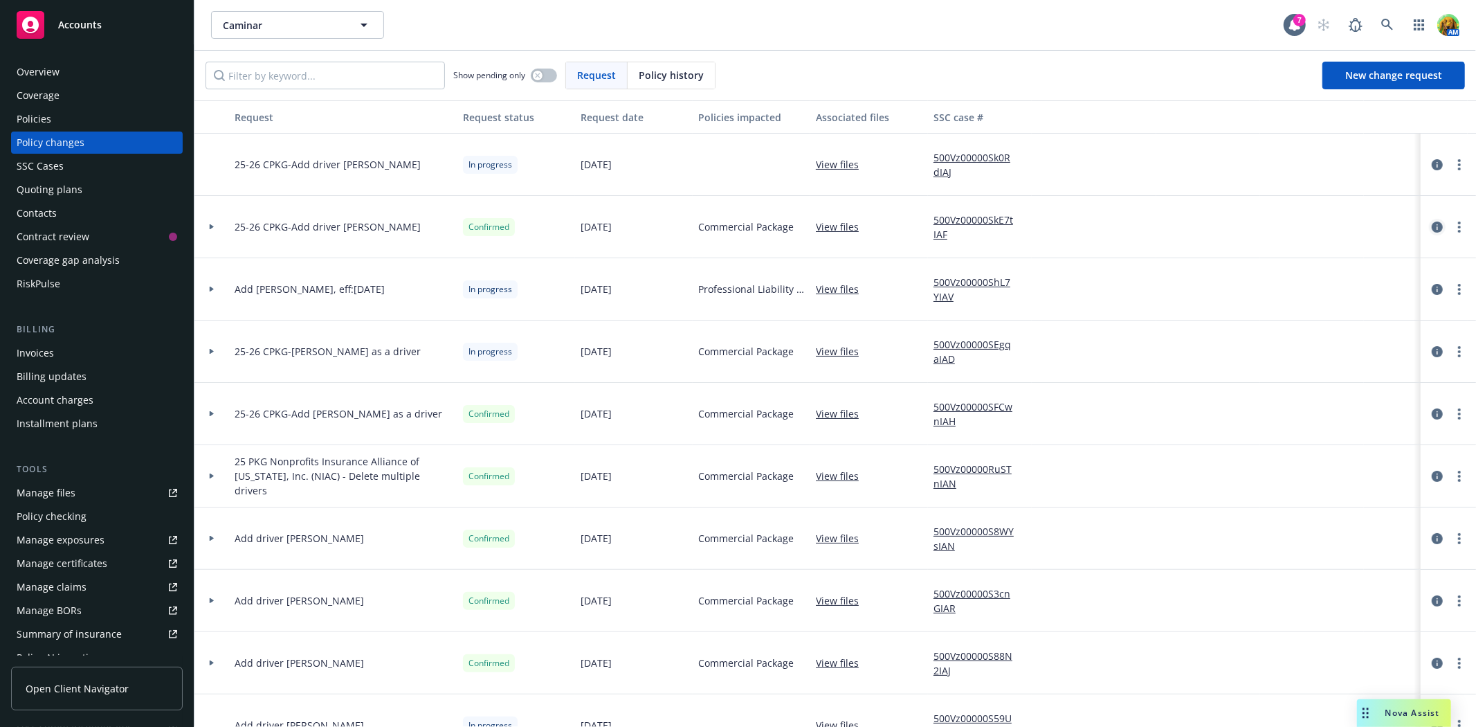
click at [1432, 223] on icon "circleInformation" at bounding box center [1437, 226] width 11 height 11
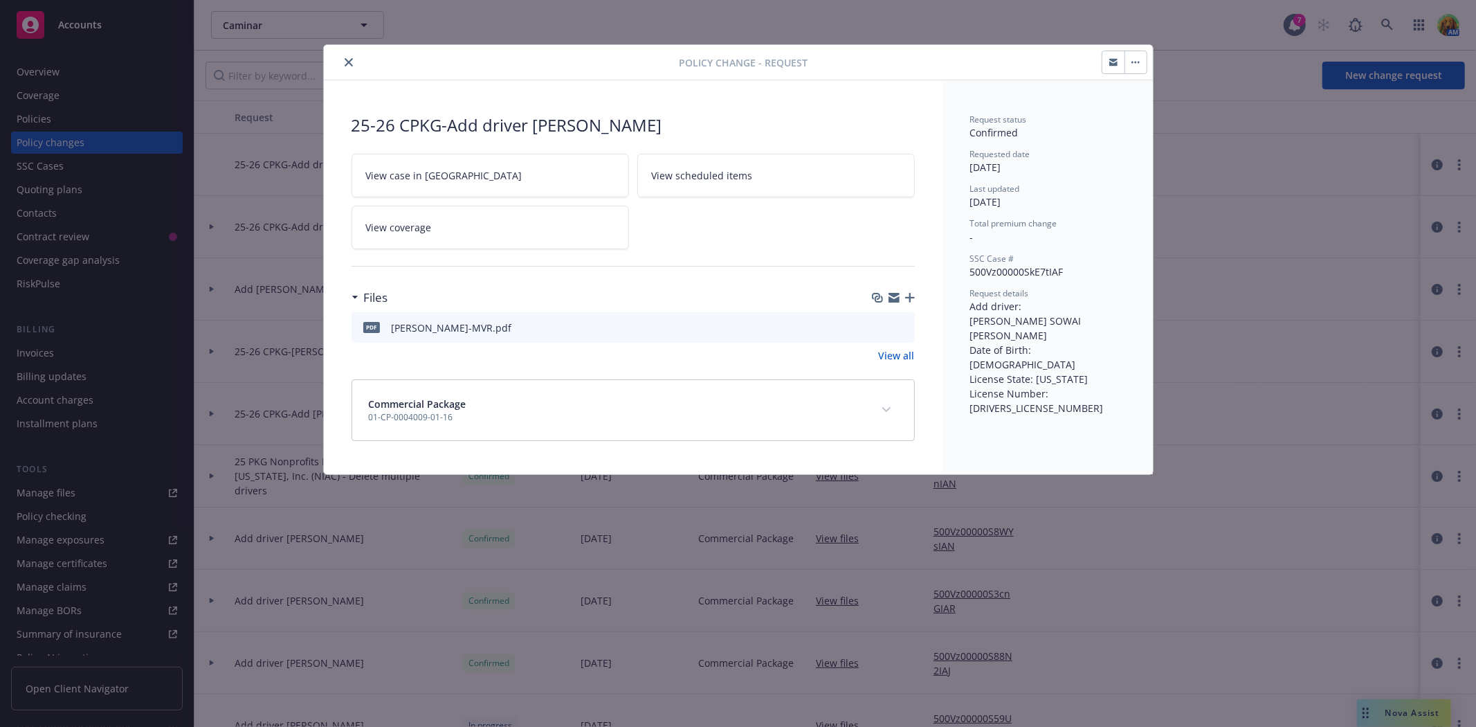
click at [347, 64] on icon "close" at bounding box center [349, 62] width 8 height 8
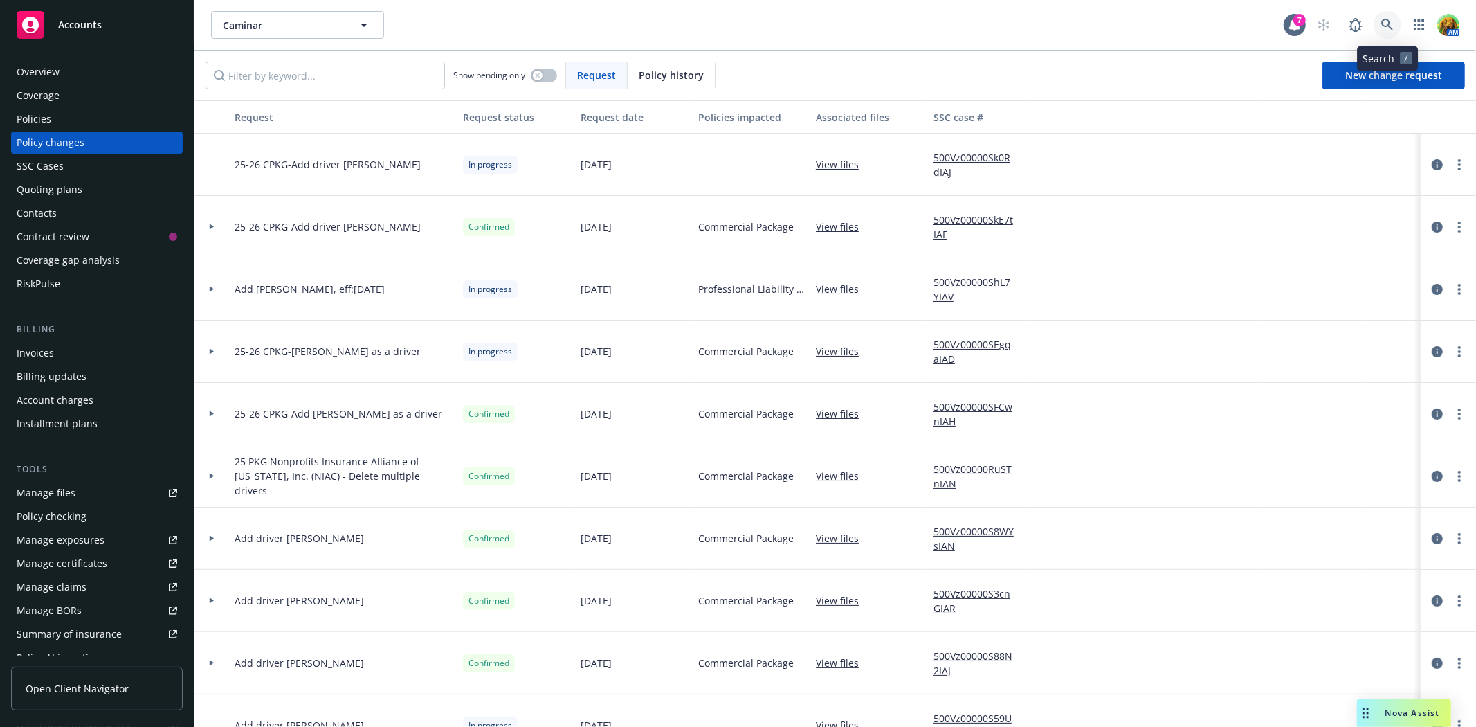
click at [1391, 19] on icon at bounding box center [1387, 25] width 12 height 12
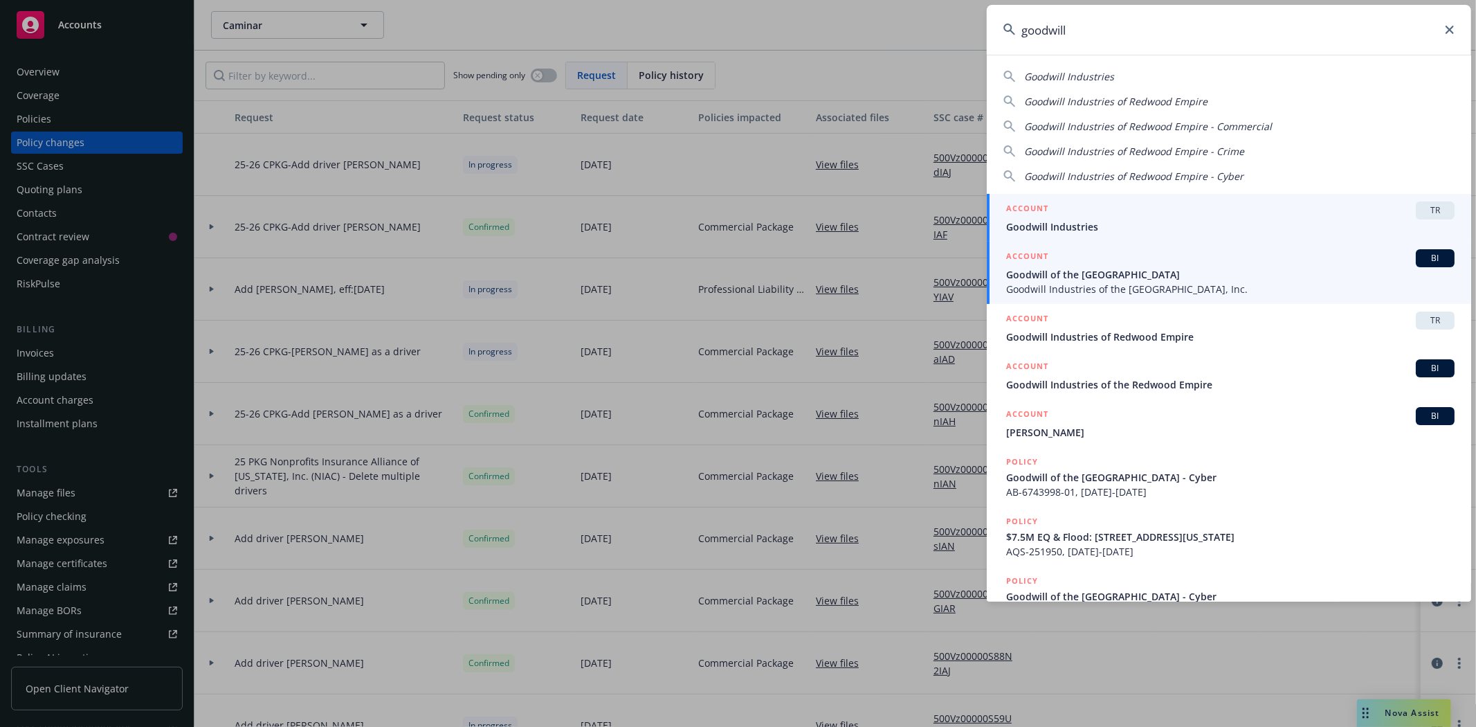
type input "goodwill"
click at [1068, 268] on span "Goodwill of the [GEOGRAPHIC_DATA]" at bounding box center [1230, 274] width 448 height 15
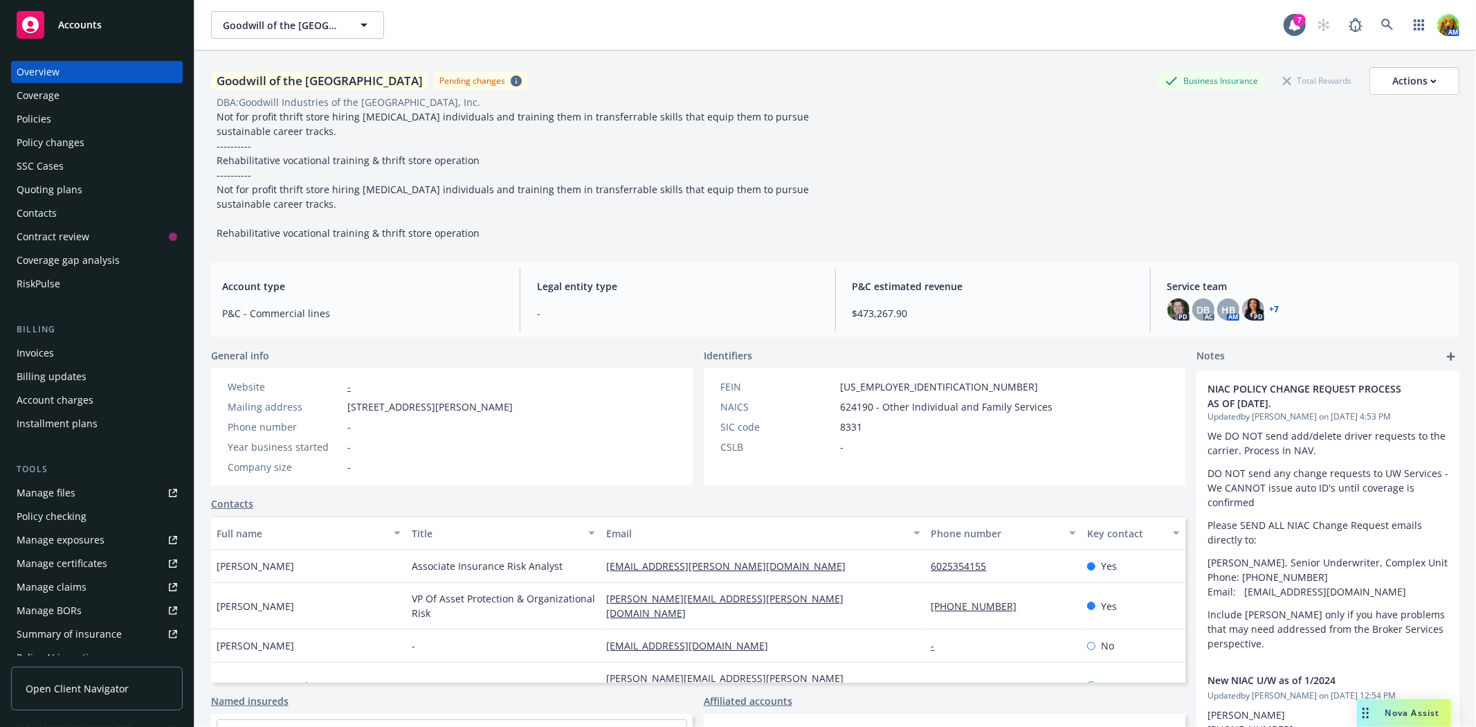
click at [19, 113] on div "Policies" at bounding box center [34, 119] width 35 height 22
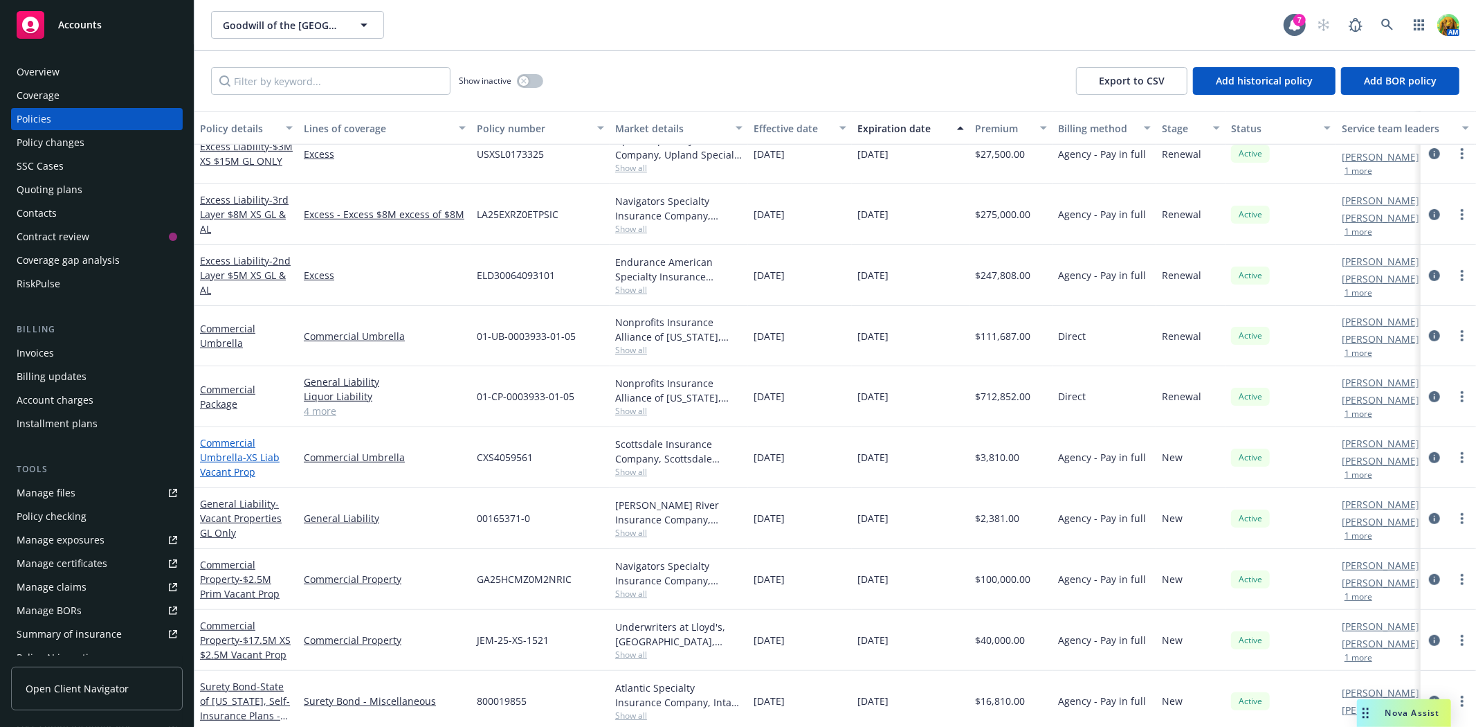
scroll to position [508, 0]
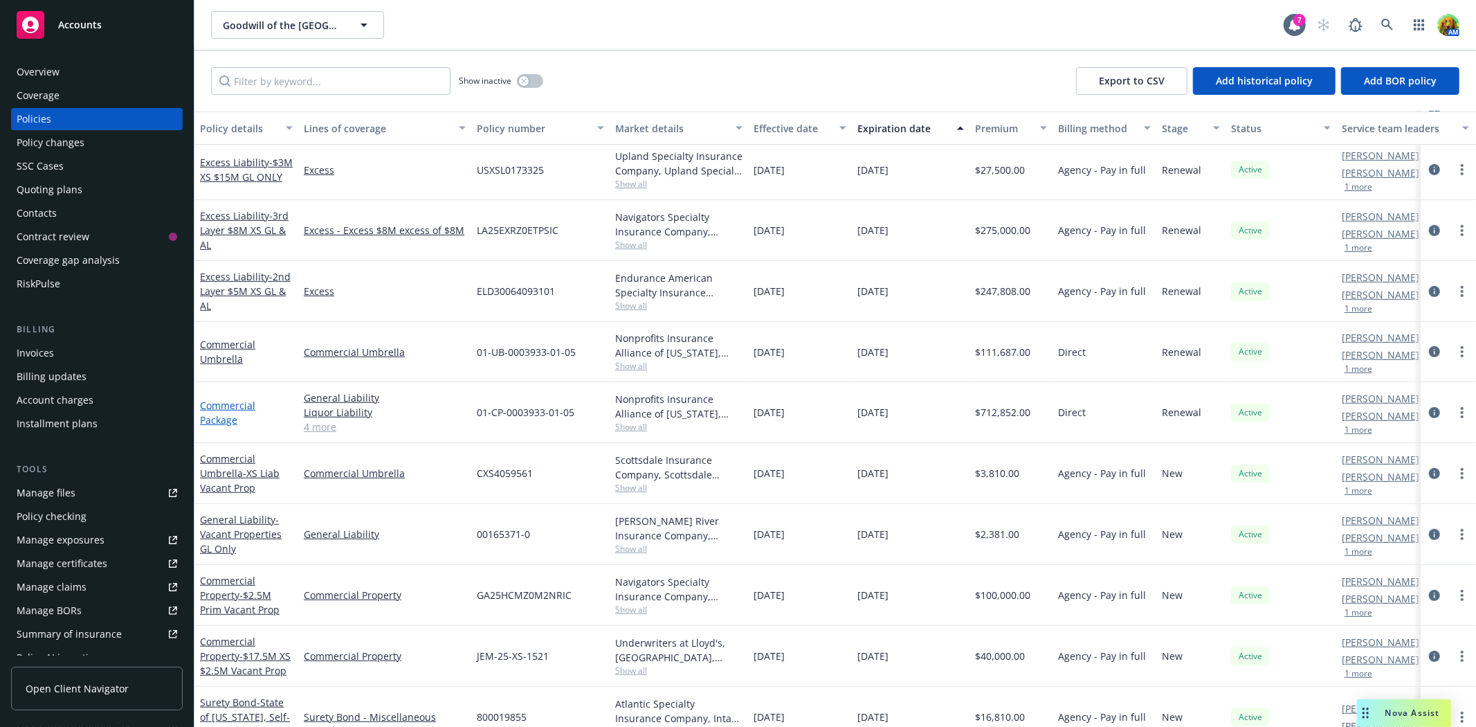
click at [244, 404] on link "Commercial Package" at bounding box center [227, 413] width 55 height 28
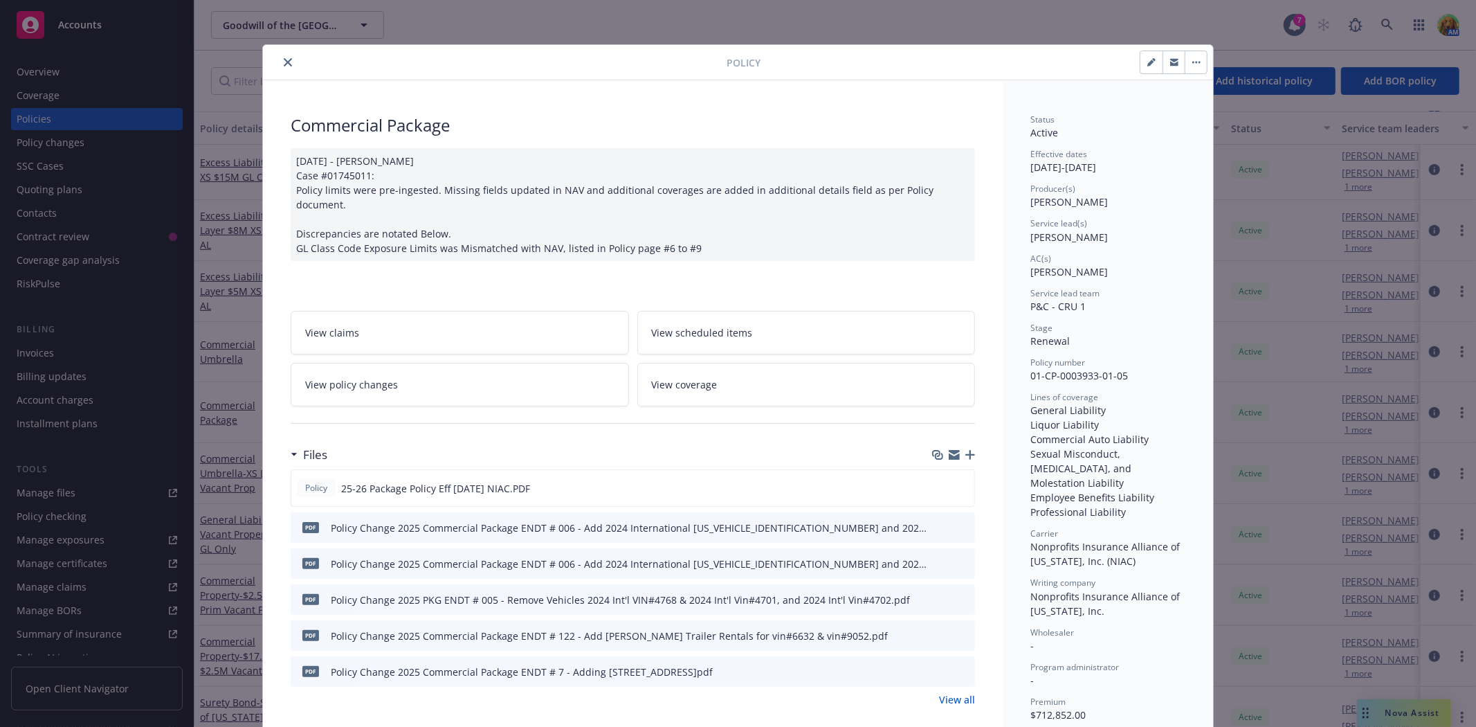
click at [706, 325] on span "View scheduled items" at bounding box center [702, 332] width 101 height 15
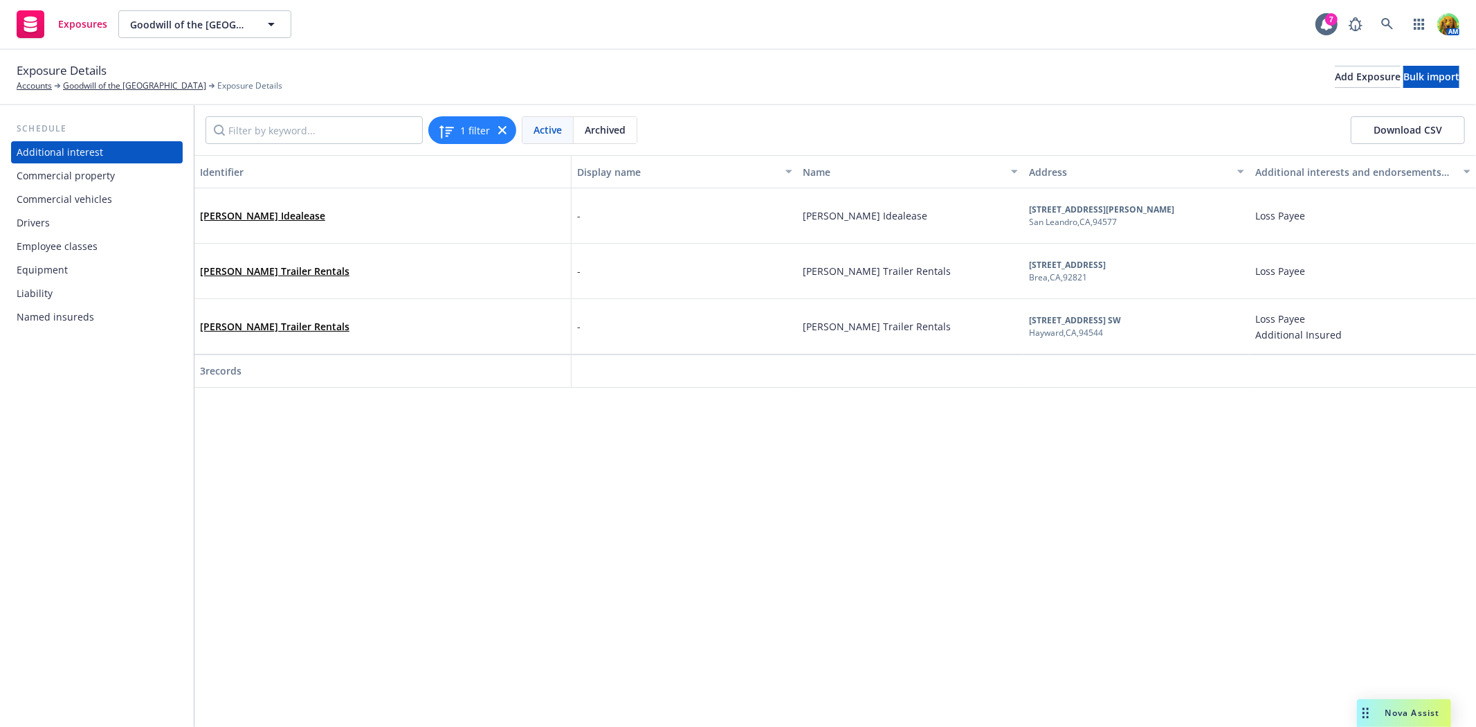
click at [55, 216] on div "Drivers" at bounding box center [97, 223] width 161 height 22
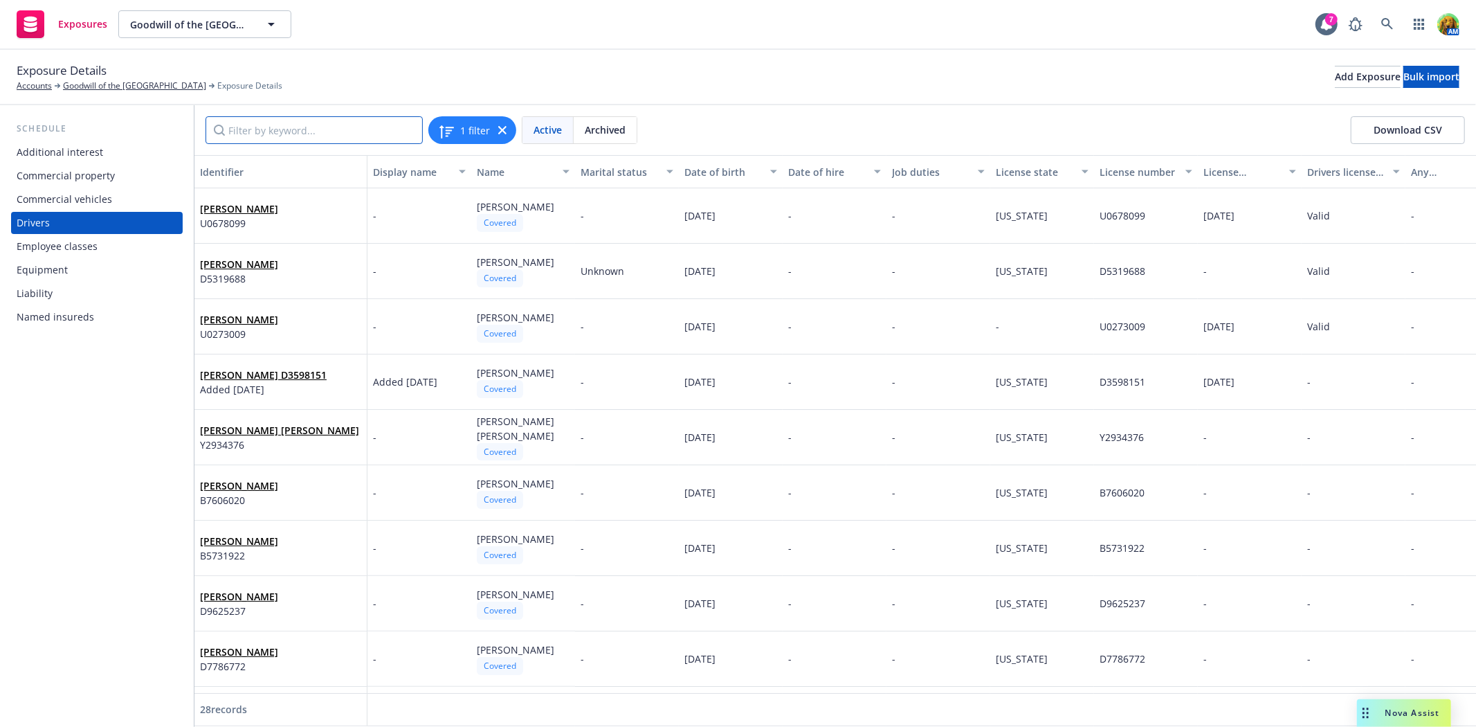
click at [363, 134] on input "Filter by keyword..." at bounding box center [314, 130] width 217 height 28
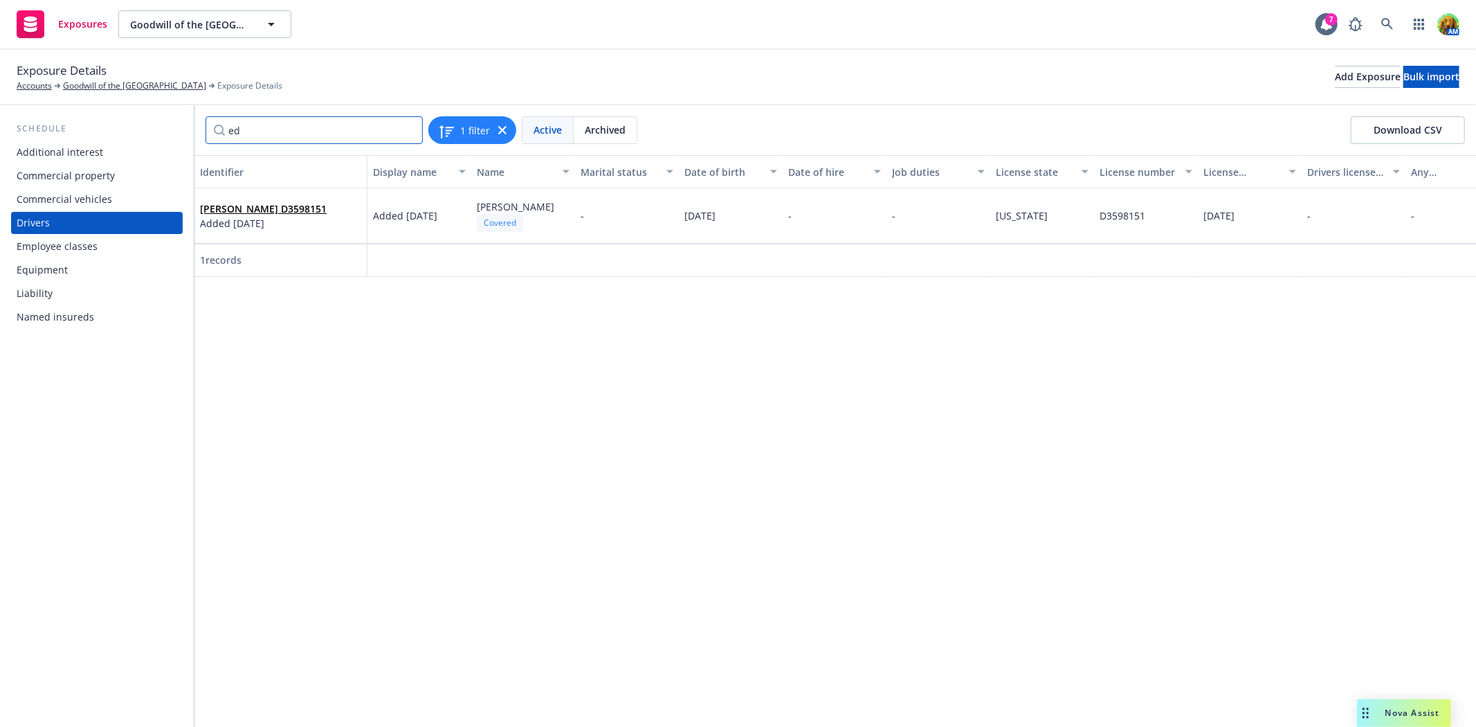
type input "ed"
